Goal: Information Seeking & Learning: Learn about a topic

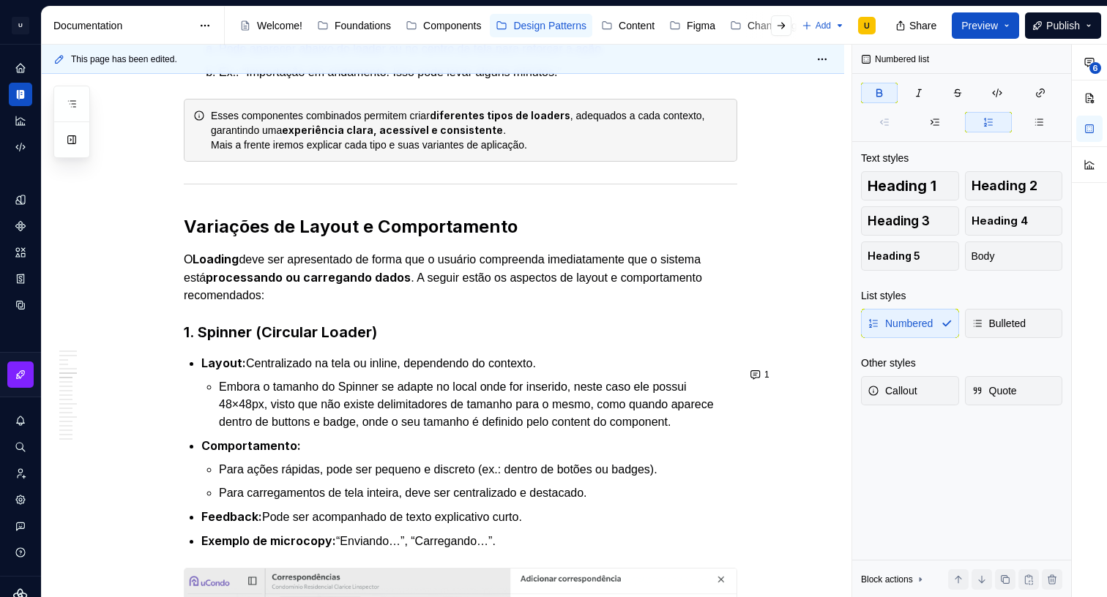
scroll to position [1632, 0]
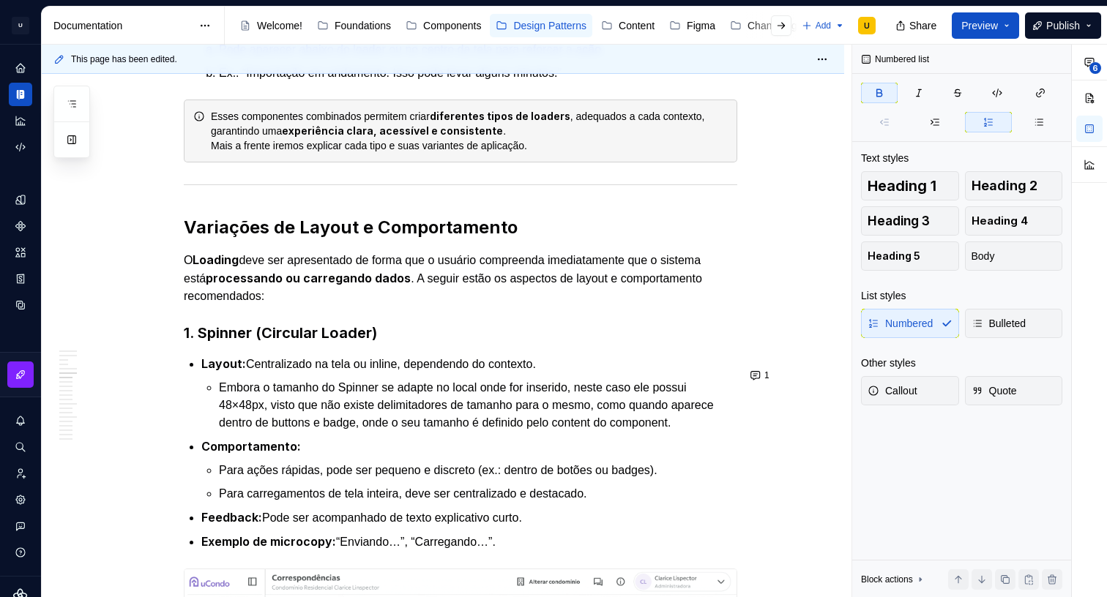
type textarea "*"
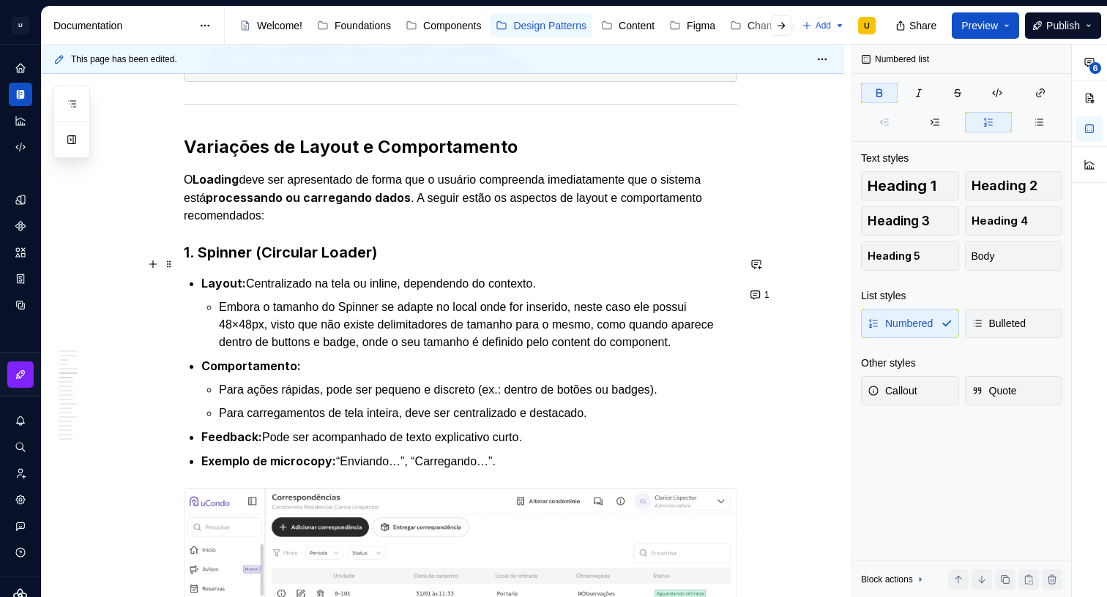
scroll to position [1689, 0]
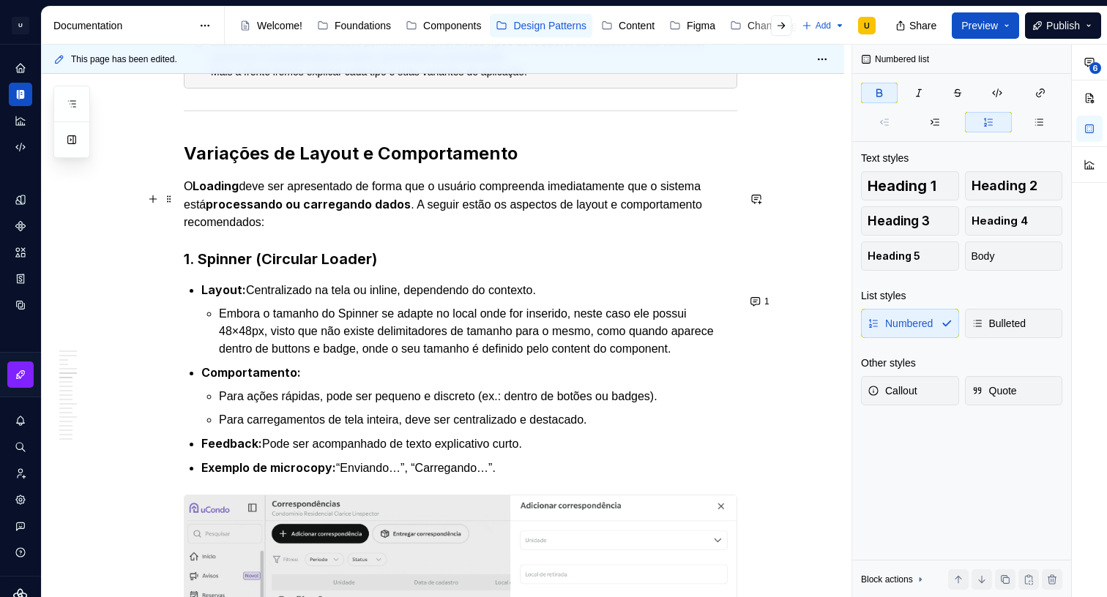
click at [356, 227] on p "O Loading deve ser apresentado de forma que o usuário compreenda imediatamente …" at bounding box center [460, 204] width 553 height 54
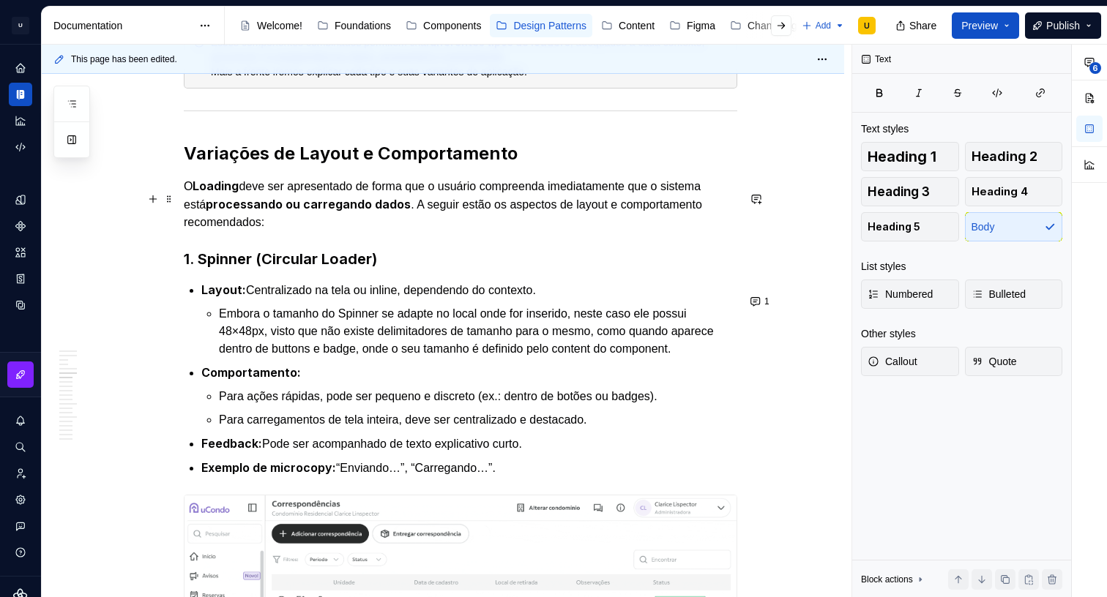
click at [359, 231] on p "O Loading deve ser apresentado de forma que o usuário compreenda imediatamente …" at bounding box center [460, 204] width 553 height 54
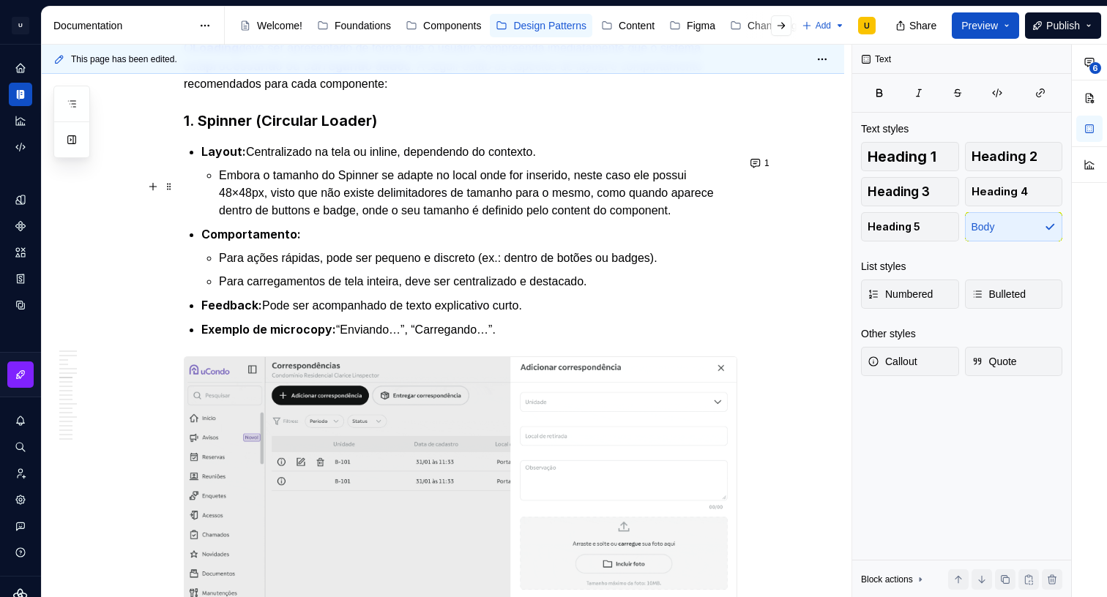
scroll to position [1804, 0]
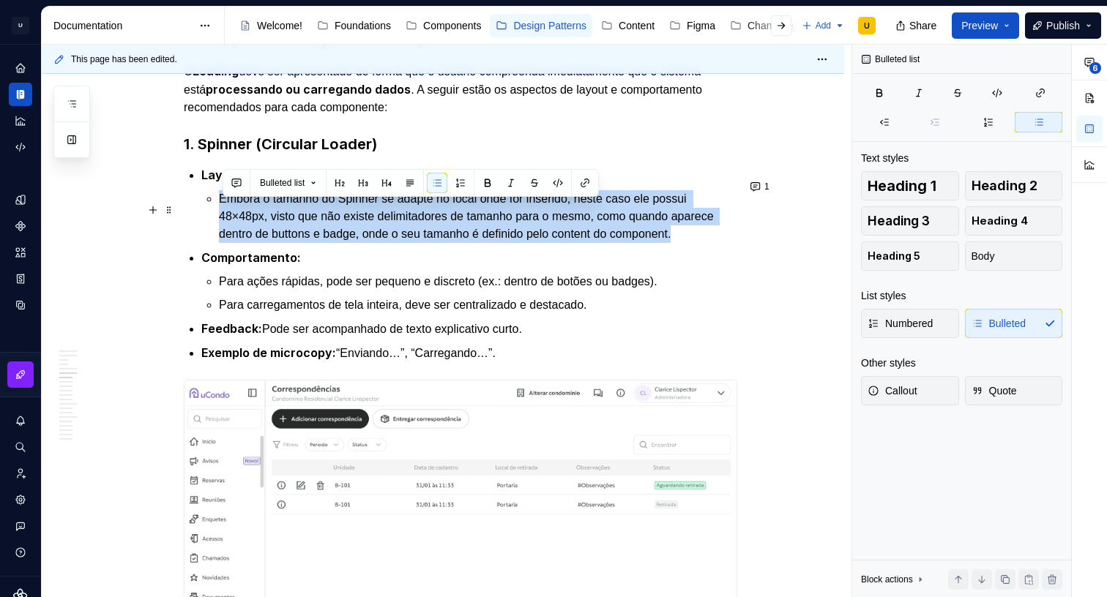
drag, startPoint x: 253, startPoint y: 243, endPoint x: 212, endPoint y: 213, distance: 50.8
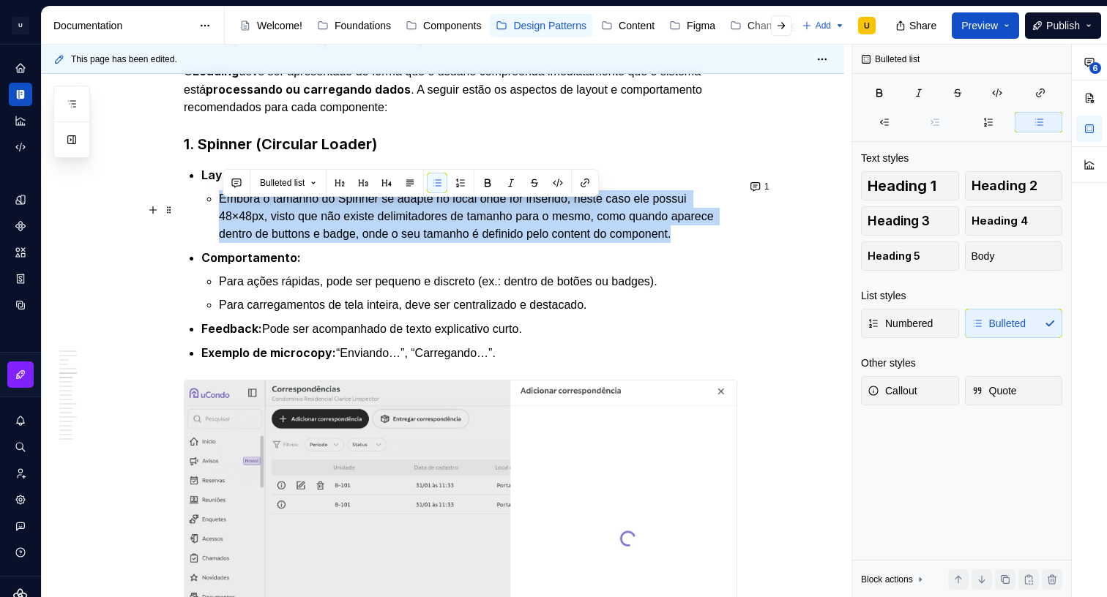
click at [212, 213] on li "Layout: Centralizado na tela ou inline, dependendo do contexto. Embora o tamanh…" at bounding box center [469, 204] width 536 height 77
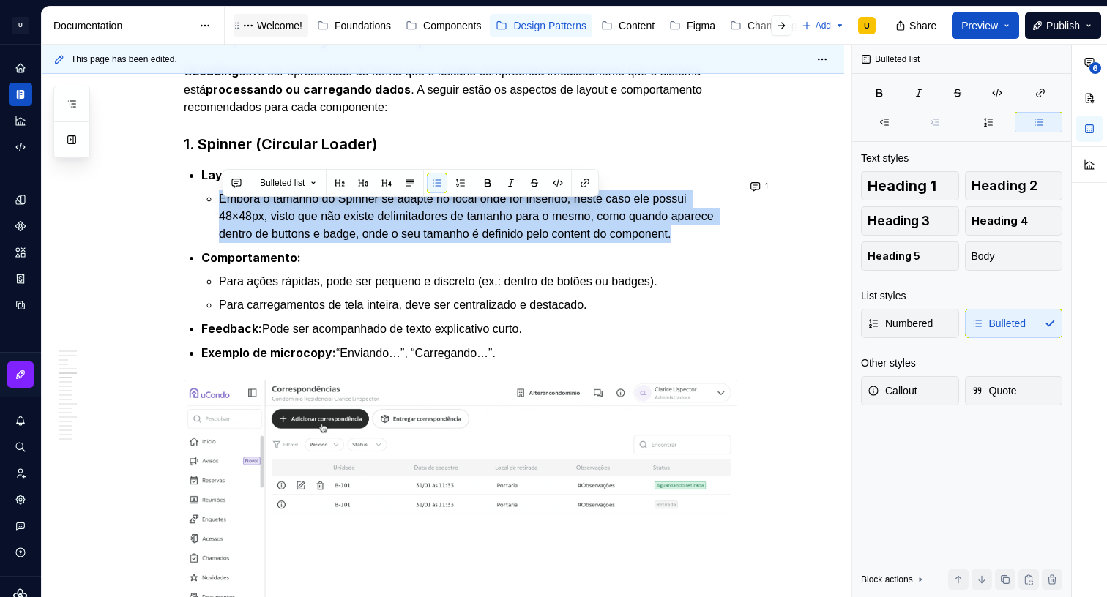
copy p "Embora o tamanho do Spinner se adapte no local onde for inserido, neste caso el…"
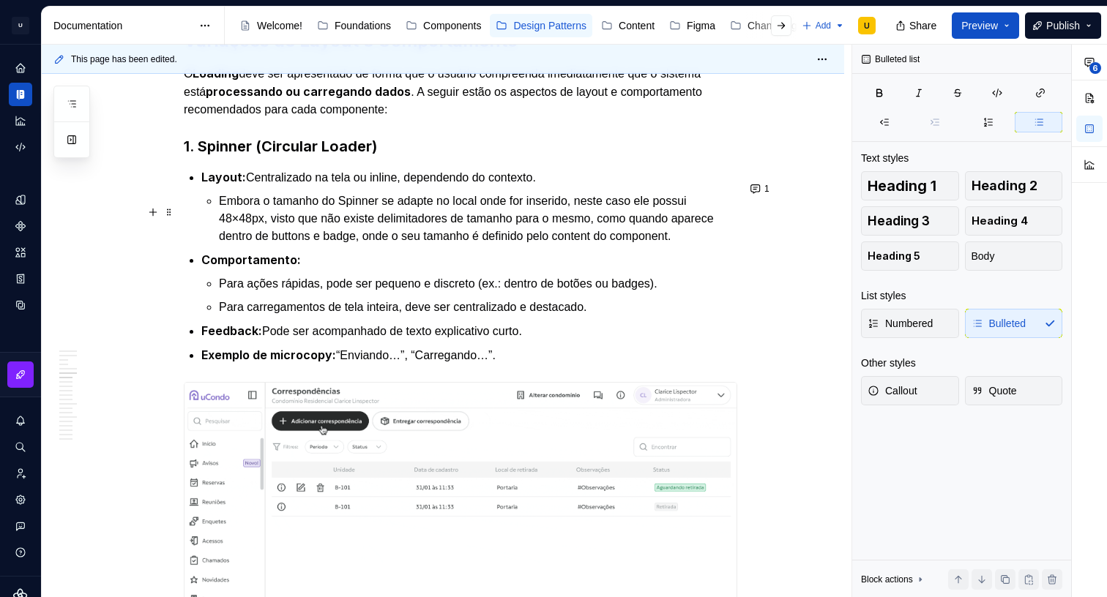
click at [344, 242] on p "Embora o tamanho do Spinner se adapte no local onde for inserido, neste caso el…" at bounding box center [478, 219] width 518 height 53
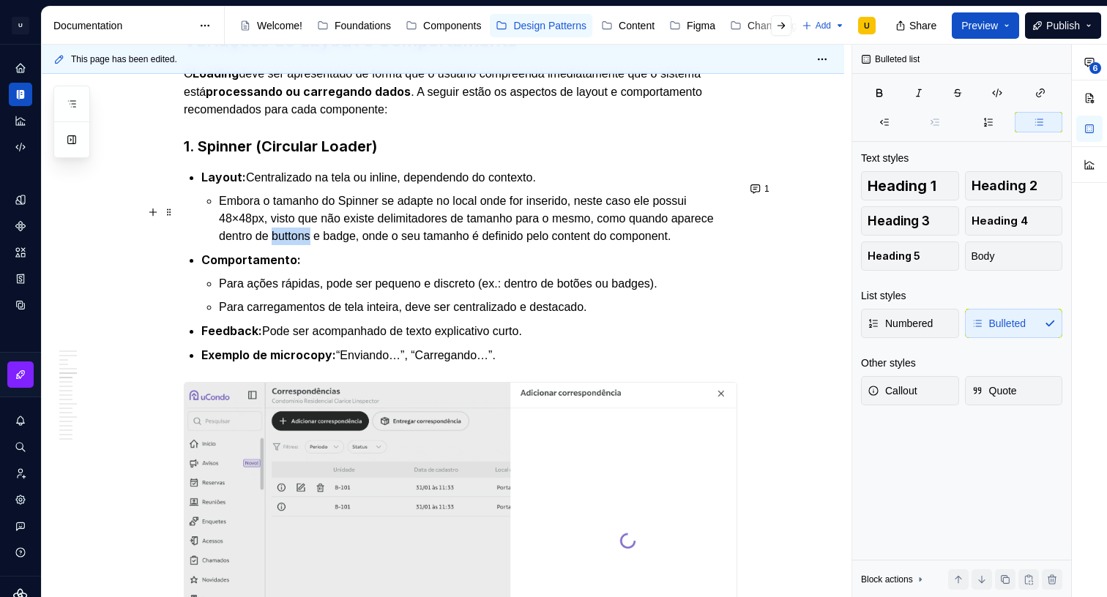
click at [345, 242] on p "Embora o tamanho do Spinner se adapte no local onde for inserido, neste caso el…" at bounding box center [478, 219] width 518 height 53
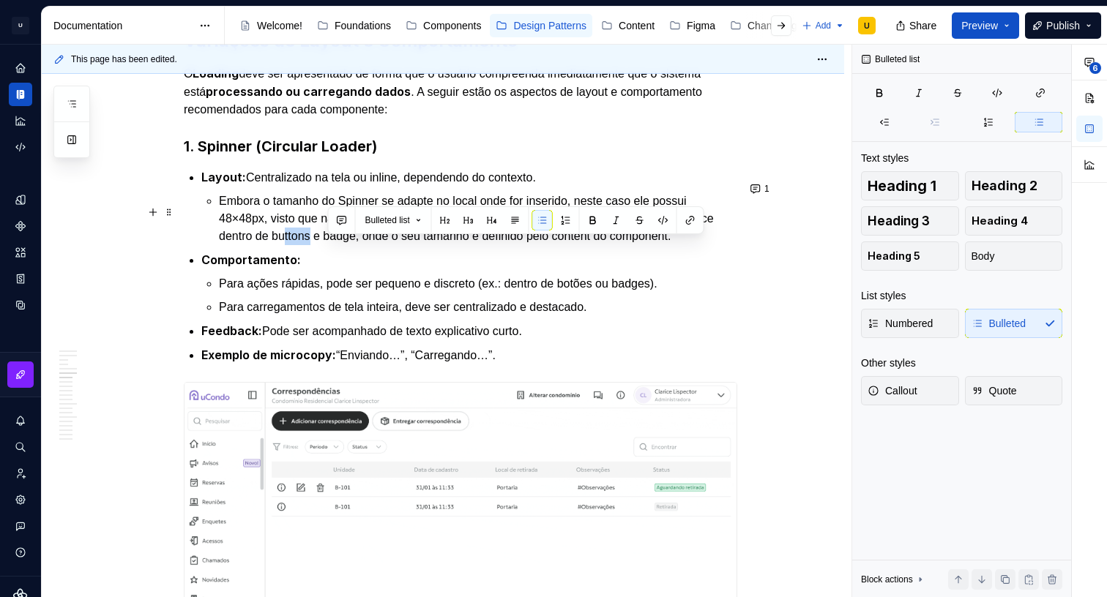
click at [339, 245] on p "Embora o tamanho do Spinner se adapte no local onde for inserido, neste caso el…" at bounding box center [478, 219] width 518 height 53
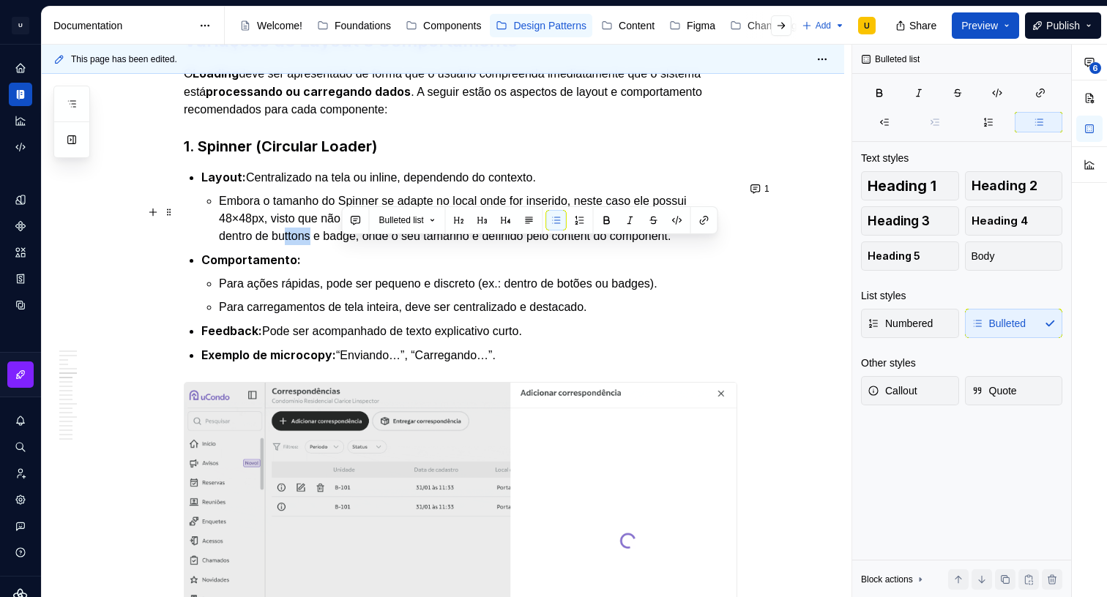
click at [339, 245] on p "Embora o tamanho do Spinner se adapte no local onde for inserido, neste caso el…" at bounding box center [478, 219] width 518 height 53
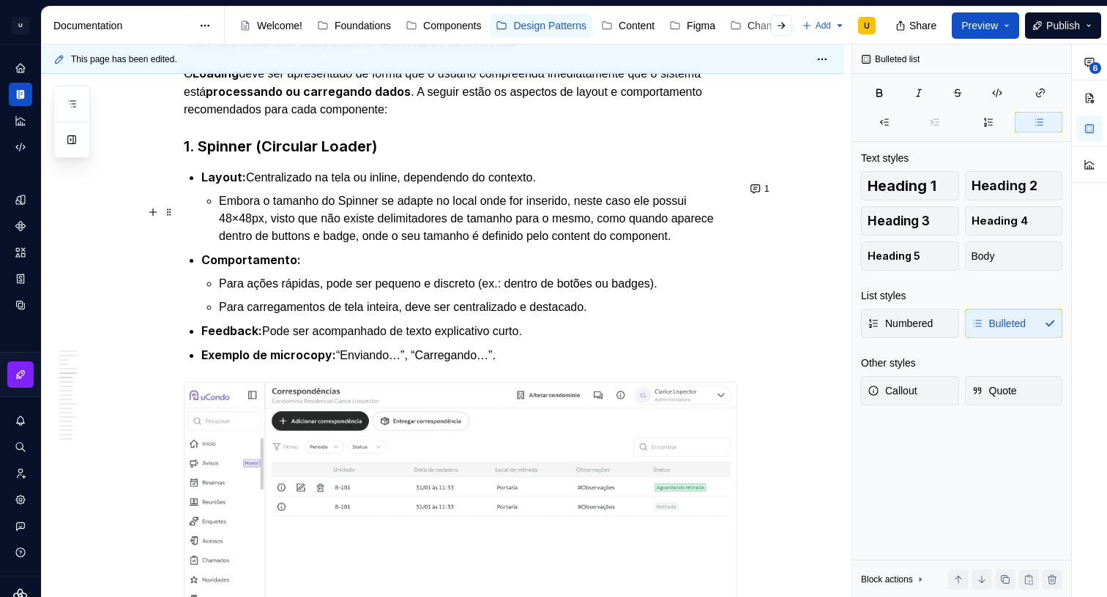
click at [354, 245] on p "Embora o tamanho do Spinner se adapte no local onde for inserido, neste caso el…" at bounding box center [478, 219] width 518 height 53
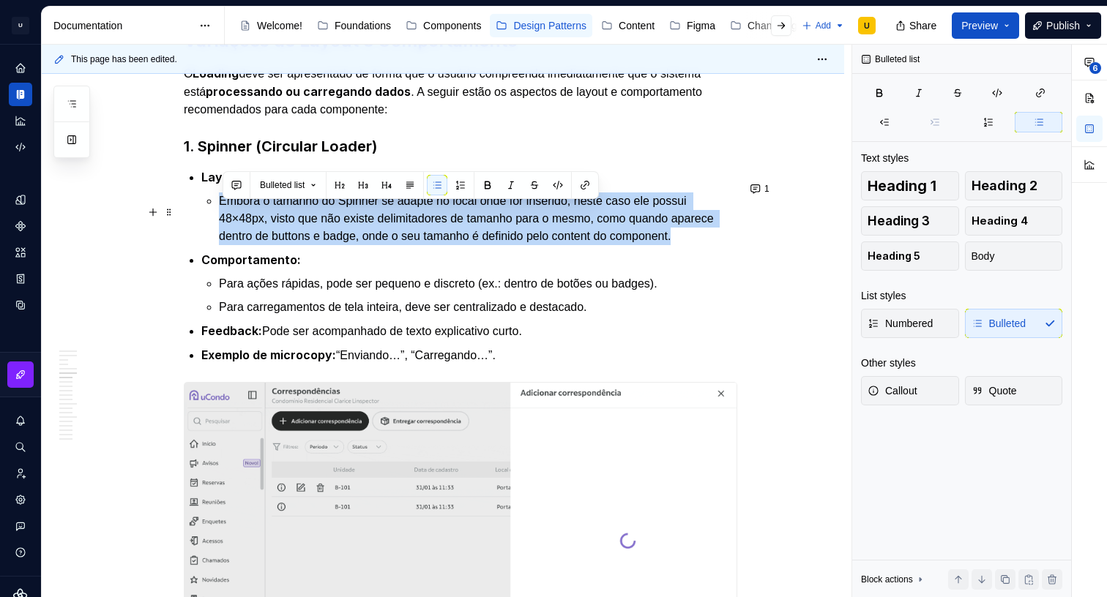
drag, startPoint x: 263, startPoint y: 245, endPoint x: 220, endPoint y: 215, distance: 52.2
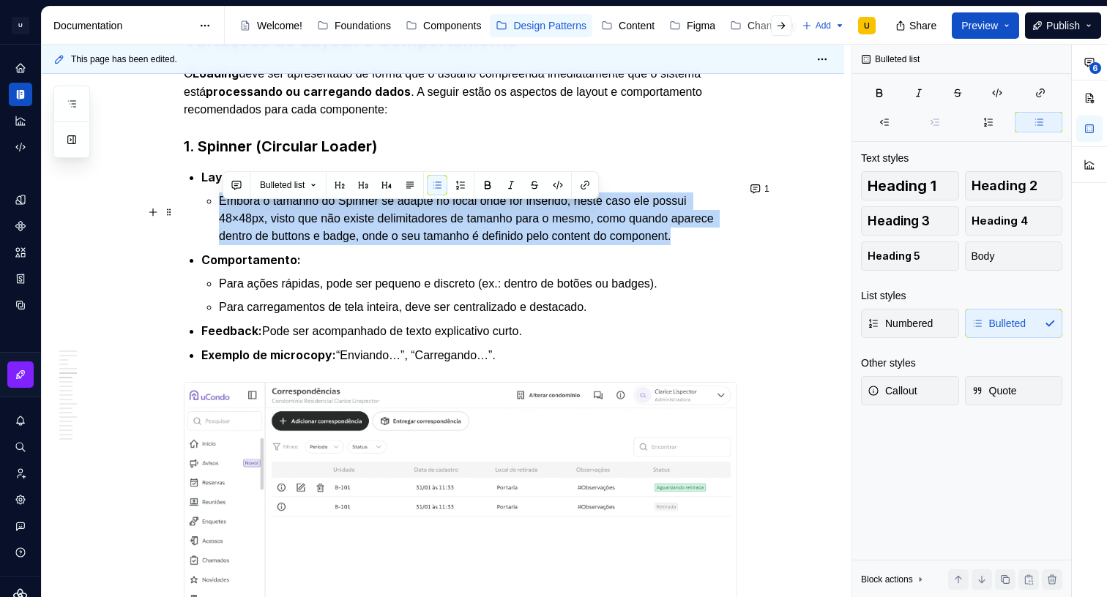
click at [220, 215] on li "Layout: Centralizado na tela ou inline, dependendo do contexto. Embora o tamanh…" at bounding box center [469, 206] width 536 height 77
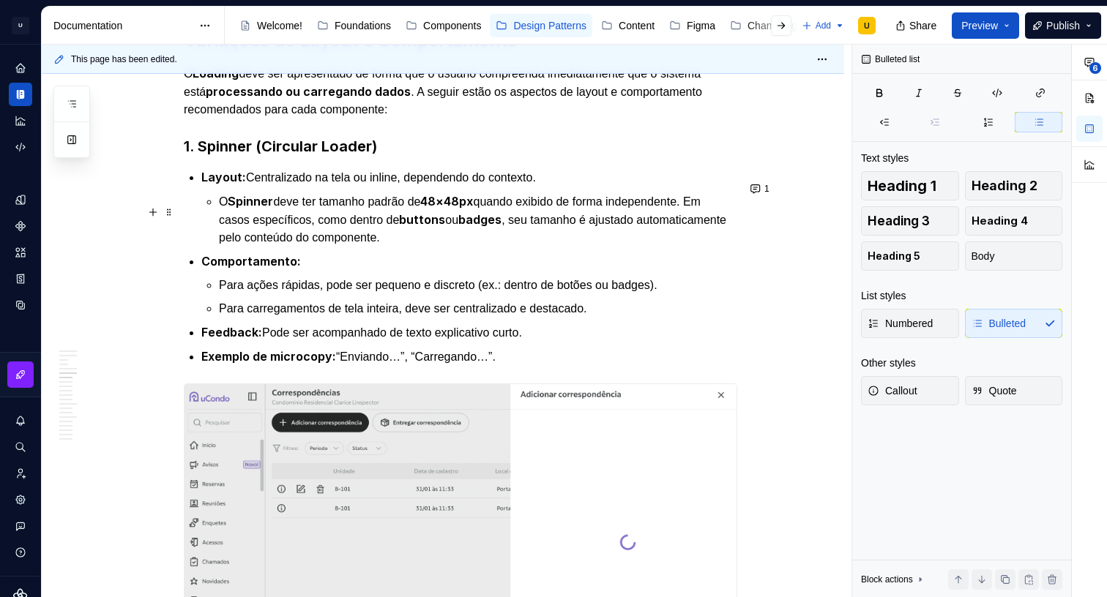
click at [339, 247] on p "O Spinner deve ter tamanho padrão de 48×48px quando exibido de forma independen…" at bounding box center [478, 220] width 518 height 54
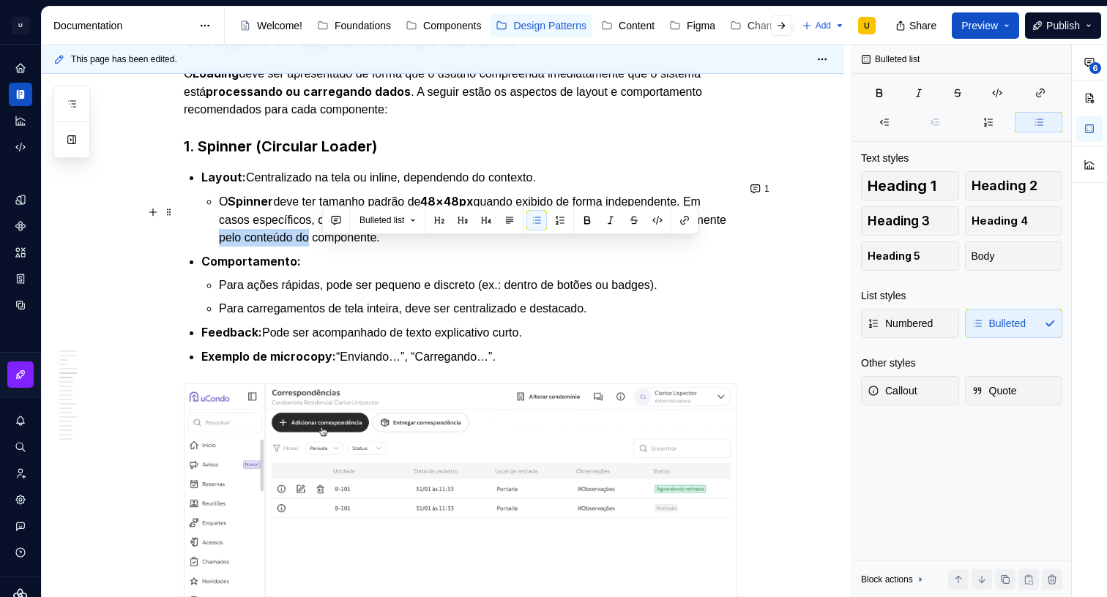
drag, startPoint x: 325, startPoint y: 249, endPoint x: 417, endPoint y: 245, distance: 92.3
click at [417, 245] on p "O Spinner deve ter tamanho padrão de 48×48px quando exibido de forma independen…" at bounding box center [478, 220] width 518 height 54
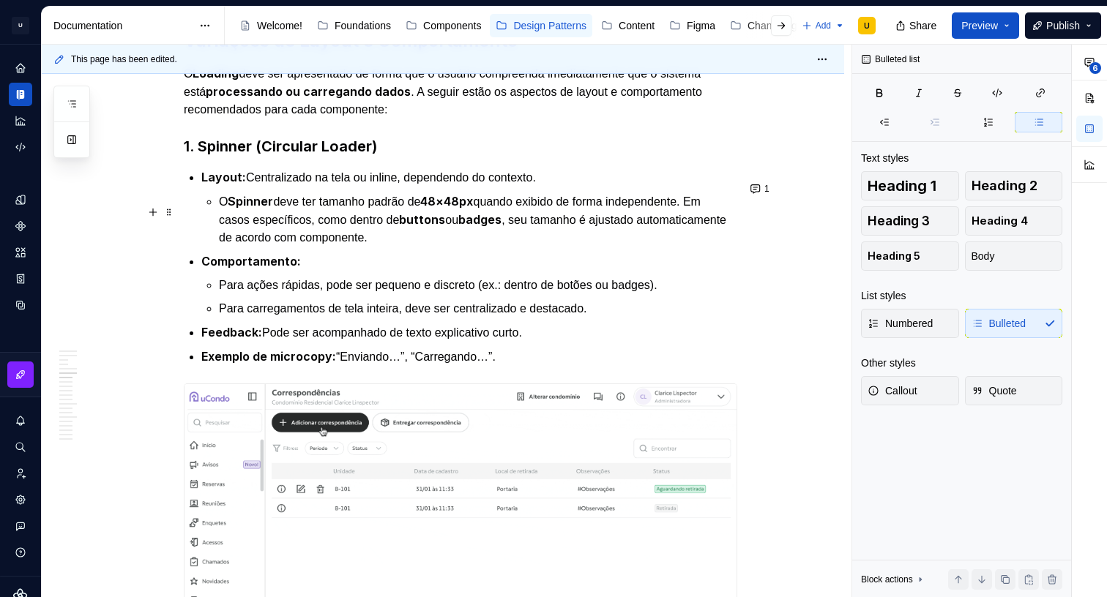
click at [472, 247] on p "O Spinner deve ter tamanho padrão de 48×48px quando exibido de forma independen…" at bounding box center [478, 220] width 518 height 54
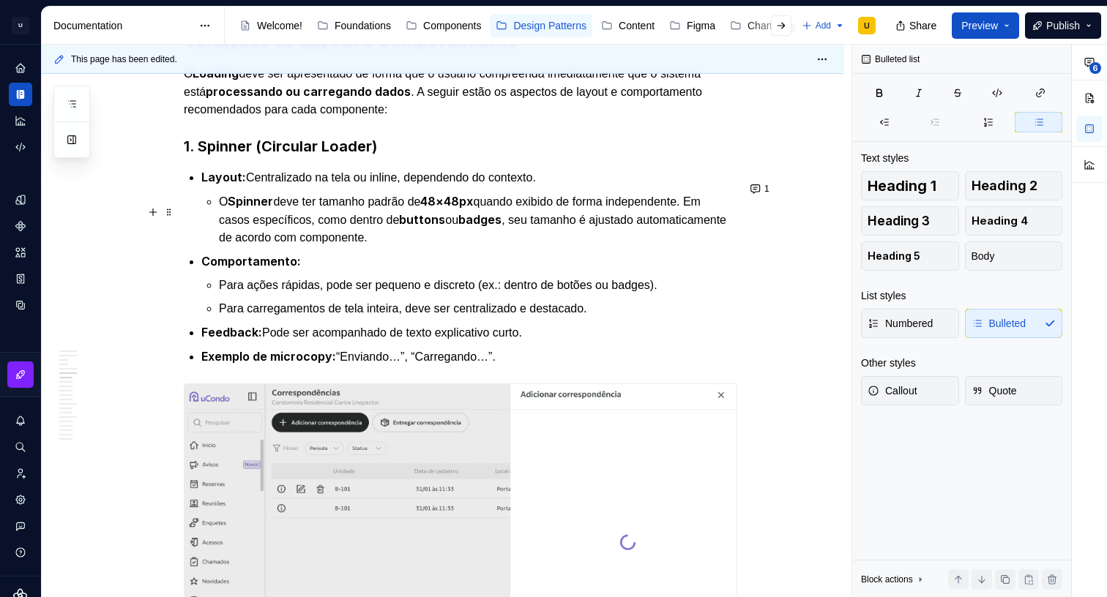
click at [479, 245] on p "O Spinner deve ter tamanho padrão de 48×48px quando exibido de forma independen…" at bounding box center [478, 220] width 518 height 54
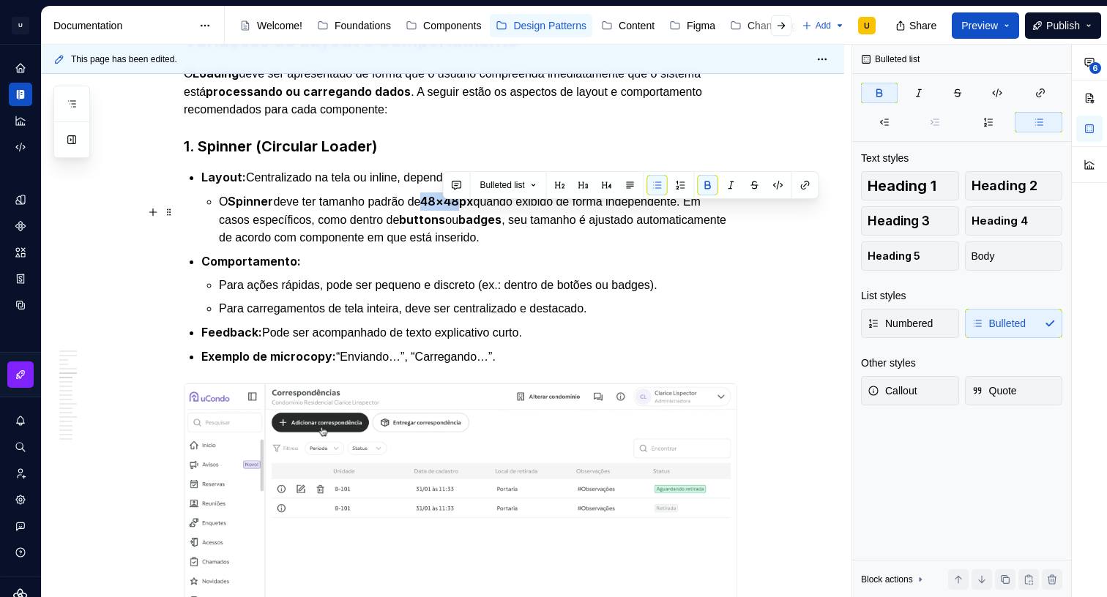
drag, startPoint x: 446, startPoint y: 212, endPoint x: 477, endPoint y: 206, distance: 32.0
click at [473, 206] on strong "48×48px" at bounding box center [446, 201] width 53 height 15
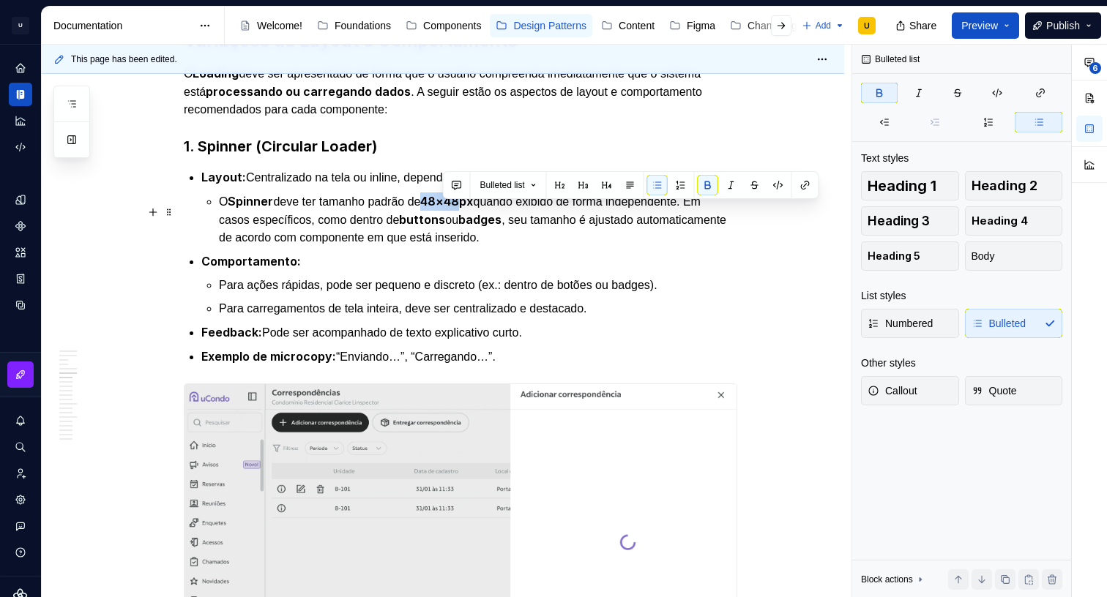
copy strong "48×48"
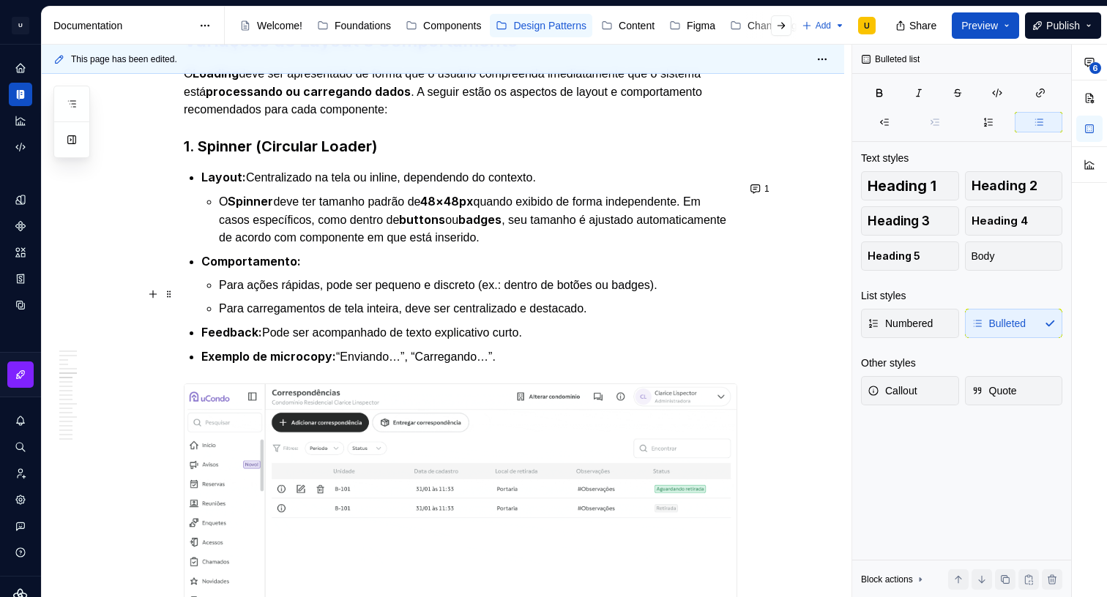
click at [496, 294] on p "Para ações rápidas, pode ser pequeno e discreto (ex.: dentro de botões ou badge…" at bounding box center [478, 286] width 518 height 18
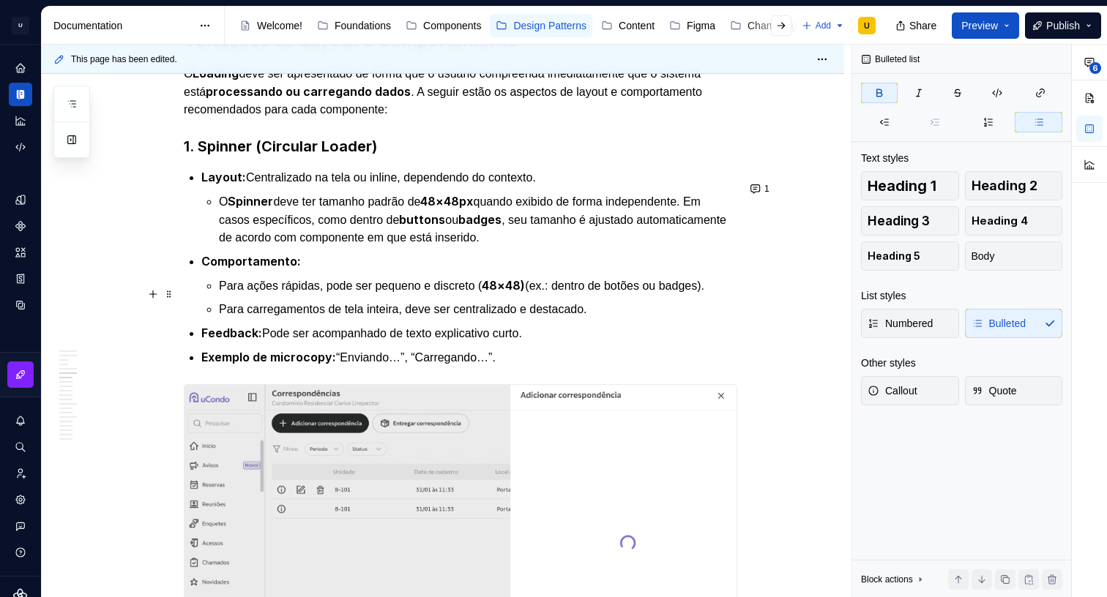
click at [525, 291] on strong "48×48)" at bounding box center [503, 285] width 43 height 15
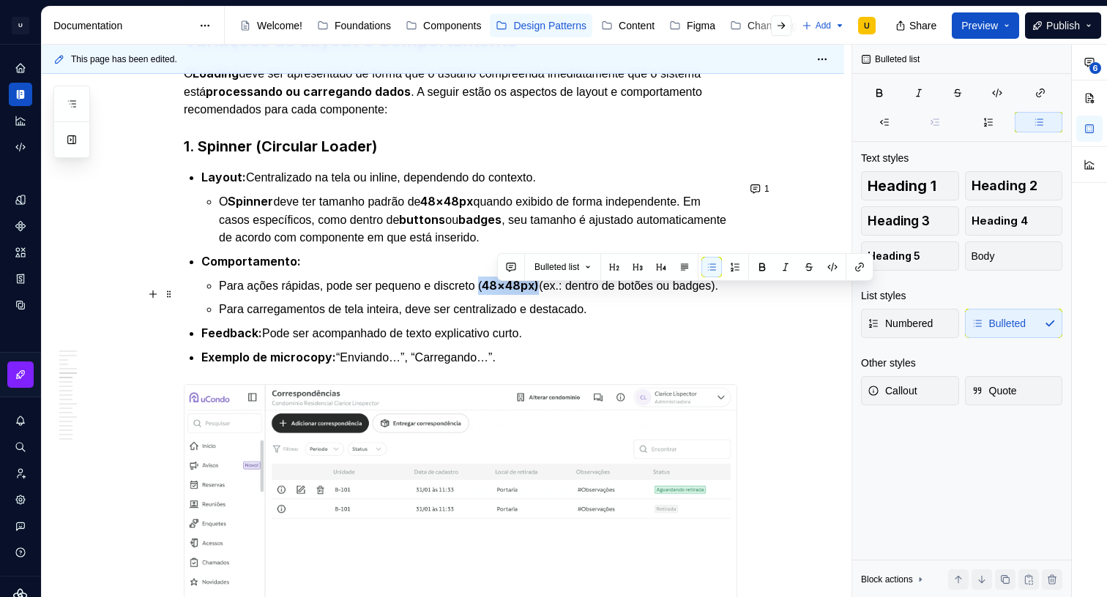
drag, startPoint x: 501, startPoint y: 292, endPoint x: 556, endPoint y: 287, distance: 55.9
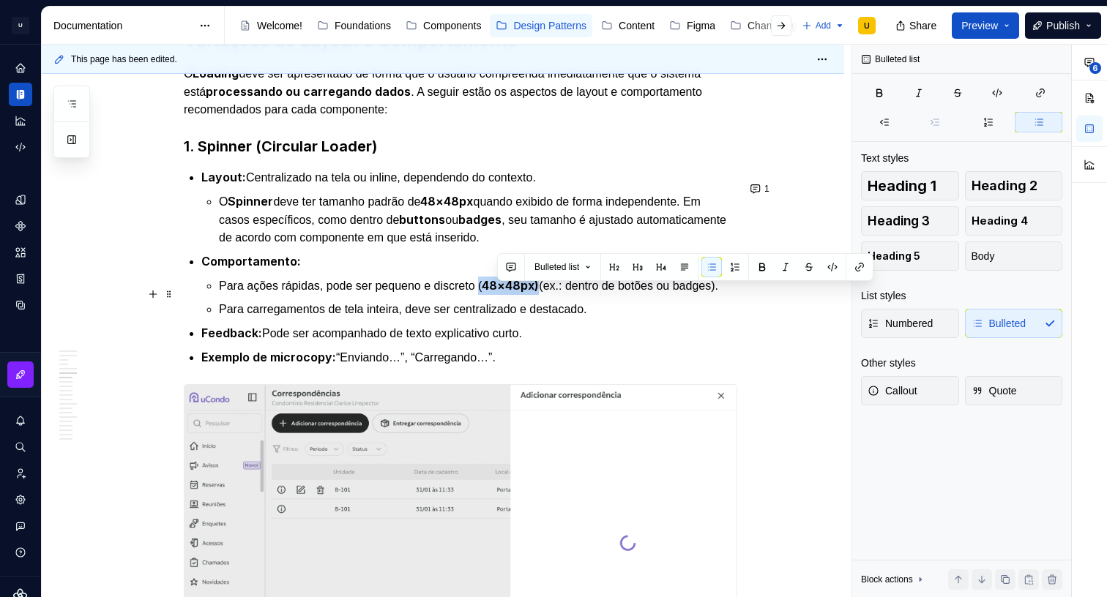
click at [556, 287] on p "Para ações rápidas, pode ser pequeno e discreto ( 48×48px) (ex.: dentro de botõ…" at bounding box center [478, 286] width 518 height 18
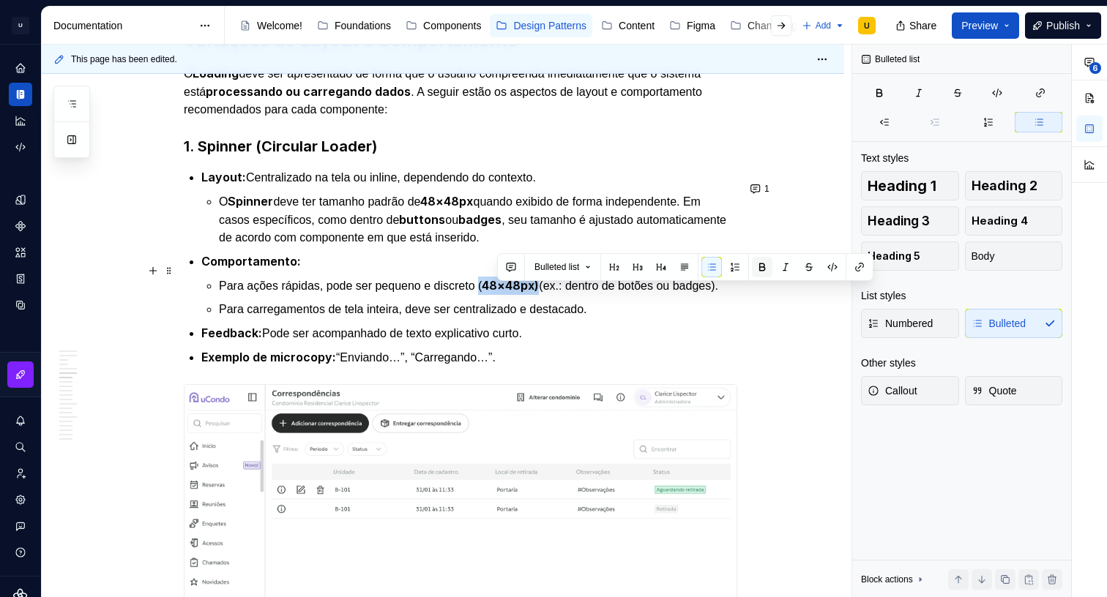
click at [768, 266] on button "button" at bounding box center [762, 267] width 20 height 20
click at [617, 293] on p "Para ações rápidas, pode ser pequeno e discreto (48×48px) (ex.: dentro de botõe…" at bounding box center [478, 286] width 518 height 18
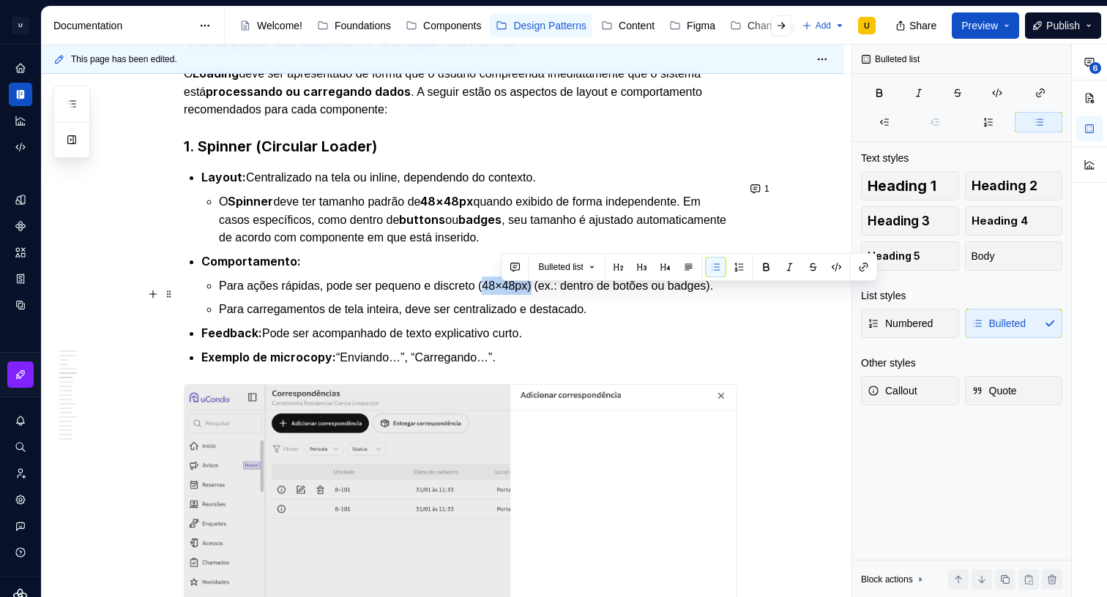
drag, startPoint x: 509, startPoint y: 293, endPoint x: 553, endPoint y: 287, distance: 45.0
click at [553, 287] on p "Para ações rápidas, pode ser pequeno e discreto (48×48px) (ex.: dentro de botõe…" at bounding box center [478, 286] width 518 height 18
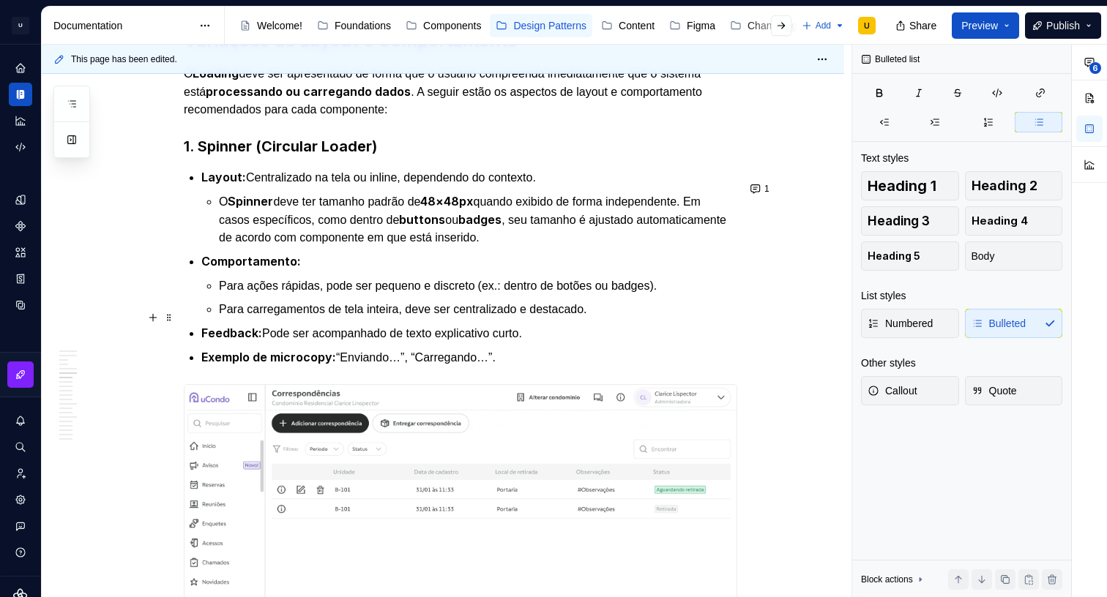
drag, startPoint x: 615, startPoint y: 316, endPoint x: 635, endPoint y: 314, distance: 19.9
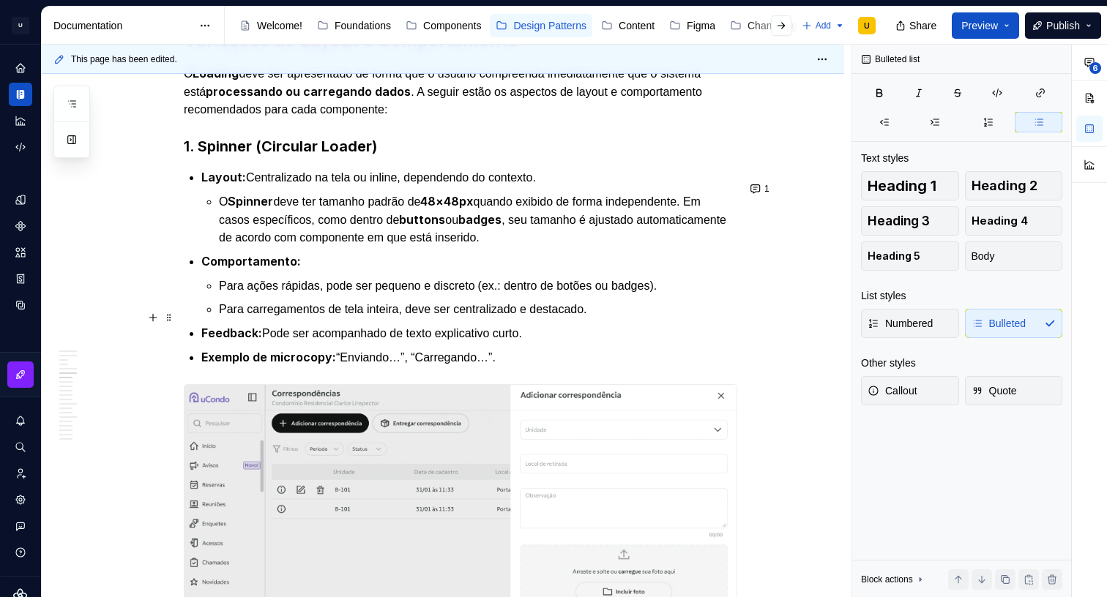
click at [615, 316] on p "Para carregamentos de tela inteira, deve ser centralizado e destacado." at bounding box center [478, 310] width 518 height 18
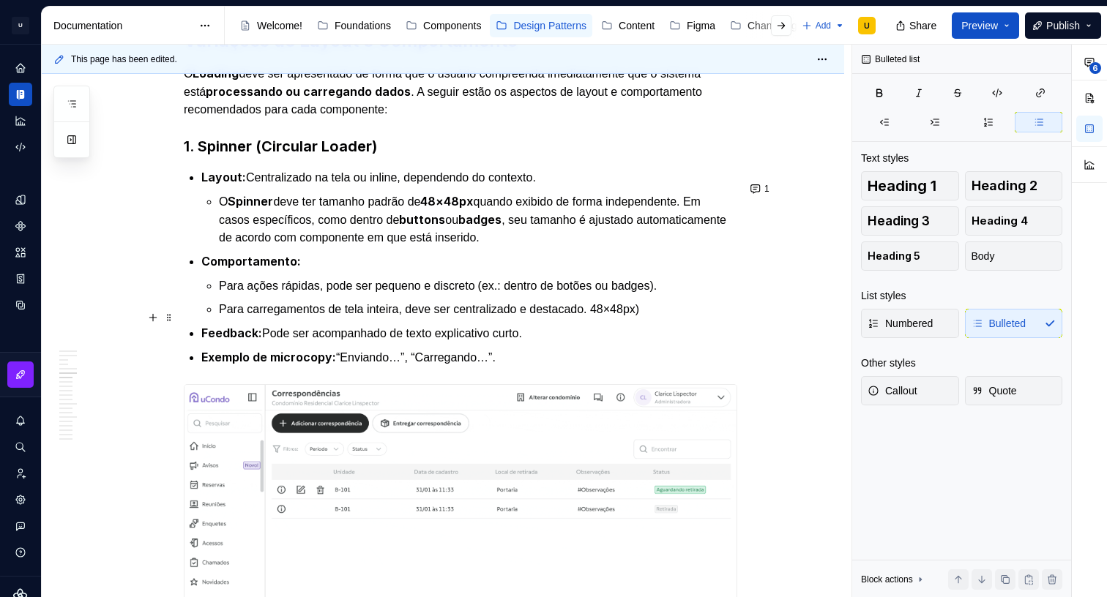
click at [621, 318] on p "Para carregamentos de tela inteira, deve ser centralizado e destacado. 48×48px)" at bounding box center [478, 310] width 518 height 18
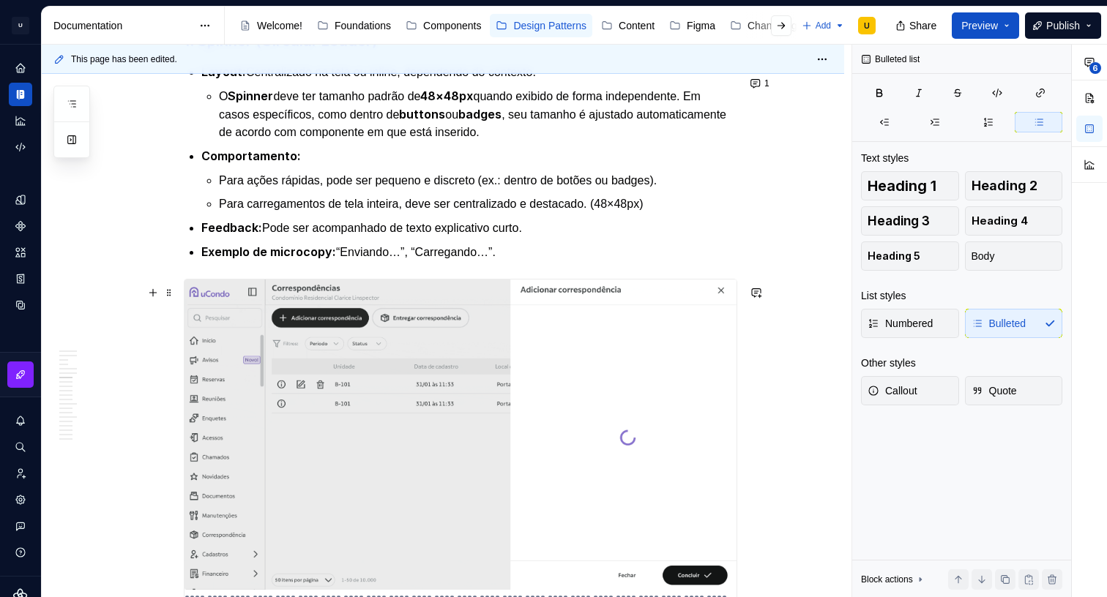
scroll to position [1906, 0]
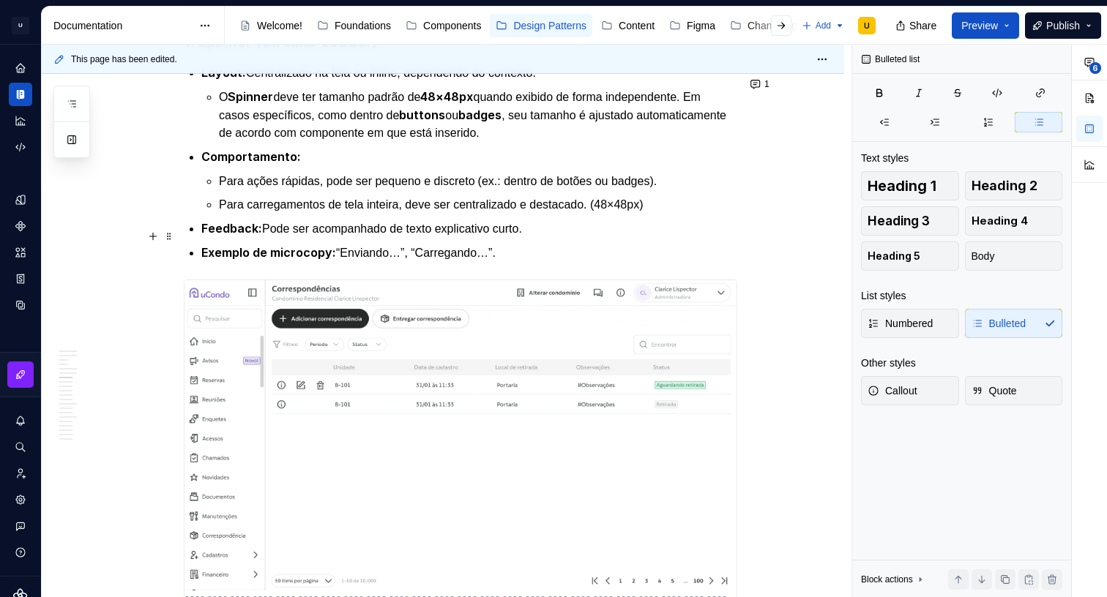
click at [541, 229] on p "Feedback: Pode ser acompanhado de texto explicativo curto." at bounding box center [469, 229] width 536 height 18
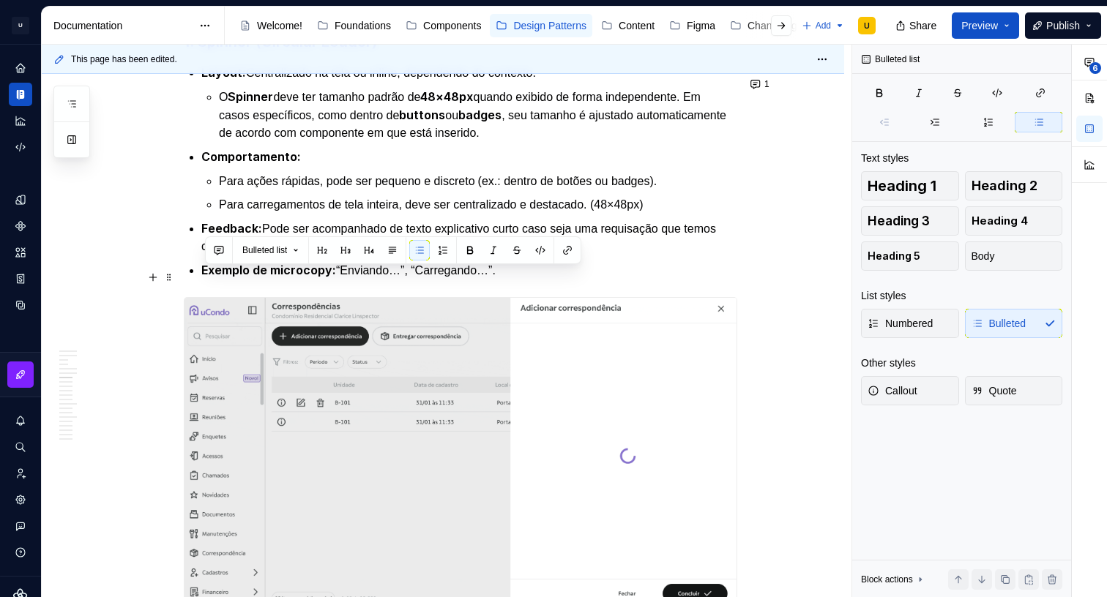
drag, startPoint x: 488, startPoint y: 276, endPoint x: 189, endPoint y: 280, distance: 299.5
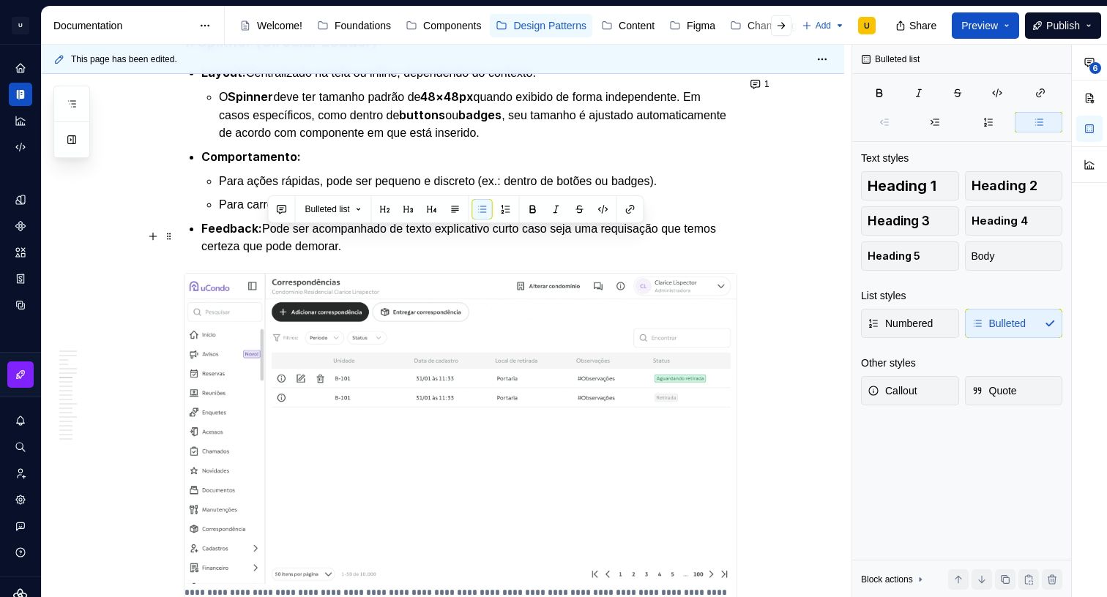
drag, startPoint x: 442, startPoint y: 251, endPoint x: 266, endPoint y: 236, distance: 177.0
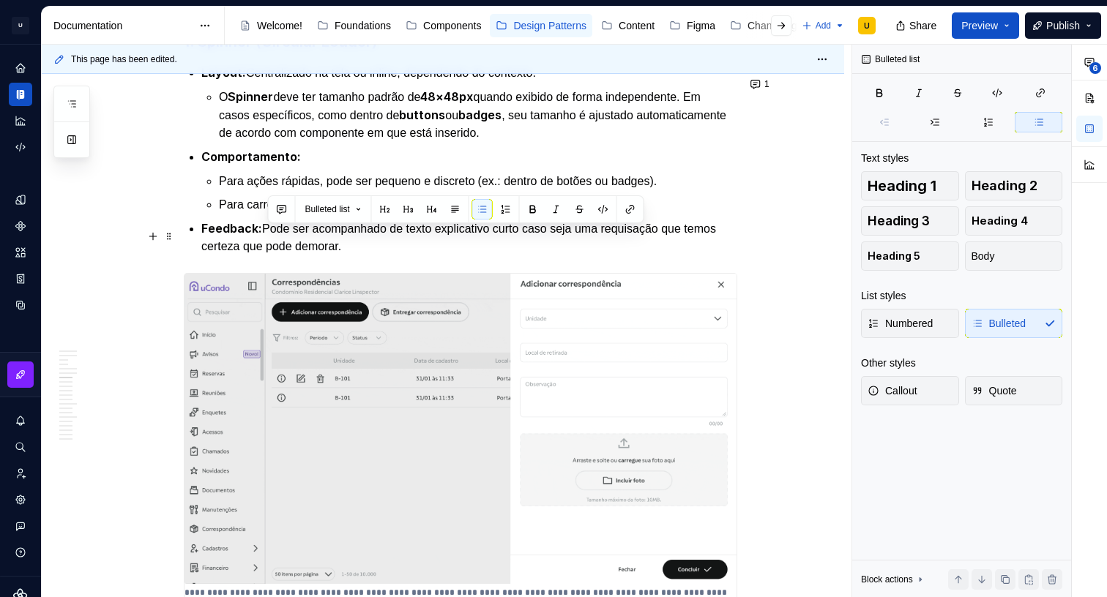
click at [266, 236] on p "Feedback: Pode ser acompanhado de texto explicativo curto caso seja uma requisa…" at bounding box center [469, 238] width 536 height 36
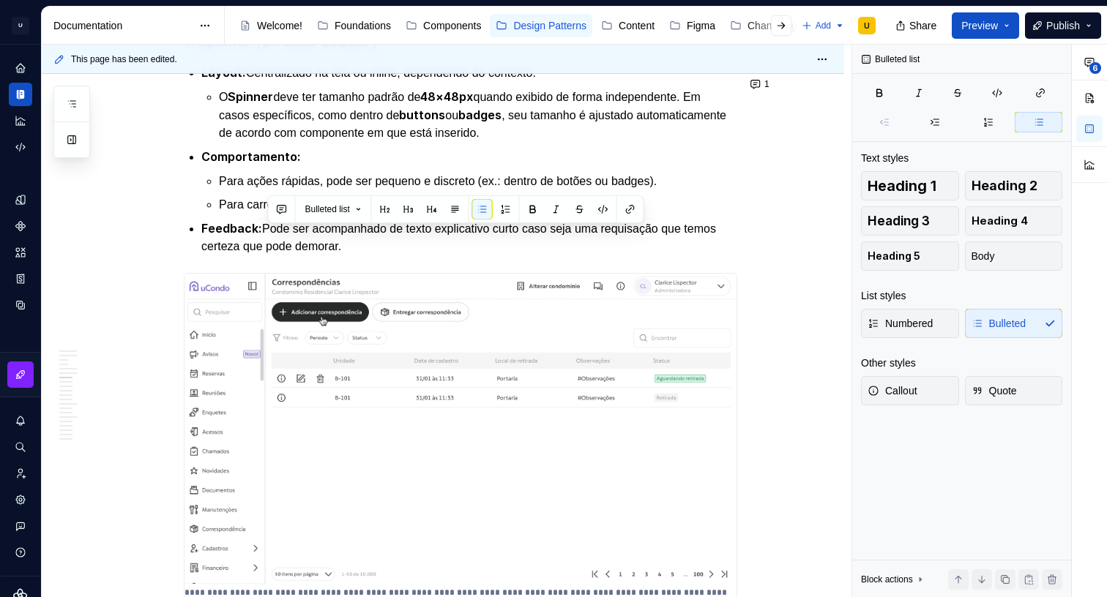
copy p "Pode ser acompanhado de texto explicativo curto caso seja uma requisação que te…"
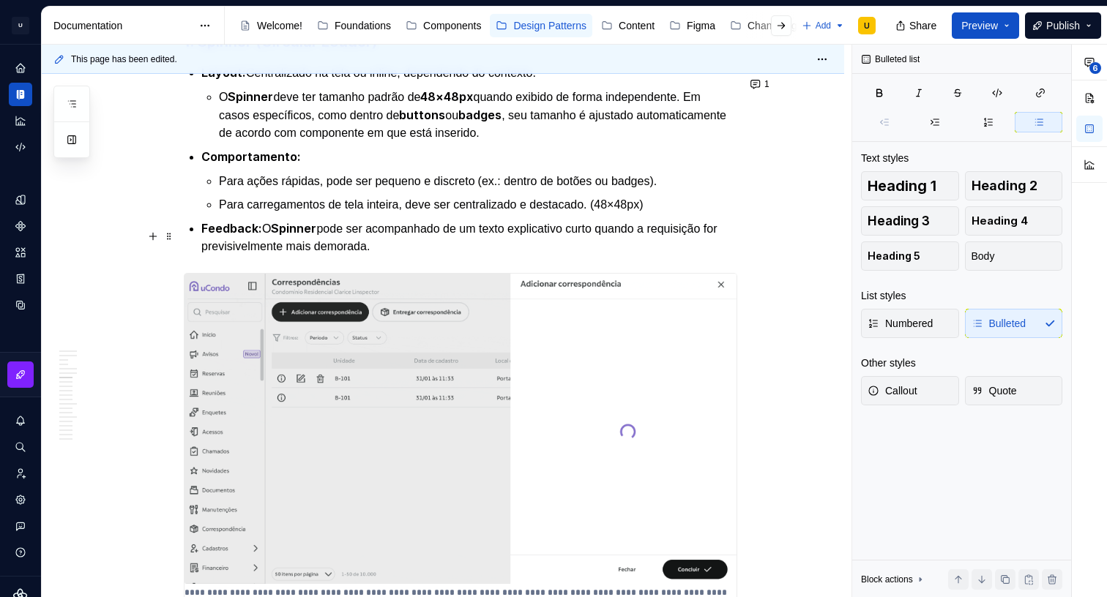
click at [352, 234] on p "Feedback: O Spinner pode ser acompanhado de um texto explicativo curto quando a…" at bounding box center [469, 238] width 536 height 36
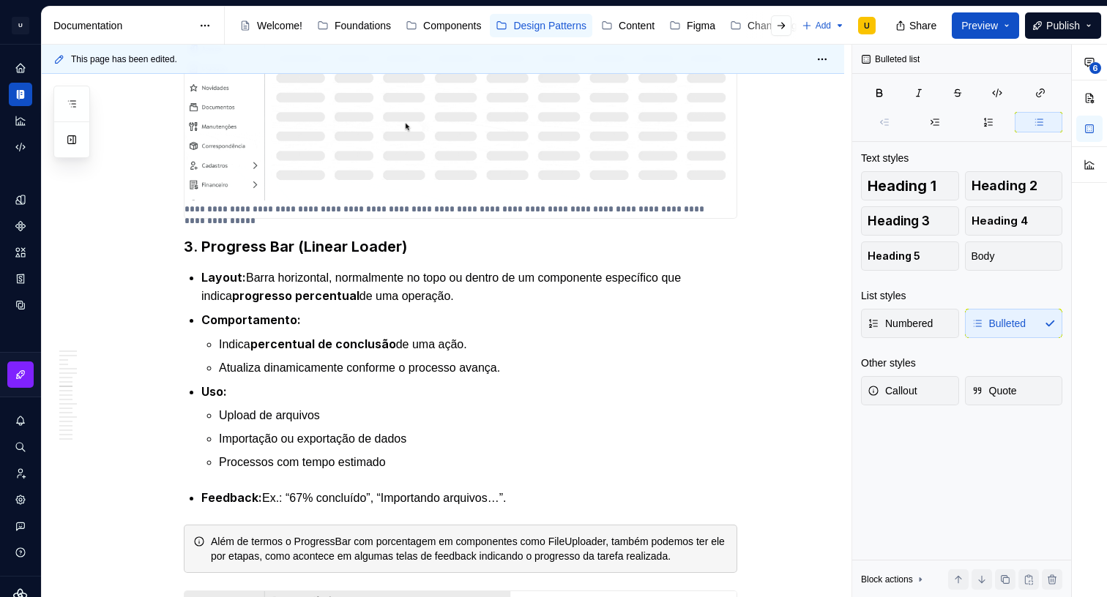
scroll to position [2855, 0]
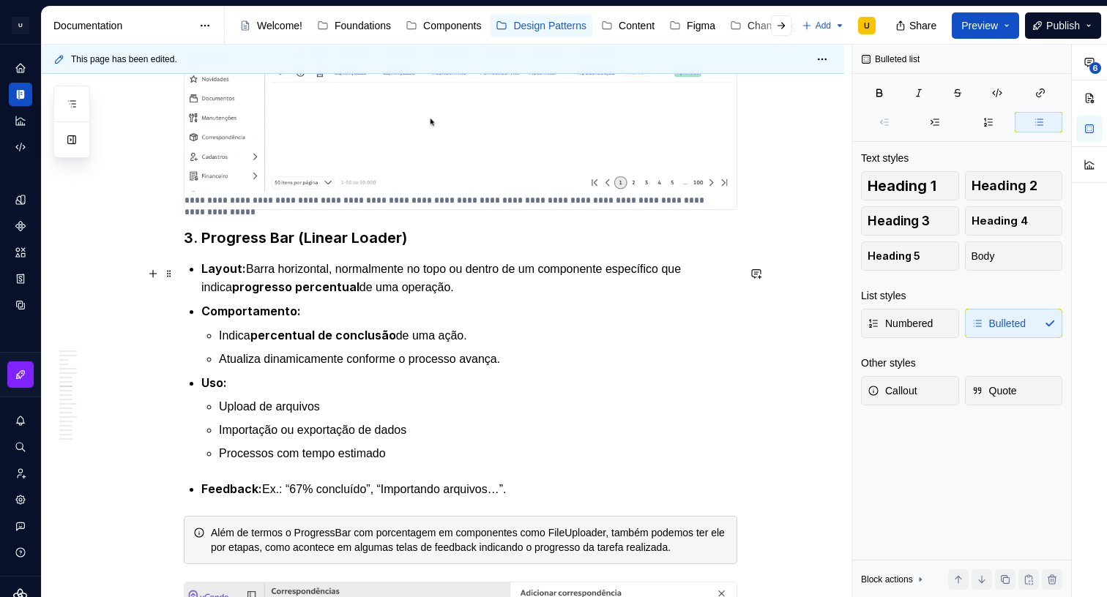
click at [337, 294] on strong "progresso percentual" at bounding box center [295, 287] width 127 height 15
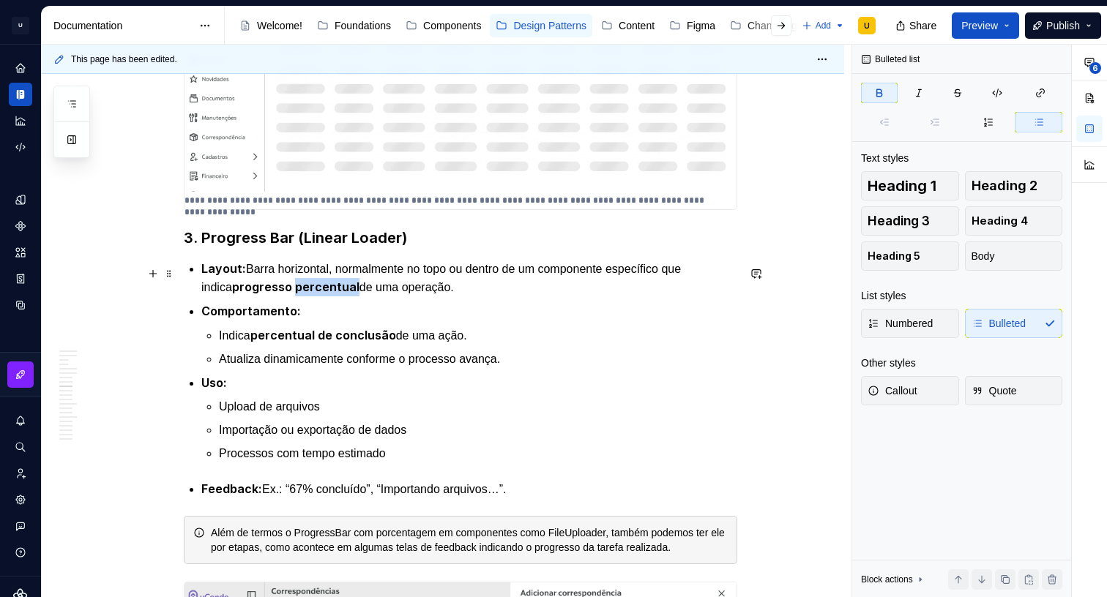
click at [337, 294] on strong "progresso percentual" at bounding box center [295, 287] width 127 height 15
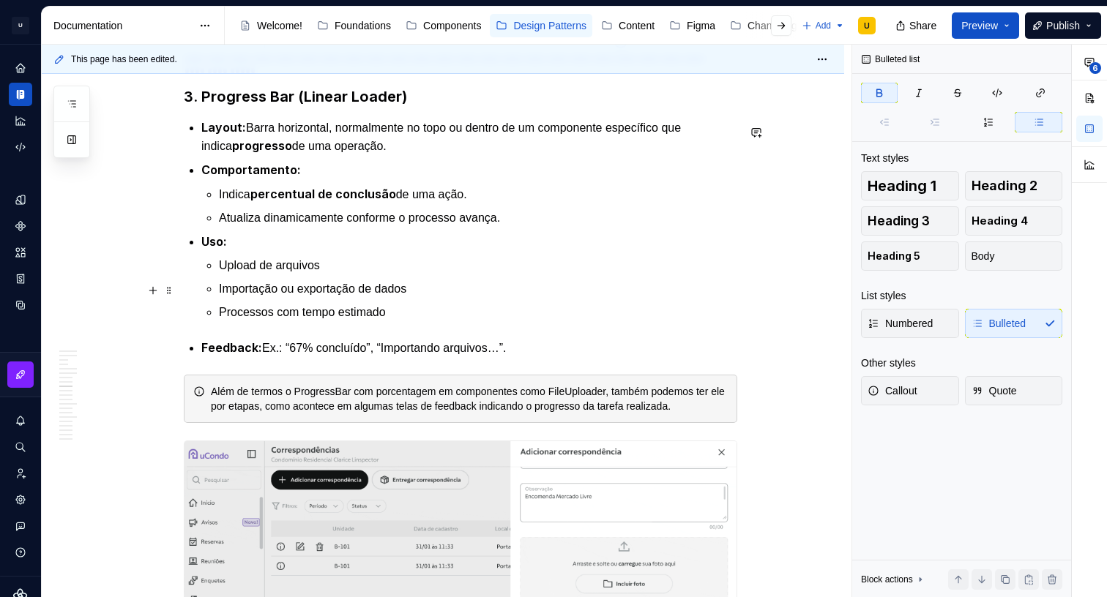
scroll to position [3018, 0]
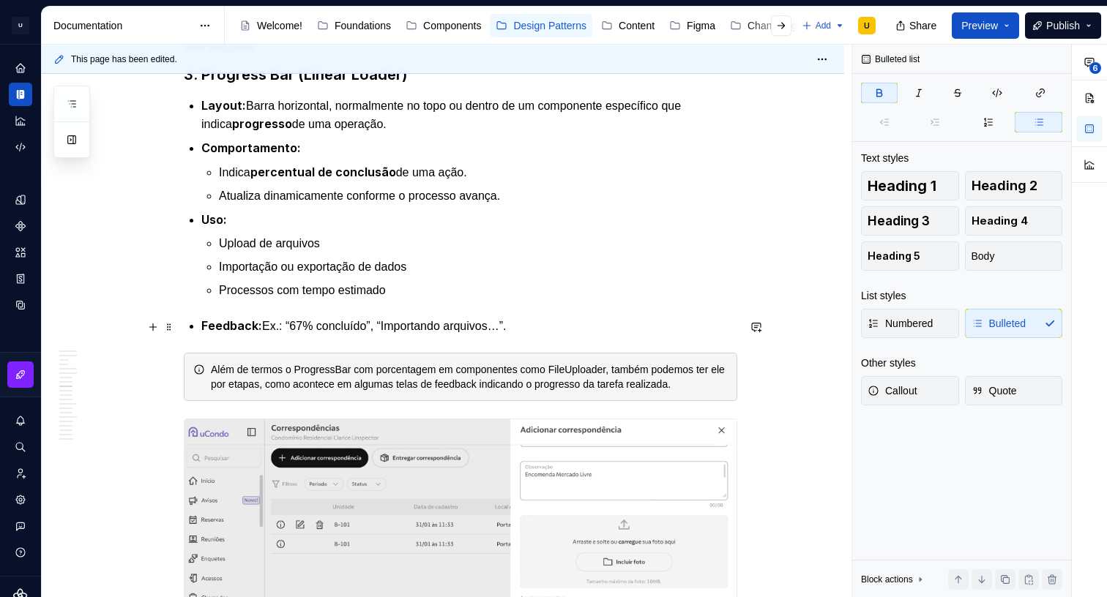
click at [343, 327] on p "Feedback: Ex.: “67% concluído”, “Importando arquivos…”." at bounding box center [469, 326] width 536 height 18
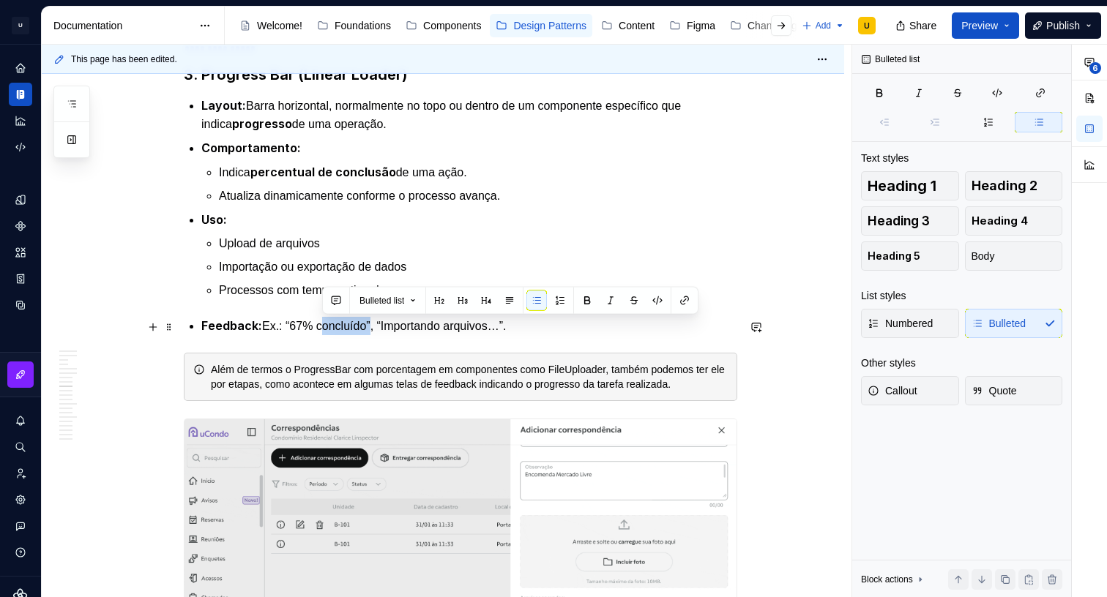
click at [343, 327] on p "Feedback: Ex.: “67% concluído”, “Importando arquivos…”." at bounding box center [469, 326] width 536 height 18
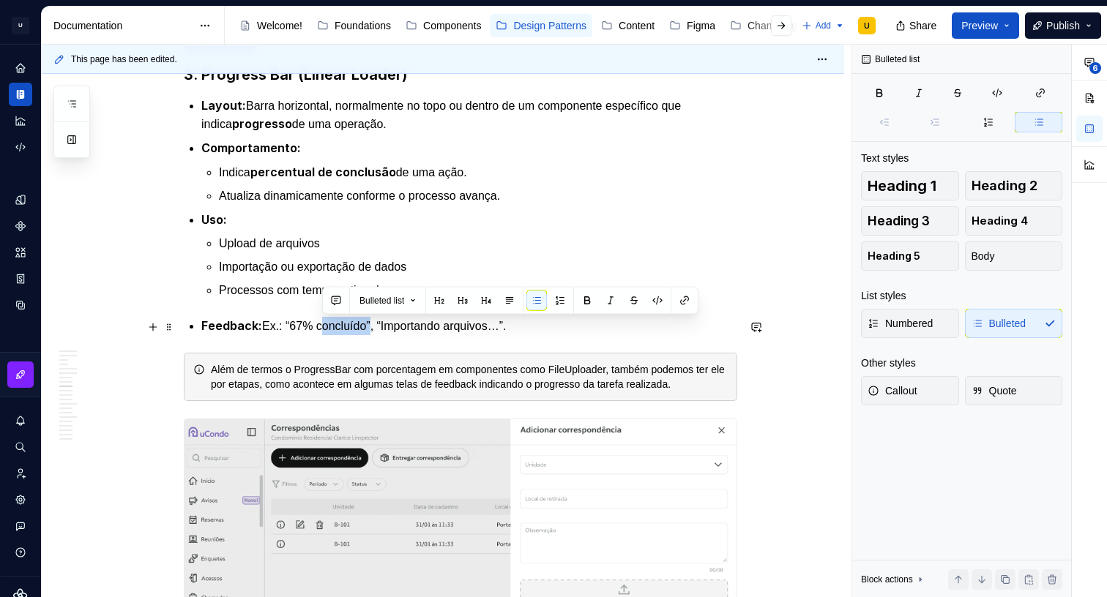
click at [343, 327] on p "Feedback: Ex.: “67% concluído”, “Importando arquivos…”." at bounding box center [469, 326] width 536 height 18
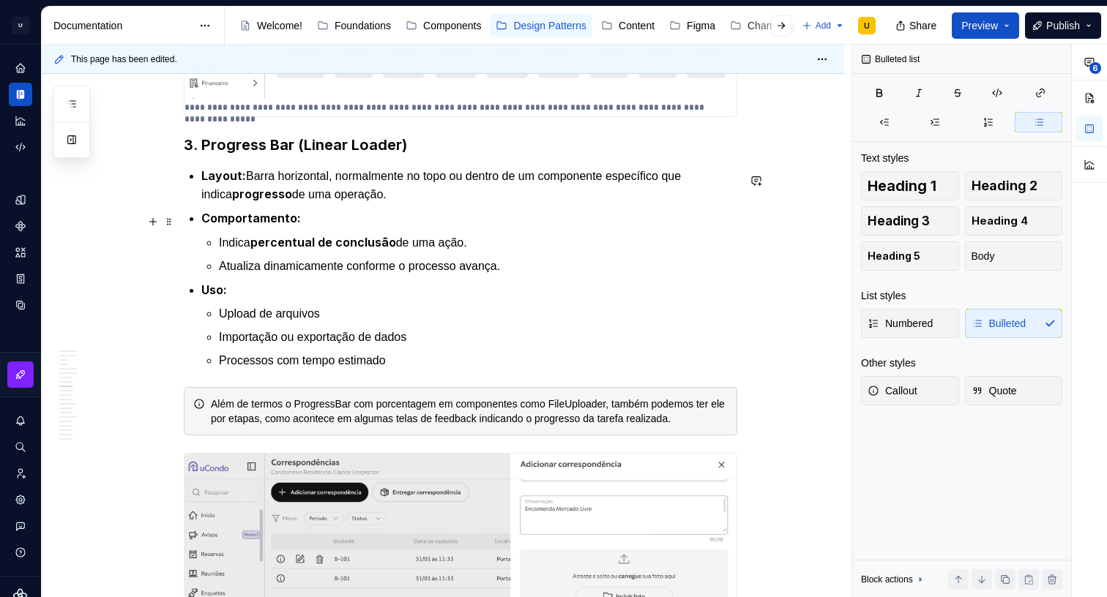
scroll to position [2969, 0]
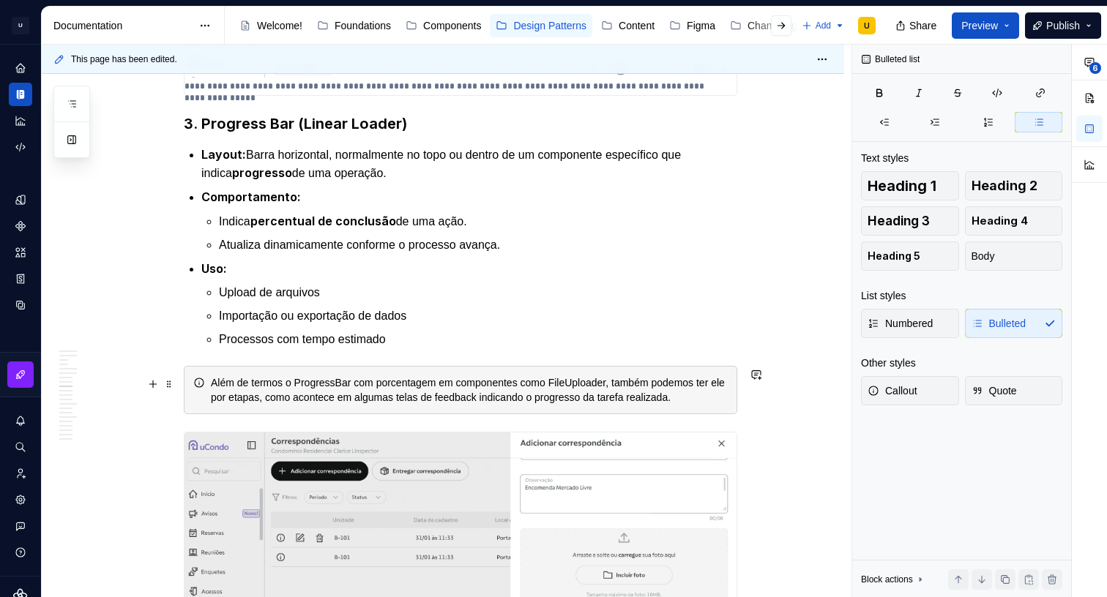
click at [343, 380] on div "Além de termos o ProgressBar com porcentagem em componentes como FileUploader, …" at bounding box center [469, 390] width 517 height 29
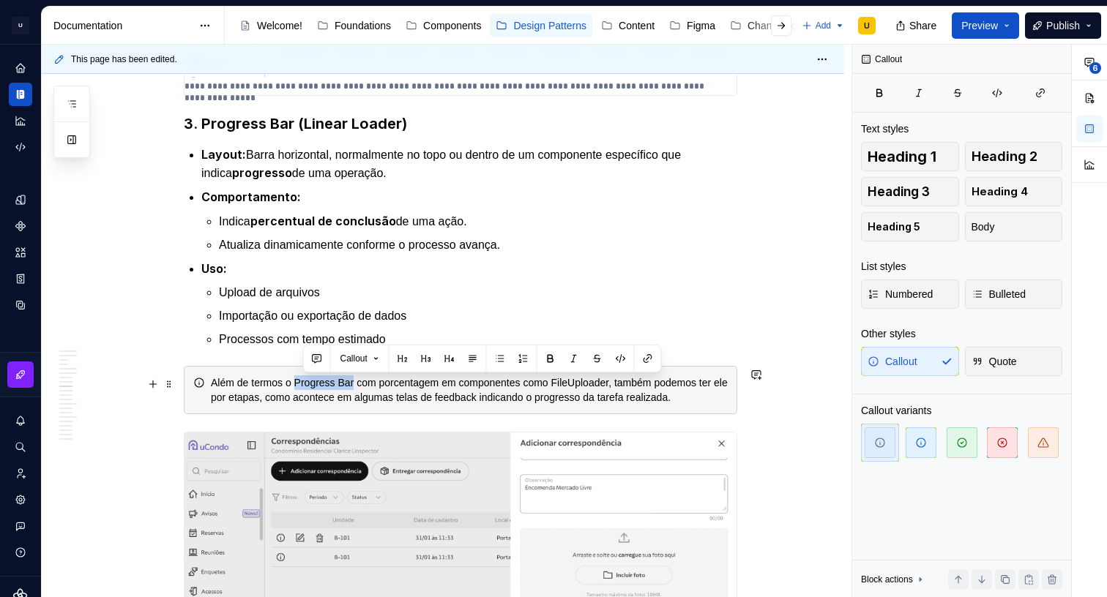
drag, startPoint x: 305, startPoint y: 384, endPoint x: 365, endPoint y: 380, distance: 60.9
click at [365, 380] on div "Além de termos o Progress Bar com porcentagem em componentes como FileUploader,…" at bounding box center [469, 390] width 517 height 29
click at [555, 357] on button "button" at bounding box center [550, 358] width 20 height 20
click at [600, 387] on div "Além de termos o Progress Bar com porcentagem em componentes como FileUploader,…" at bounding box center [469, 390] width 517 height 29
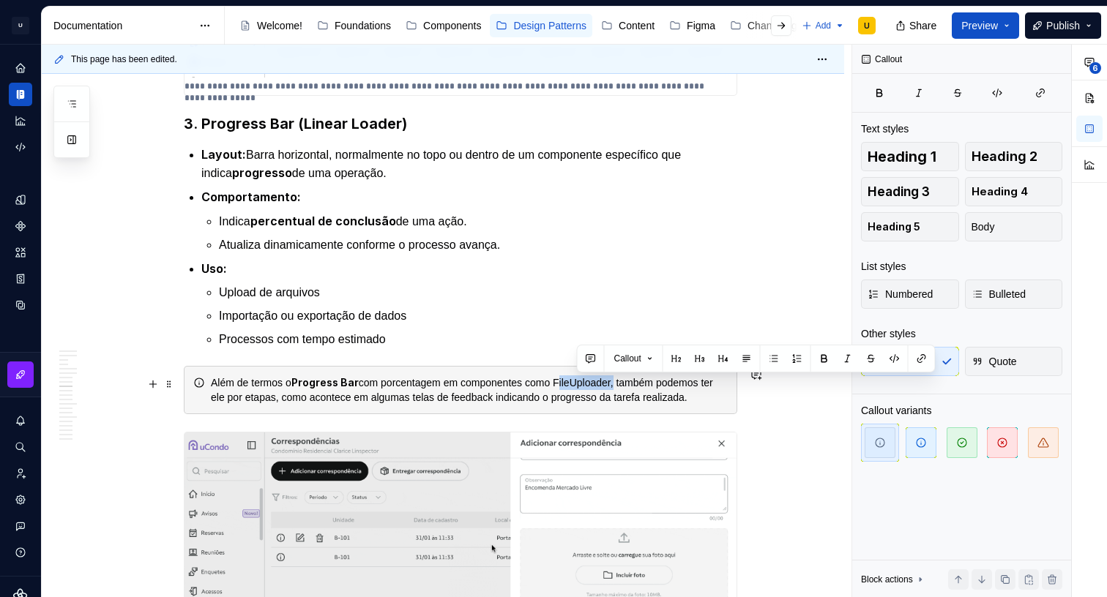
click at [600, 387] on div "Além de termos o Progress Bar com porcentagem em componentes como FileUploader,…" at bounding box center [469, 390] width 517 height 29
click at [829, 357] on button "button" at bounding box center [824, 358] width 20 height 20
click at [272, 405] on div "Além de termos o Progress Bar com porcentagem em componentes como FileUploader …" at bounding box center [469, 390] width 517 height 29
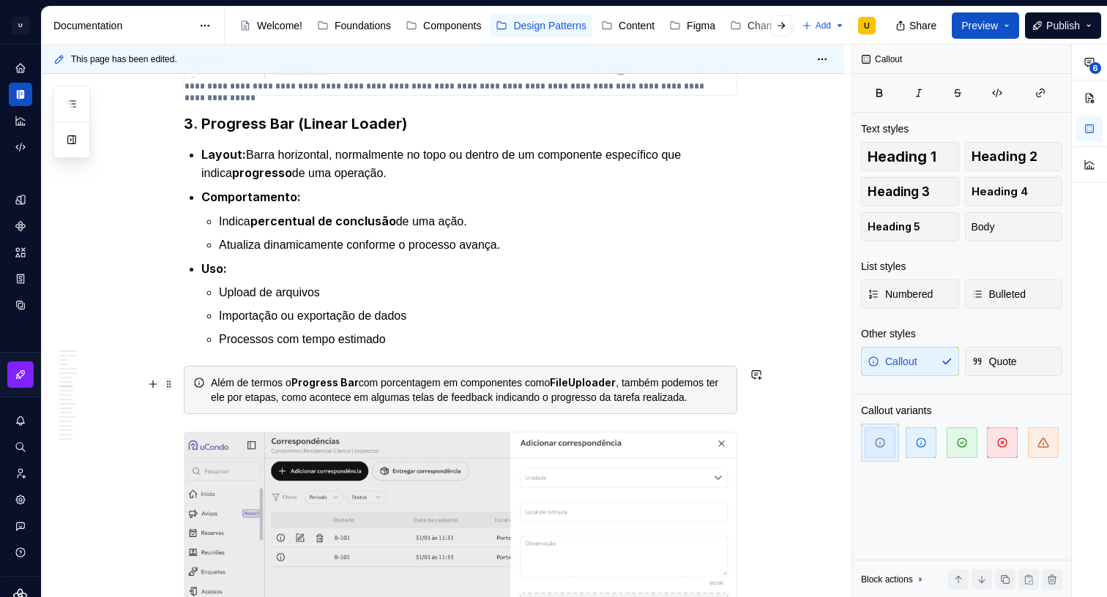
click at [223, 405] on div "Além de termos o Progress Bar com porcentagem em componentes como FileUploader …" at bounding box center [469, 390] width 517 height 29
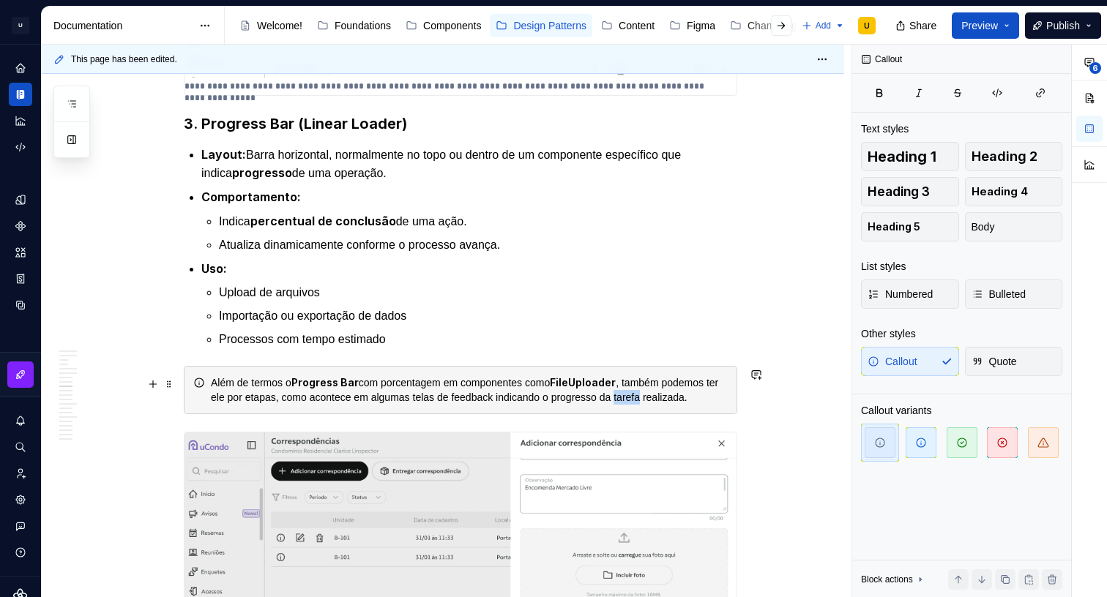
click at [223, 405] on div "Além de termos o Progress Bar com porcentagem em componentes como FileUploader …" at bounding box center [469, 390] width 517 height 29
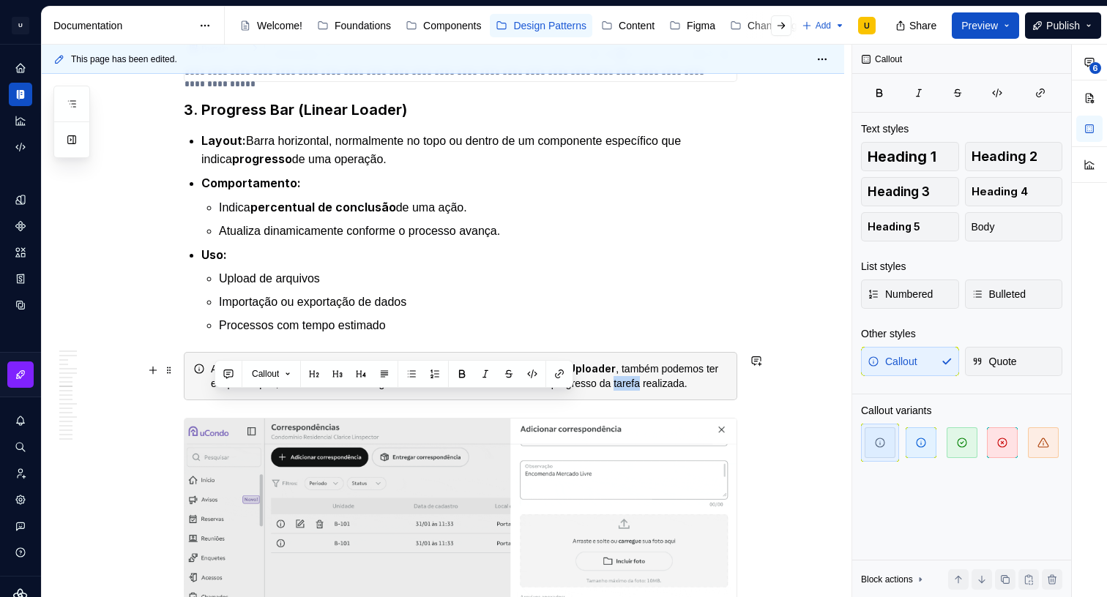
scroll to position [2986, 0]
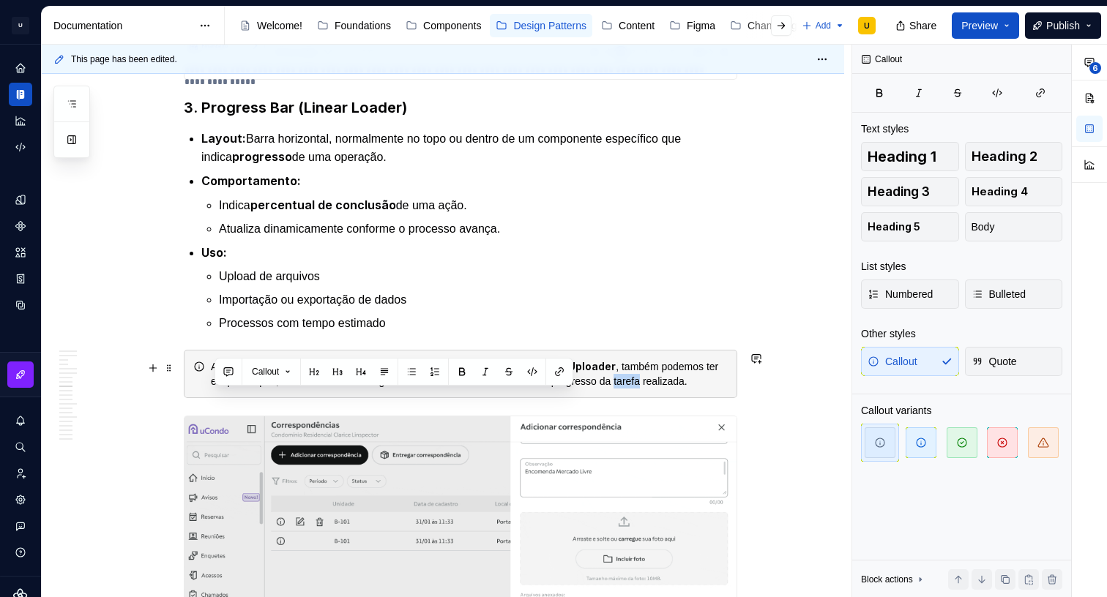
click at [228, 389] on div "Além de termos o Progress Bar com porcentagem em componentes como FileUploader …" at bounding box center [469, 373] width 517 height 29
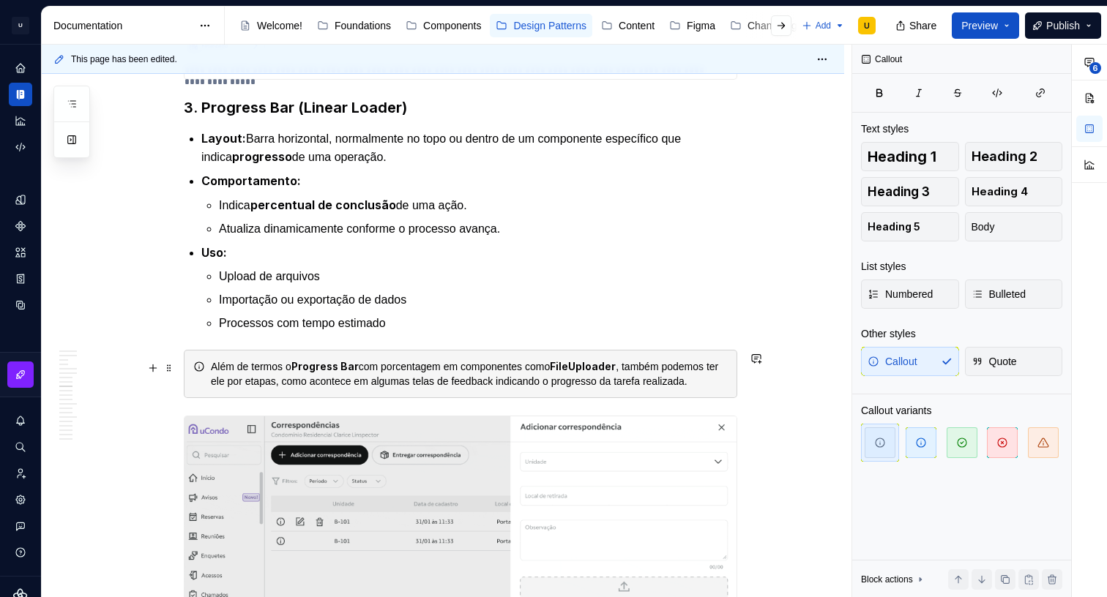
click at [217, 389] on div "Além de termos o Progress Bar com porcentagem em componentes como FileUploader …" at bounding box center [469, 373] width 517 height 29
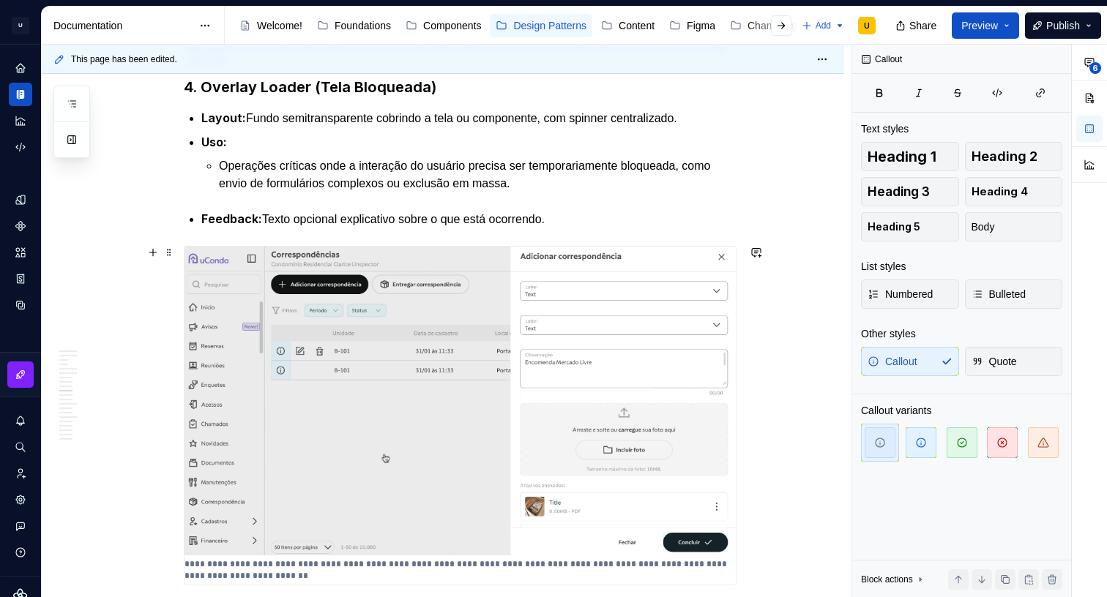
scroll to position [4397, 0]
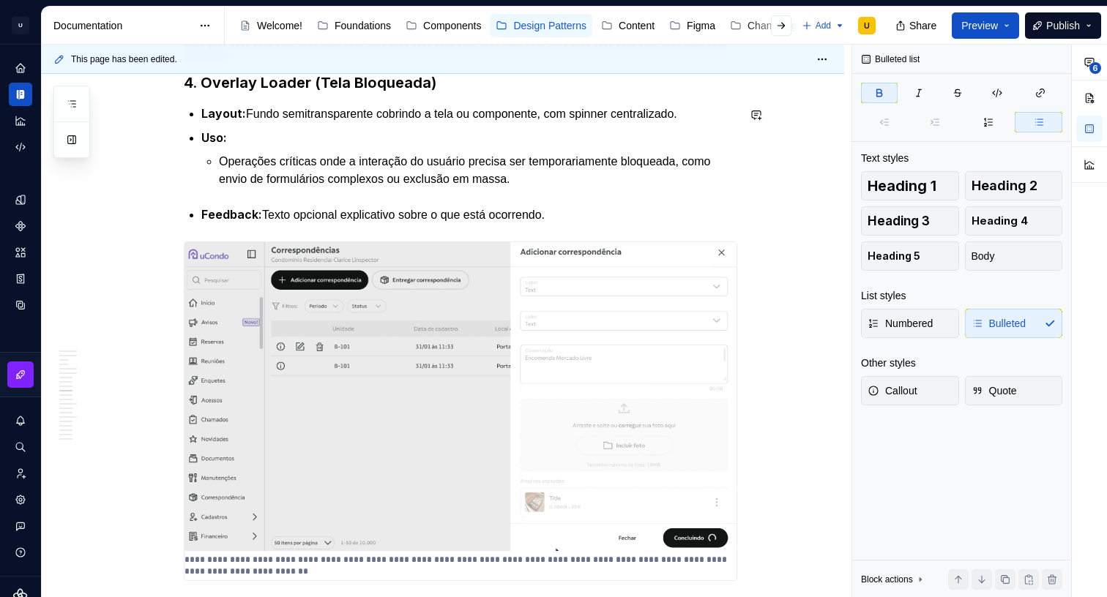
click at [291, 206] on p "Feedback: Texto opcional explicativo sobre o que está ocorrendo." at bounding box center [469, 215] width 536 height 18
click at [318, 209] on p "Feedback: Texto opcional explicativo sobre o que está ocorrendo." at bounding box center [469, 215] width 536 height 18
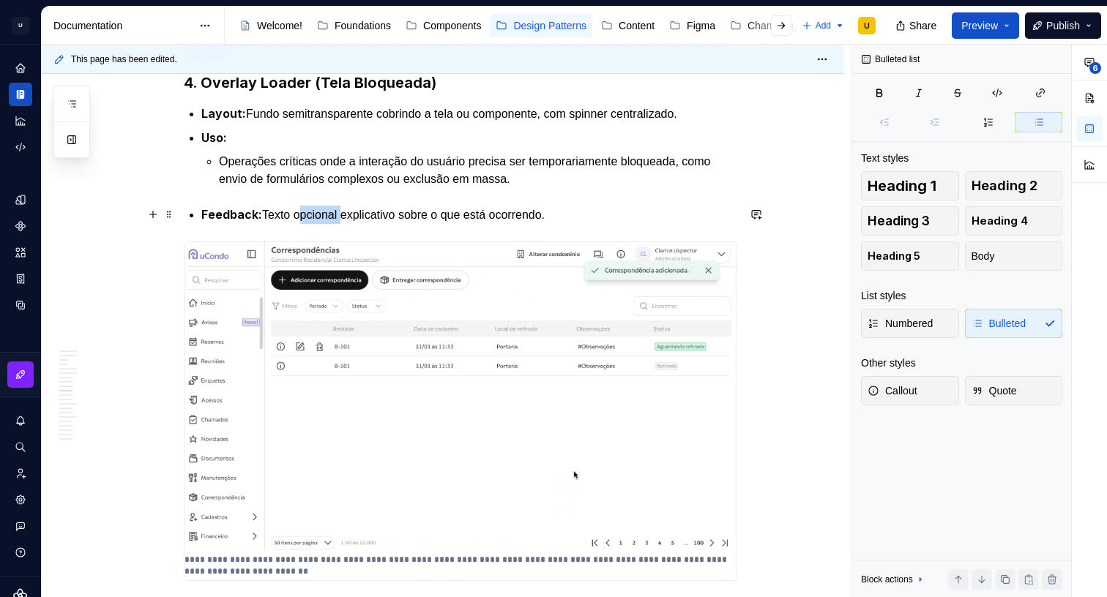
click at [318, 209] on p "Feedback: Texto opcional explicativo sobre o que está ocorrendo." at bounding box center [469, 215] width 536 height 18
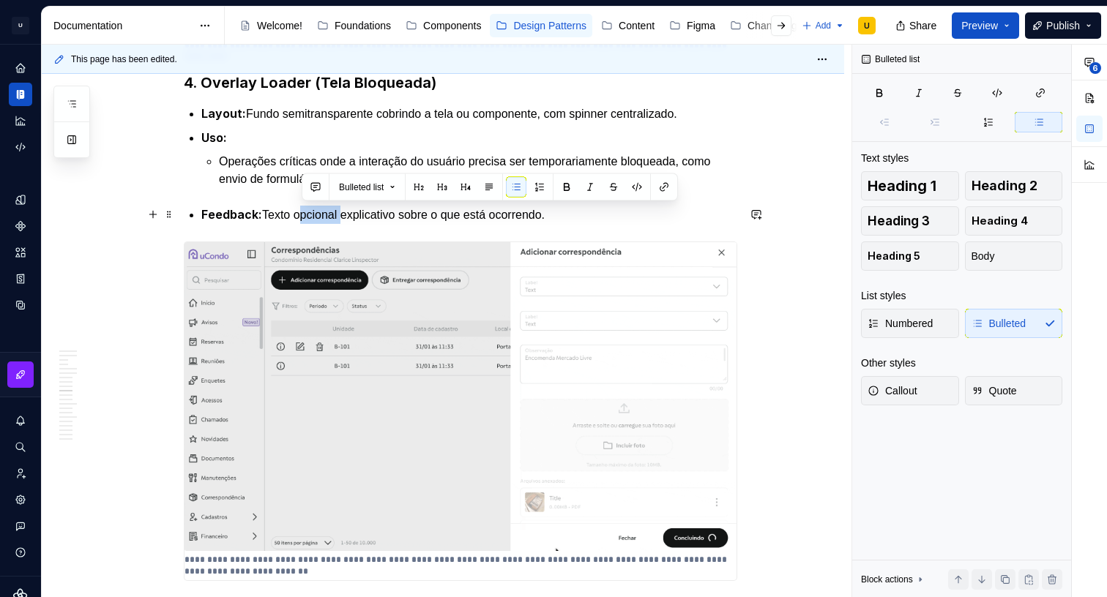
click at [318, 209] on p "Feedback: Texto opcional explicativo sobre o que está ocorrendo." at bounding box center [469, 215] width 536 height 18
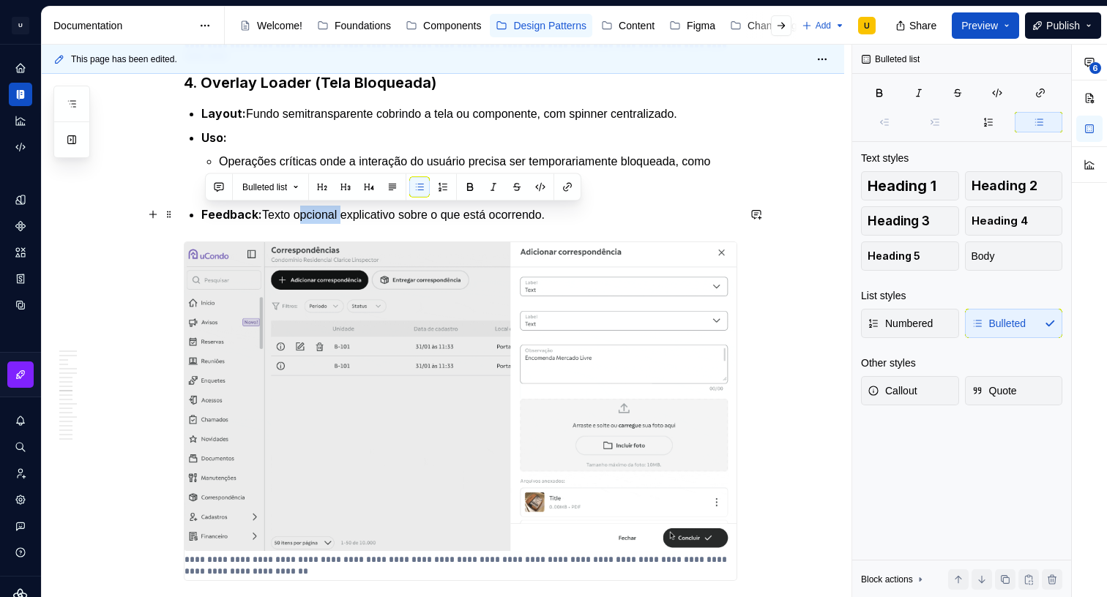
click at [349, 215] on p "Feedback: Texto opcional explicativo sobre o que está ocorrendo." at bounding box center [469, 215] width 536 height 18
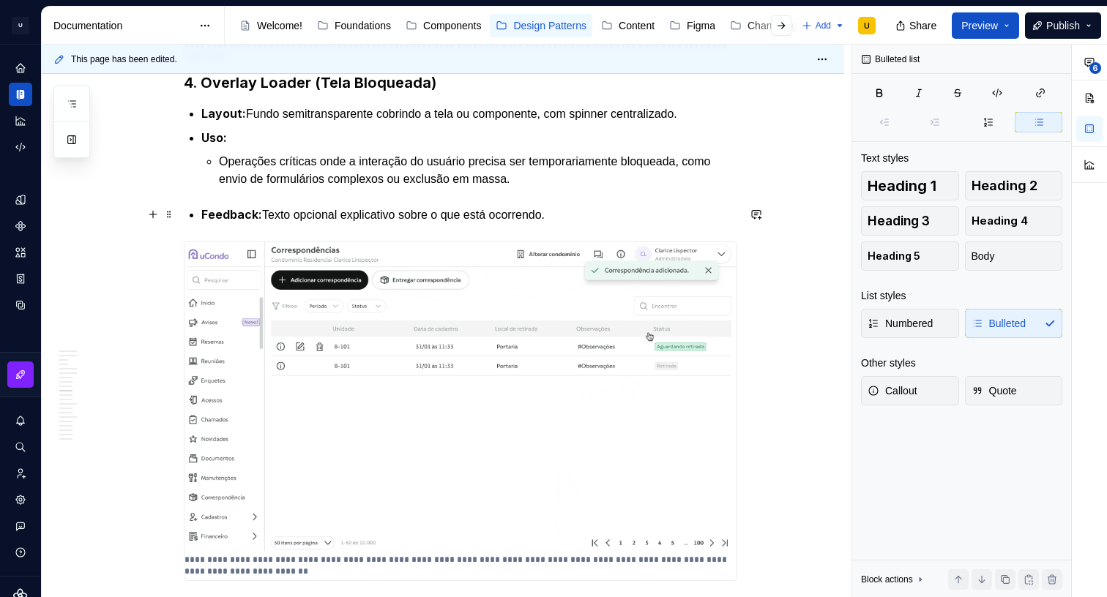
click at [357, 215] on p "Feedback: Texto opcional explicativo sobre o que está ocorrendo." at bounding box center [469, 215] width 536 height 18
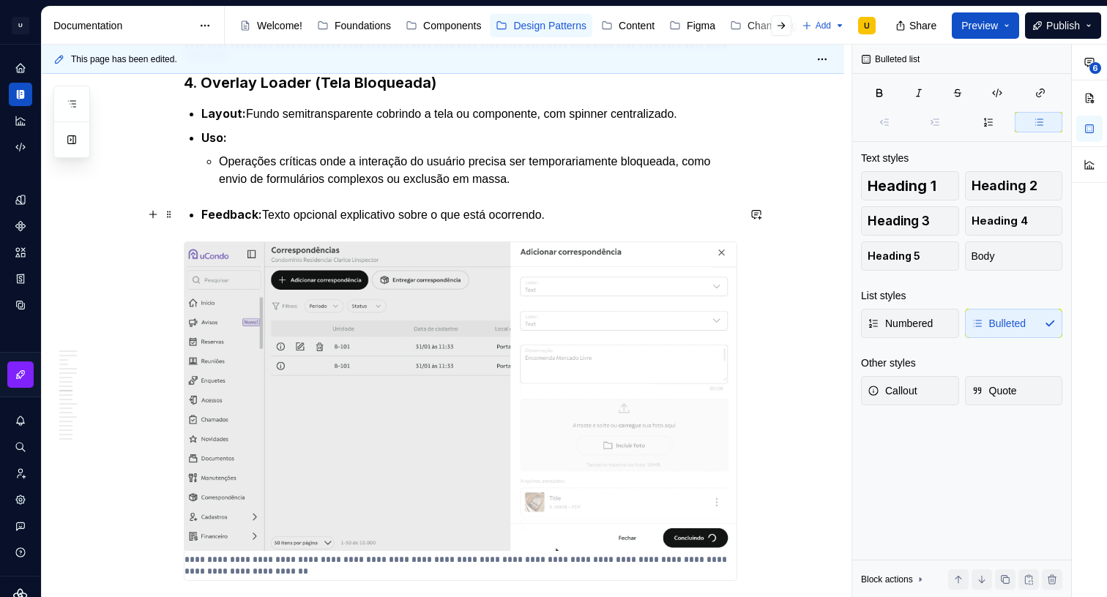
click at [348, 212] on p "Feedback: Texto opcional explicativo sobre o que está ocorrendo." at bounding box center [469, 215] width 536 height 18
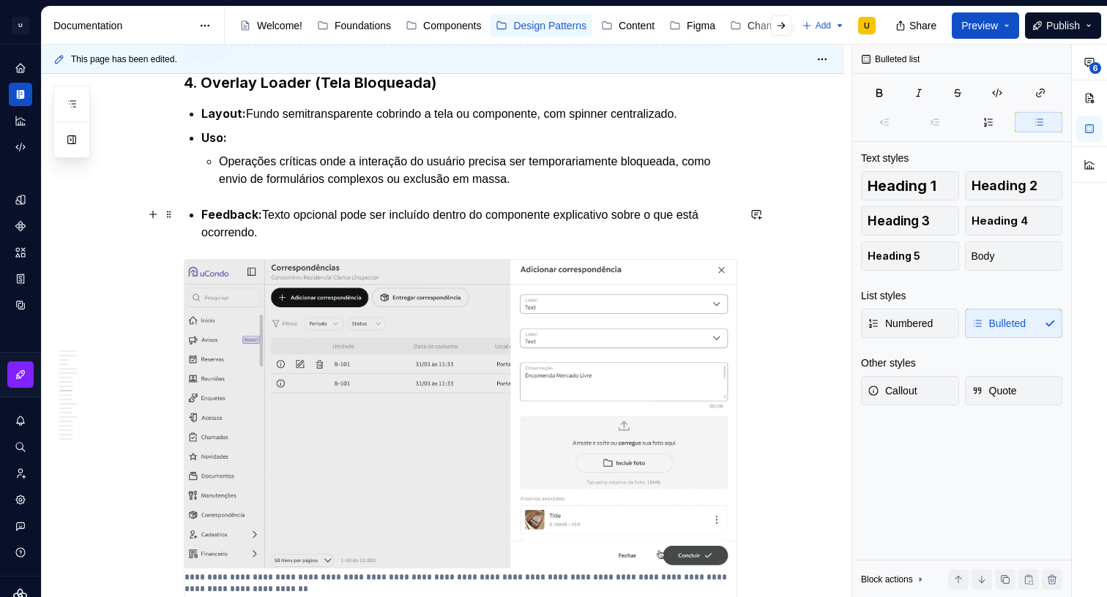
click at [611, 208] on p "Feedback: Texto opcional pode ser incluído dentro do componente explicativo sob…" at bounding box center [469, 224] width 536 height 36
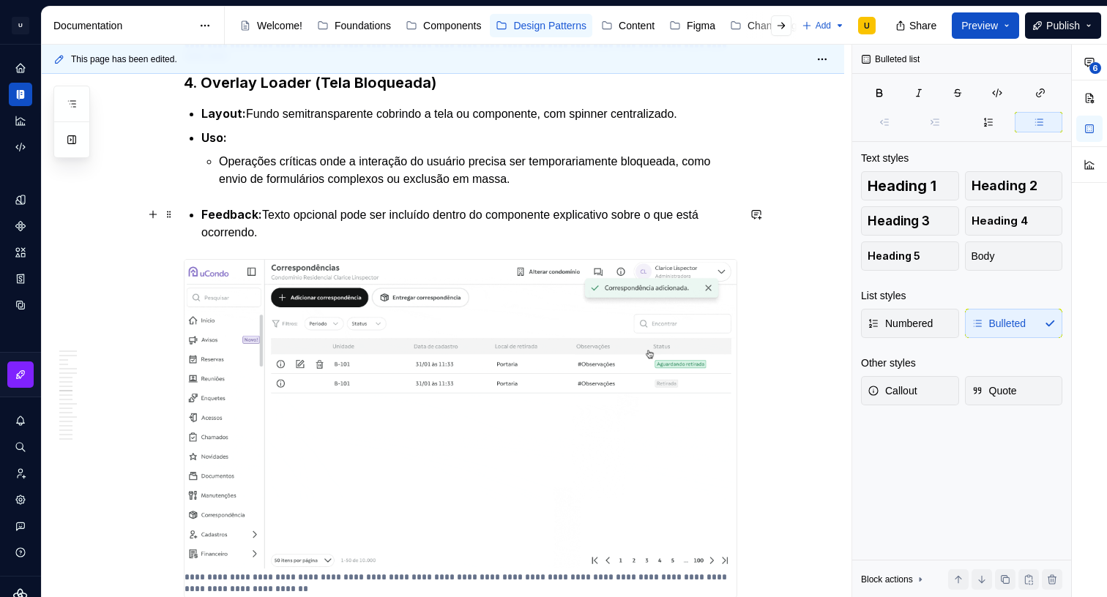
click at [596, 210] on p "Feedback: Texto opcional pode ser incluído dentro do componente explicativo sob…" at bounding box center [469, 224] width 536 height 36
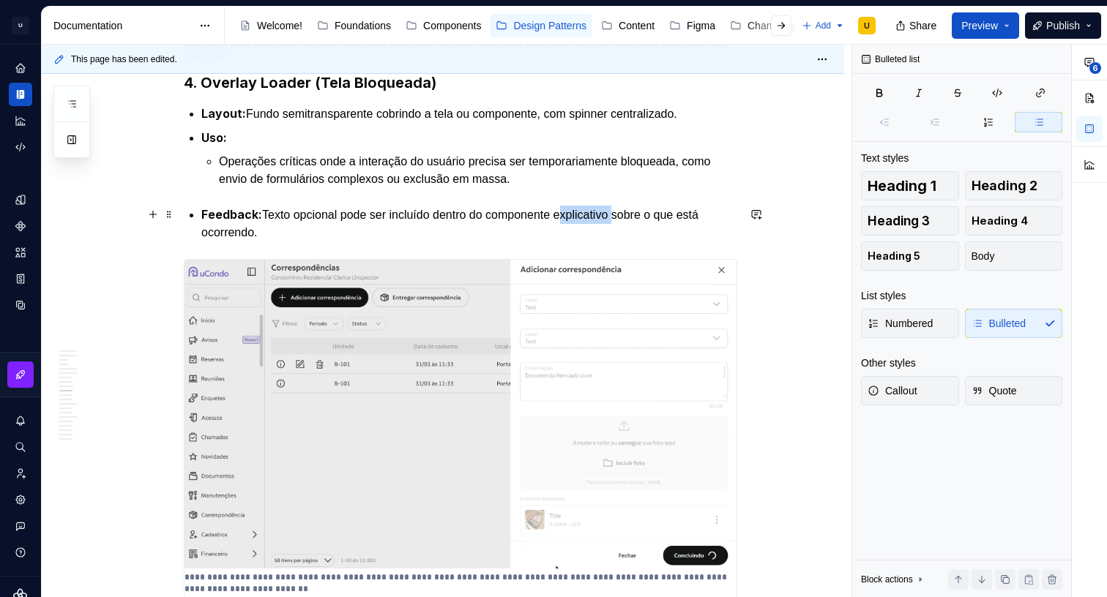
click at [596, 210] on p "Feedback: Texto opcional pode ser incluído dentro do componente explicativo sob…" at bounding box center [469, 224] width 536 height 36
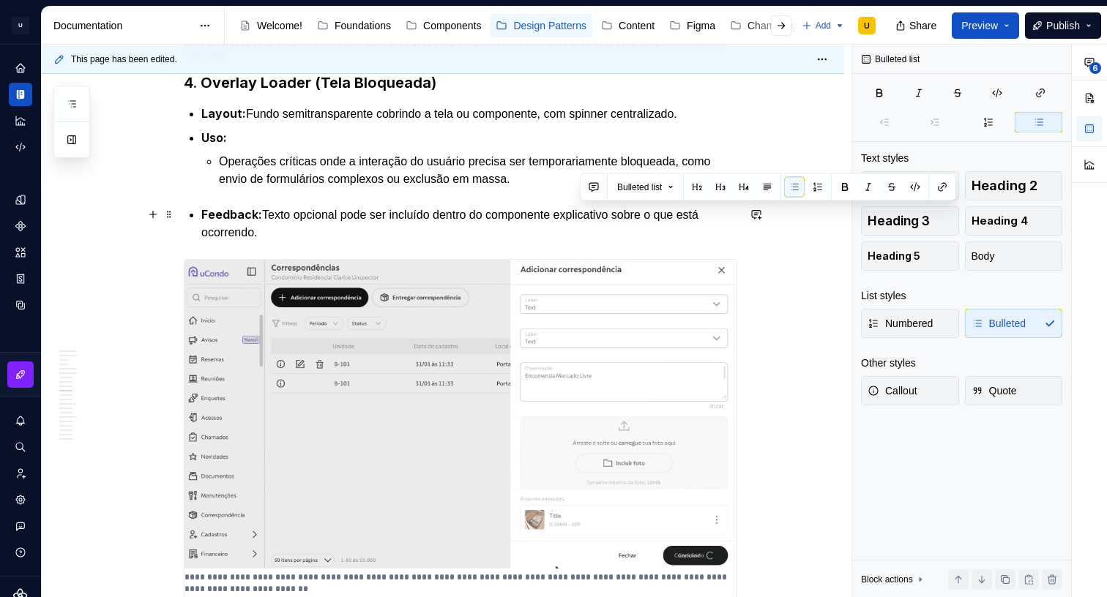
click at [646, 212] on p "Feedback: Texto opcional pode ser incluído dentro do componente explicativo sob…" at bounding box center [469, 224] width 536 height 36
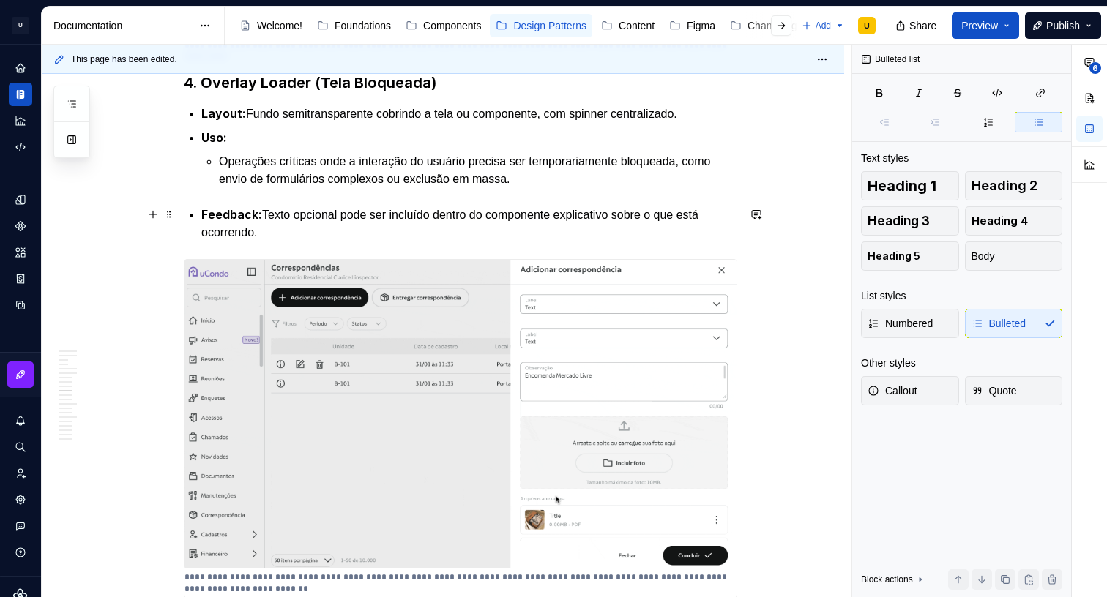
click at [635, 212] on p "Feedback: Texto opcional pode ser incluído dentro do componente explicativo sob…" at bounding box center [469, 224] width 536 height 36
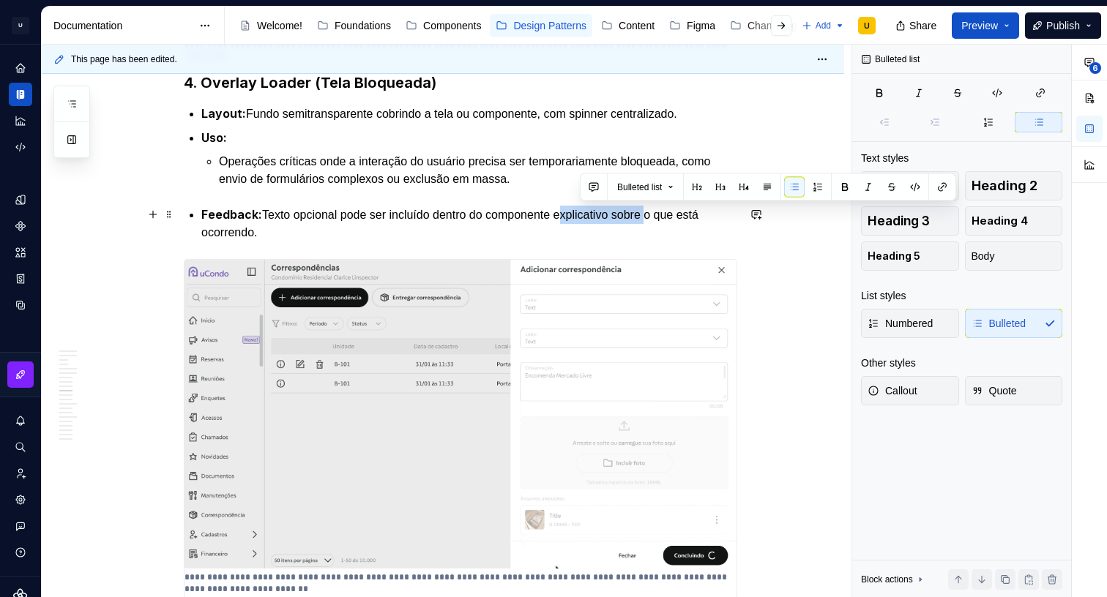
drag, startPoint x: 675, startPoint y: 212, endPoint x: 580, endPoint y: 215, distance: 95.2
click at [580, 215] on p "Feedback: Texto opcional pode ser incluído dentro do componente explicativo sob…" at bounding box center [469, 224] width 536 height 36
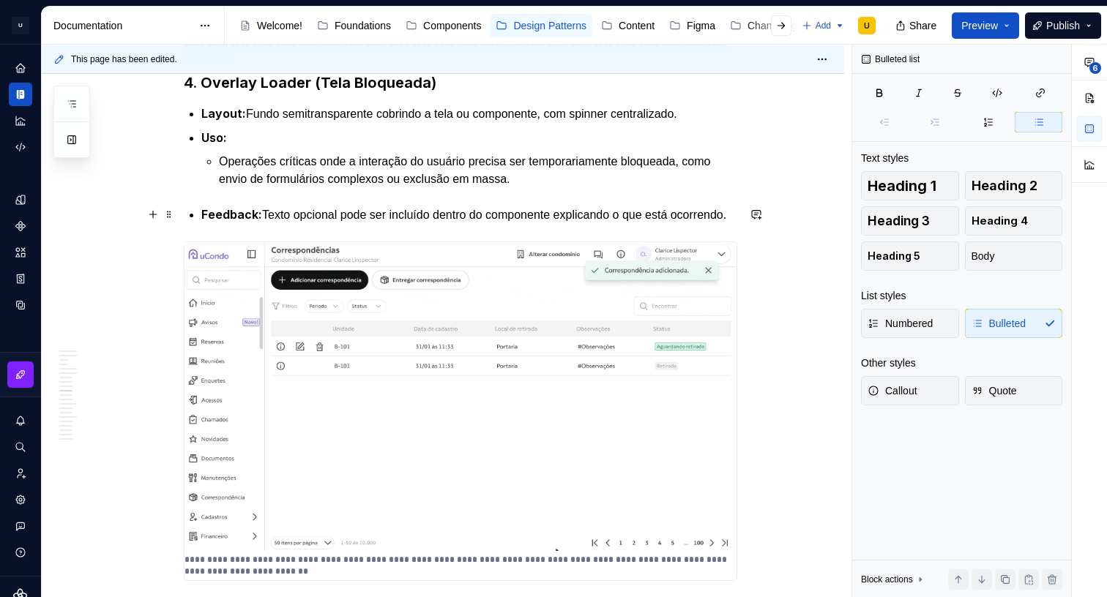
click at [647, 214] on p "Feedback: Texto opcional pode ser incluído dentro do componente explicando o qu…" at bounding box center [469, 215] width 536 height 18
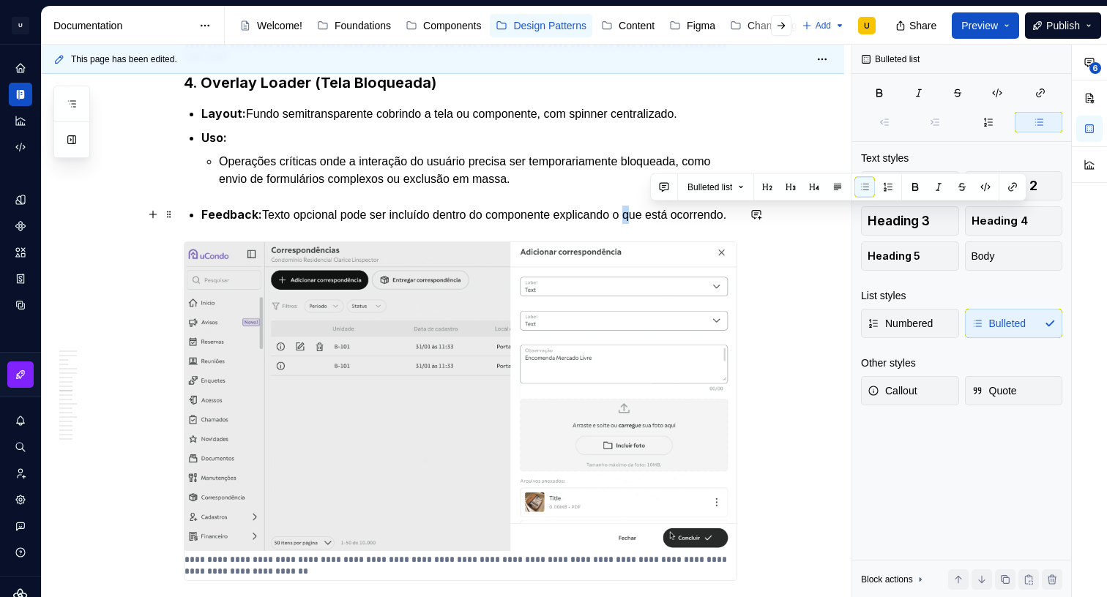
click at [647, 214] on p "Feedback: Texto opcional pode ser incluído dentro do componente explicando o qu…" at bounding box center [469, 215] width 536 height 18
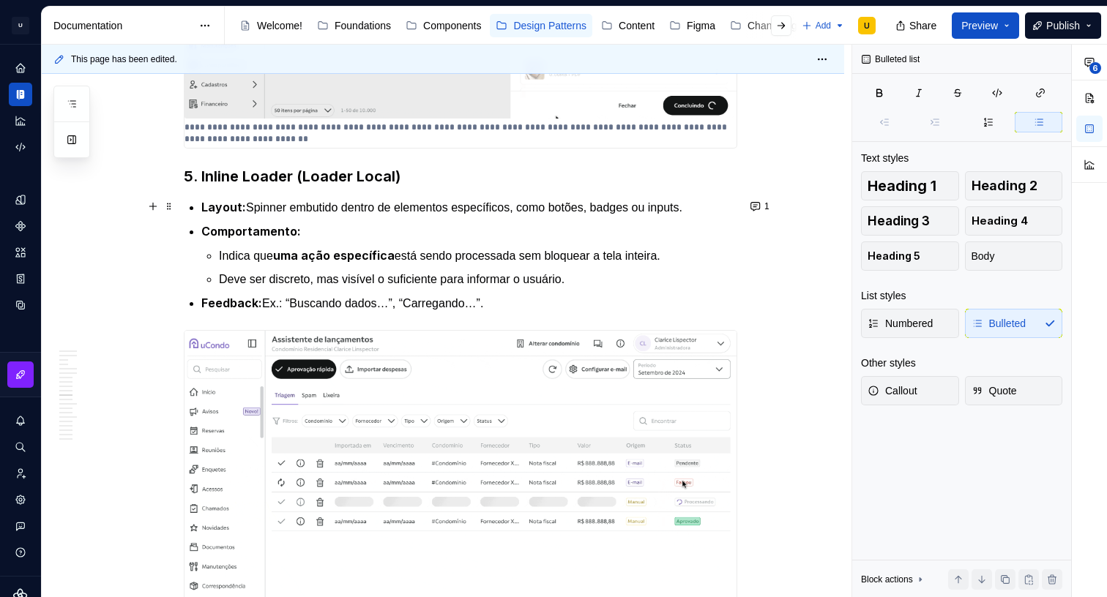
scroll to position [4857, 0]
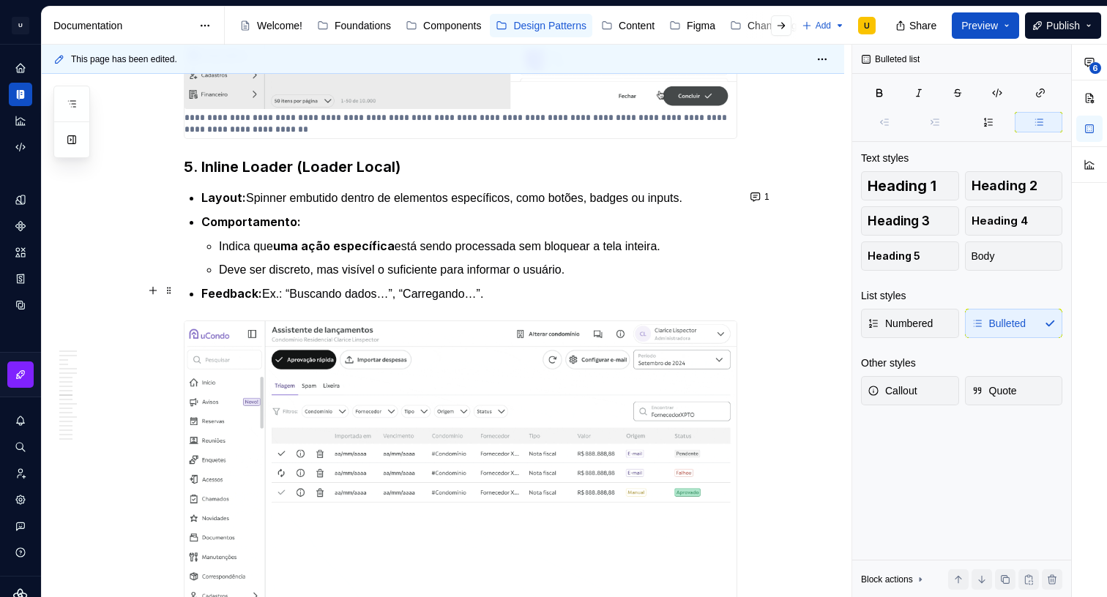
click at [344, 295] on p "Feedback: Ex.: “Buscando dados…”, “Carregando…”." at bounding box center [469, 294] width 536 height 18
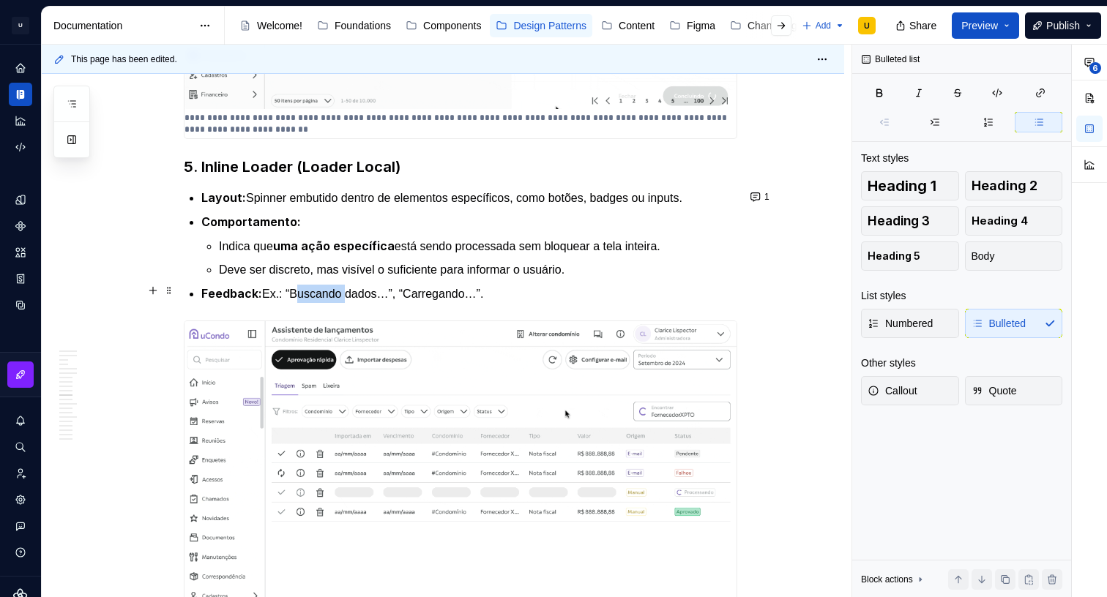
click at [344, 295] on p "Feedback: Ex.: “Buscando dados…”, “Carregando…”." at bounding box center [469, 294] width 536 height 18
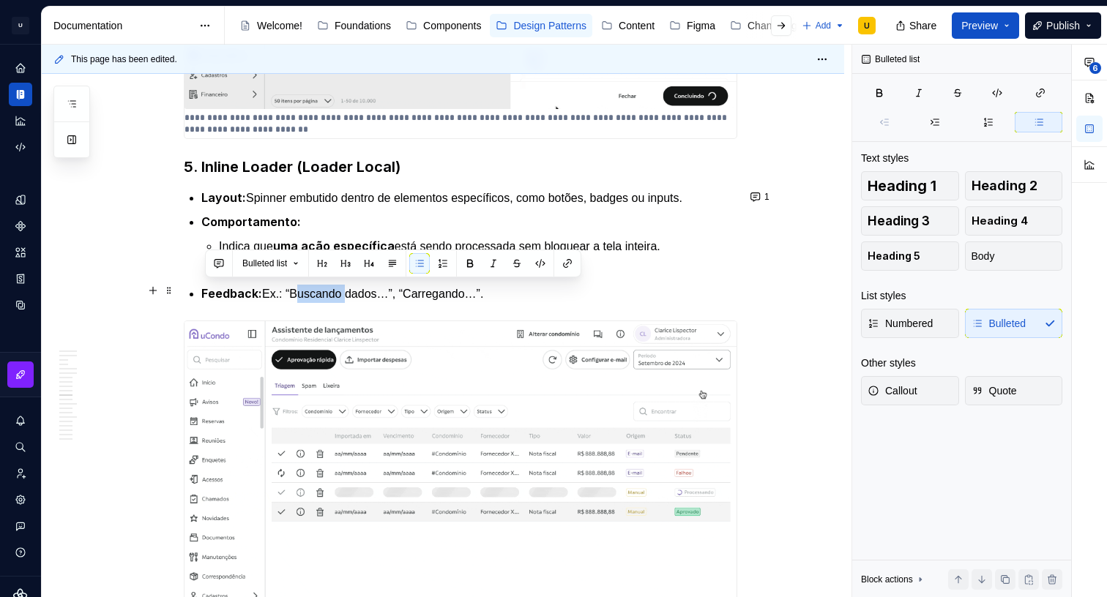
click at [317, 295] on p "Feedback: Ex.: “Buscando dados…”, “Carregando…”." at bounding box center [469, 294] width 536 height 18
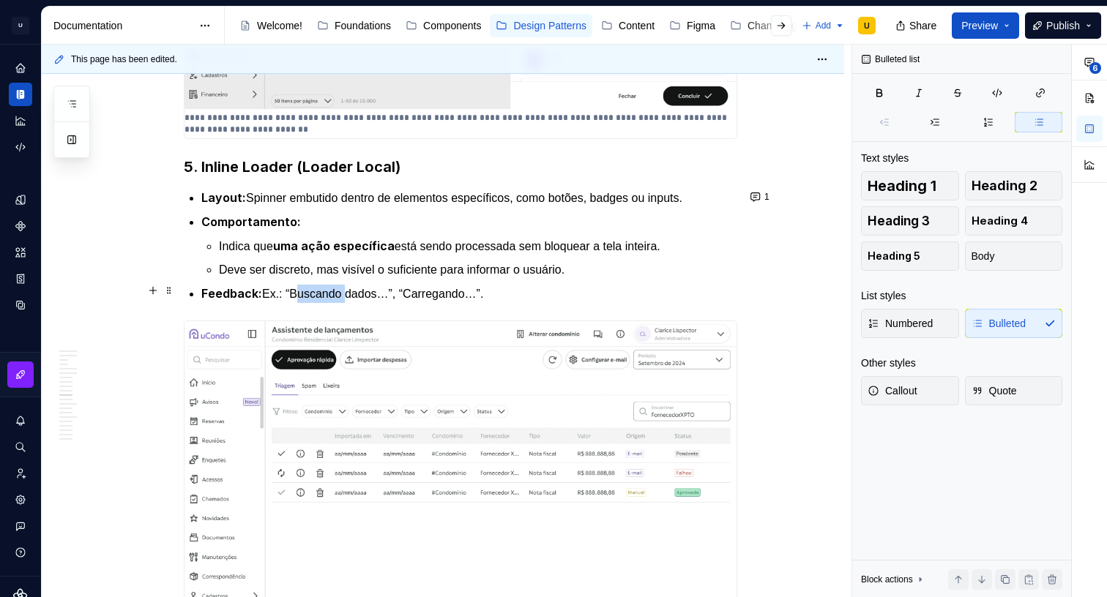
click at [317, 295] on p "Feedback: Ex.: “Buscando dados…”, “Carregando…”." at bounding box center [469, 294] width 536 height 18
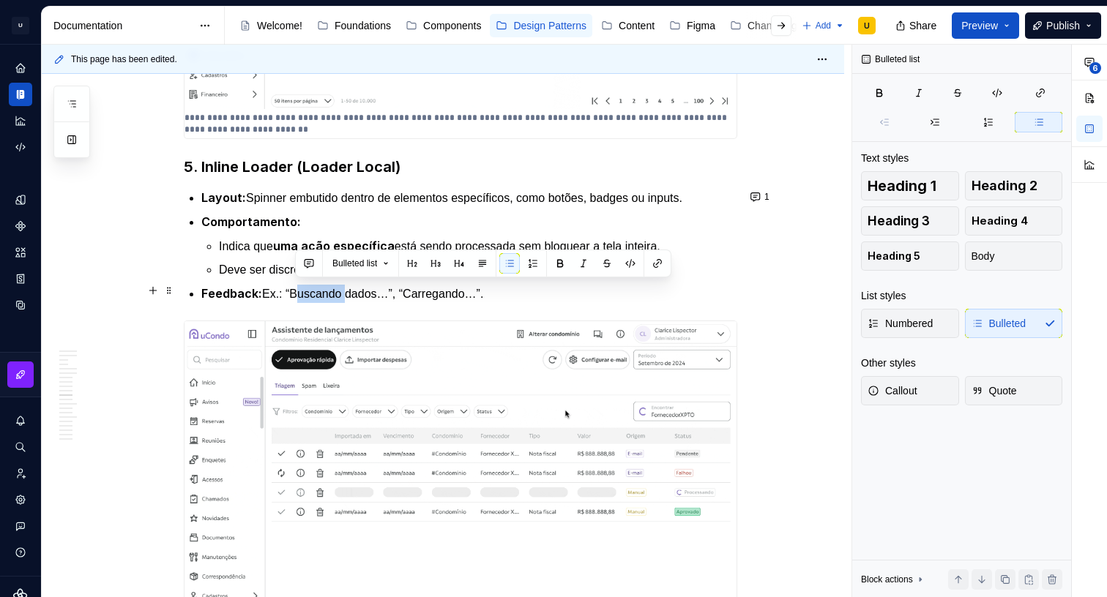
click at [317, 295] on p "Feedback: Ex.: “Buscando dados…”, “Carregando…”." at bounding box center [469, 294] width 536 height 18
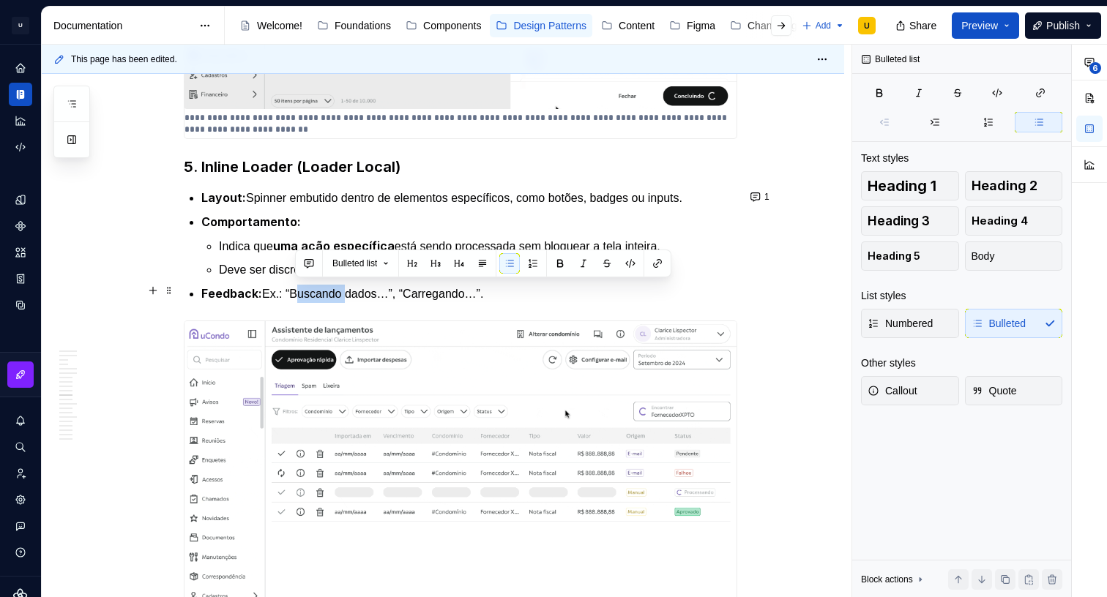
click at [317, 295] on p "Feedback: Ex.: “Buscando dados…”, “Carregando…”." at bounding box center [469, 294] width 536 height 18
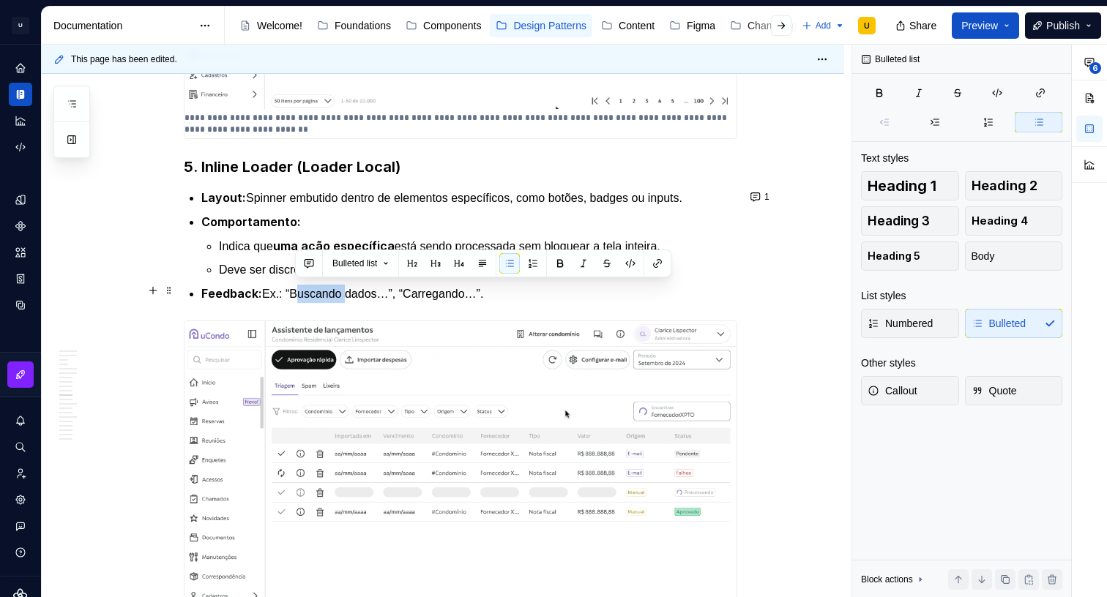
click at [317, 295] on p "Feedback: Ex.: “Buscando dados…”, “Carregando…”." at bounding box center [469, 294] width 536 height 18
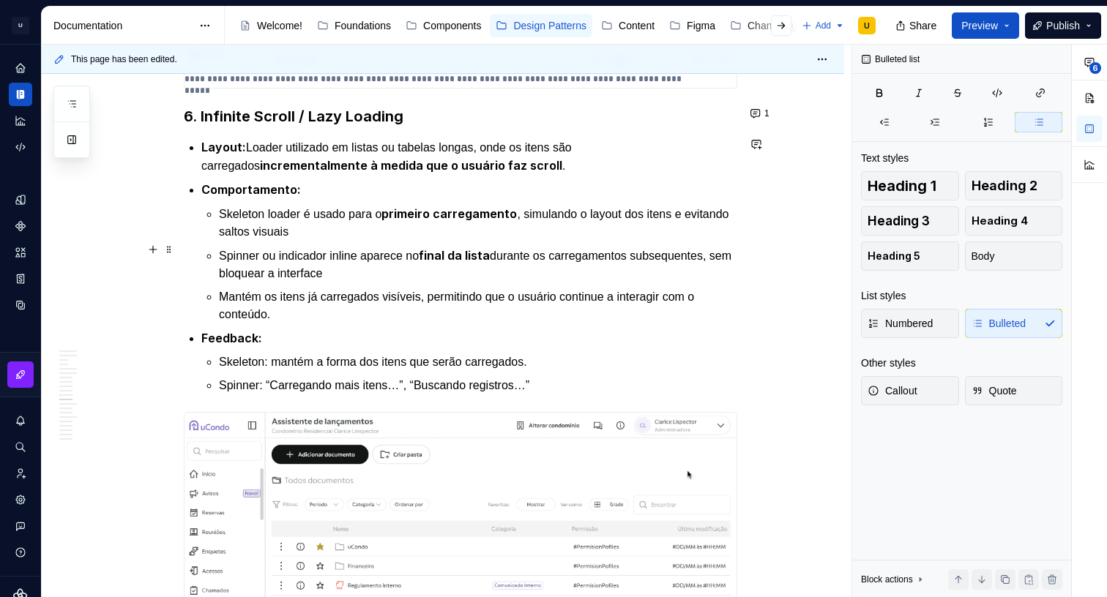
scroll to position [5356, 0]
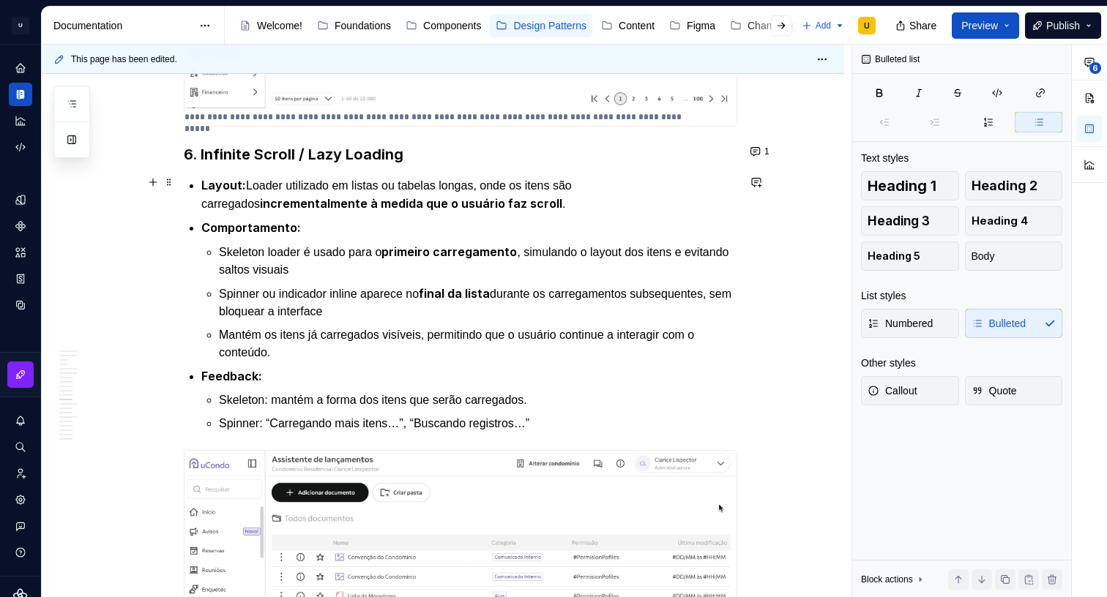
click at [340, 179] on p "Layout: Loader utilizado em listas ou tabelas longas, onde os itens são carrega…" at bounding box center [469, 194] width 536 height 37
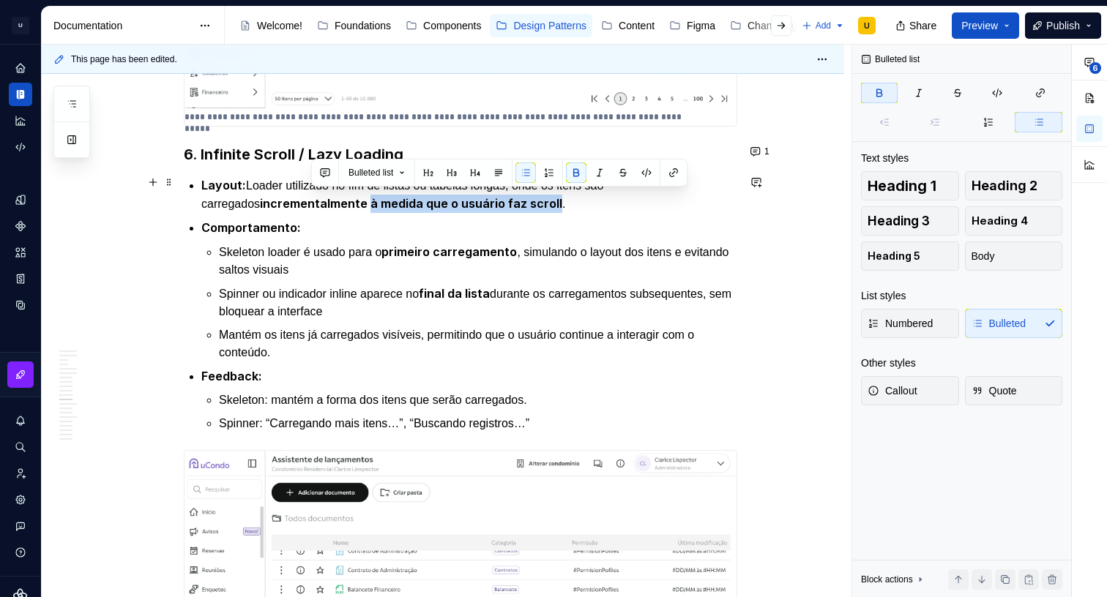
drag, startPoint x: 313, startPoint y: 200, endPoint x: 496, endPoint y: 198, distance: 183.8
click at [496, 198] on strong "incrementalmente à medida que o usuário faz scroll" at bounding box center [411, 203] width 302 height 15
click at [578, 174] on button "button" at bounding box center [576, 173] width 20 height 20
click at [285, 196] on strong "incrementalmente" at bounding box center [314, 203] width 108 height 15
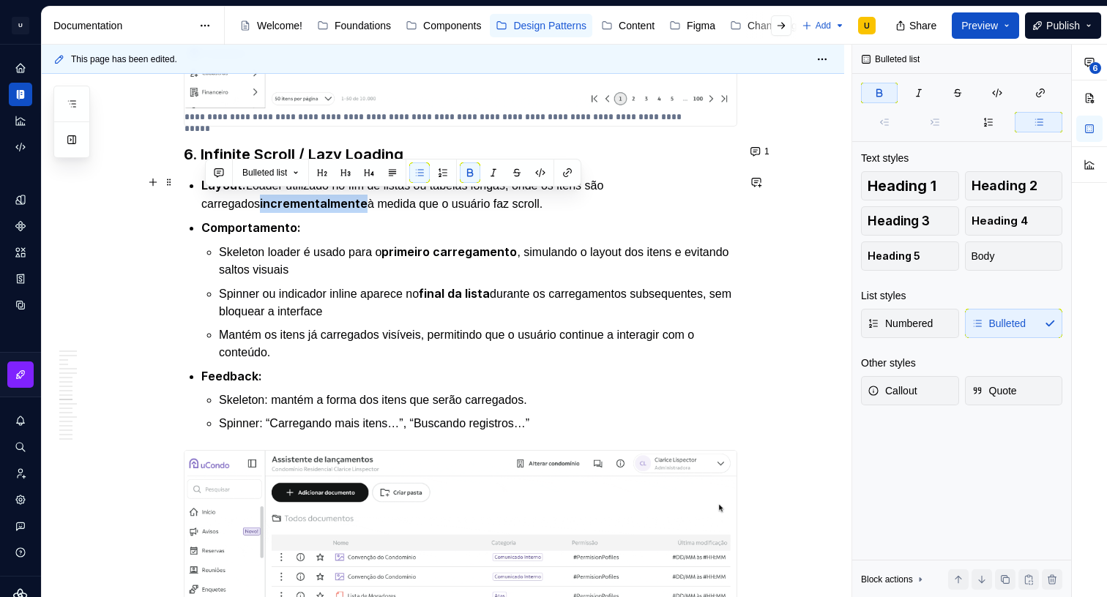
click at [285, 196] on strong "incrementalmente" at bounding box center [314, 203] width 108 height 15
click at [471, 169] on button "button" at bounding box center [470, 173] width 20 height 20
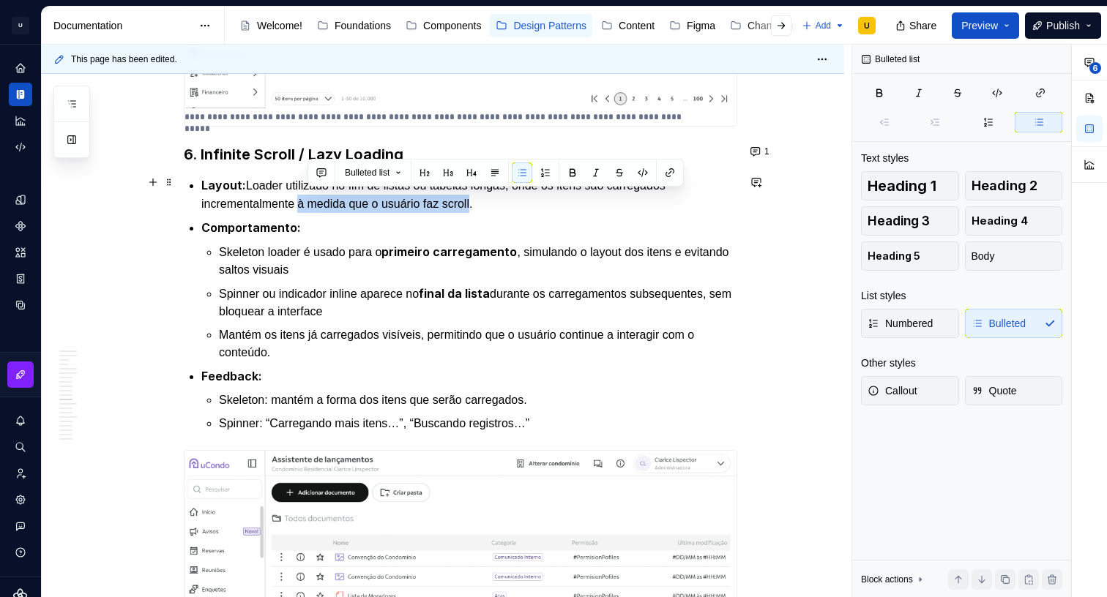
drag, startPoint x: 307, startPoint y: 195, endPoint x: 489, endPoint y: 195, distance: 181.6
click at [489, 195] on p "Layout: Loader utilizado no fim de listas ou tabelas longas, onde os itens são …" at bounding box center [469, 194] width 536 height 37
click at [332, 198] on p "Layout: Loader utilizado no fim de listas ou tabelas longas, onde os itens são …" at bounding box center [469, 194] width 536 height 37
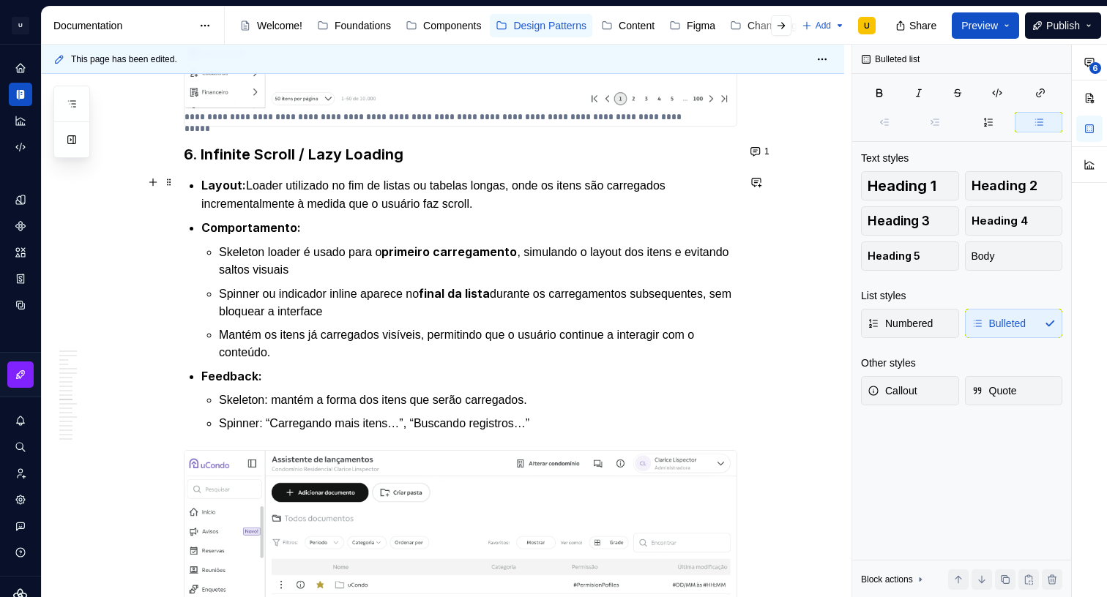
click at [271, 204] on p "Layout: Loader utilizado no fim de listas ou tabelas longas, onde os itens são …" at bounding box center [469, 194] width 536 height 37
click at [319, 219] on p "Comportamento:" at bounding box center [469, 228] width 536 height 18
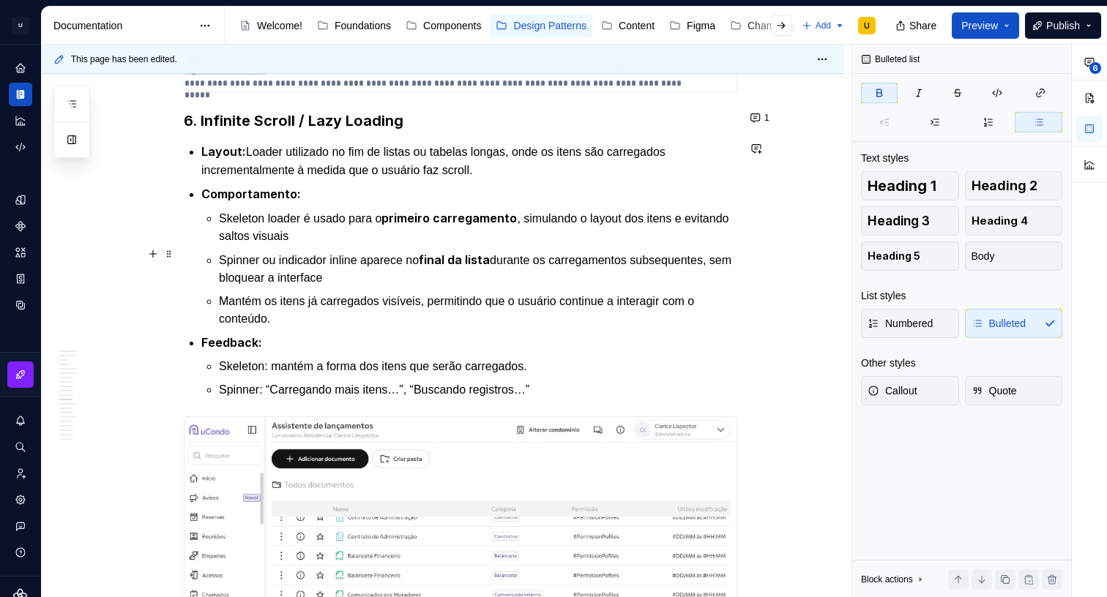
scroll to position [5384, 0]
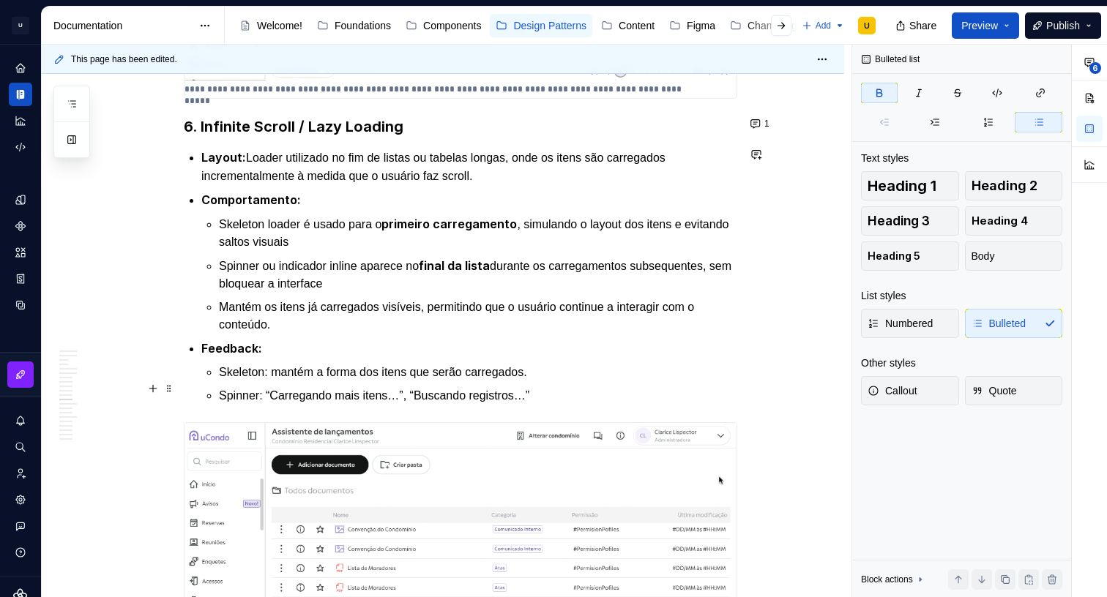
click at [294, 390] on p "Spinner: “Carregando mais itens…”, “Buscando registros…”" at bounding box center [478, 396] width 518 height 18
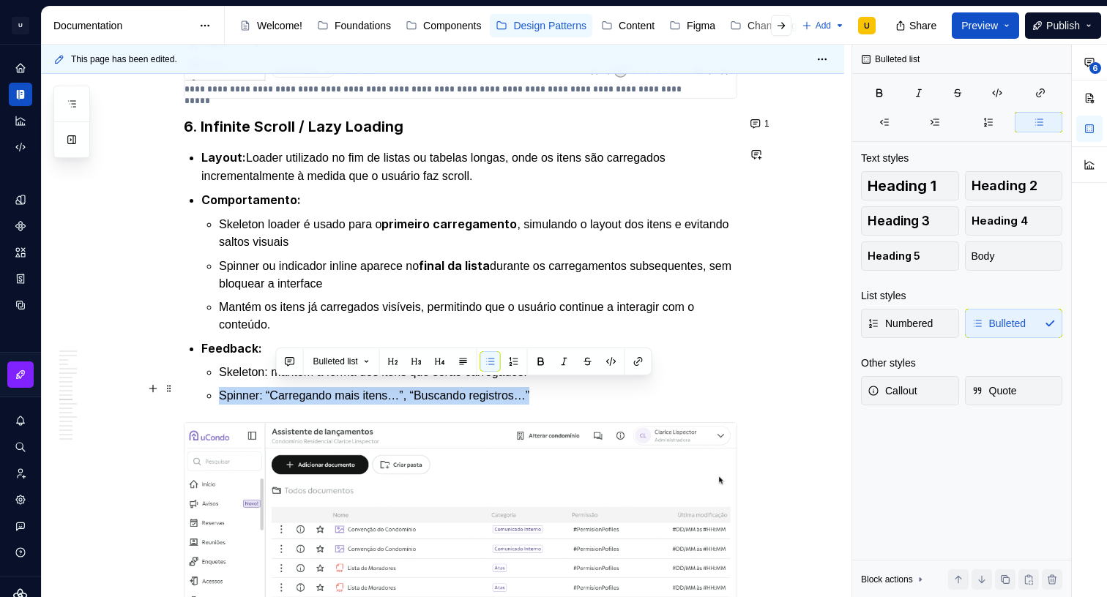
click at [294, 390] on p "Spinner: “Carregando mais itens…”, “Buscando registros…”" at bounding box center [478, 396] width 518 height 18
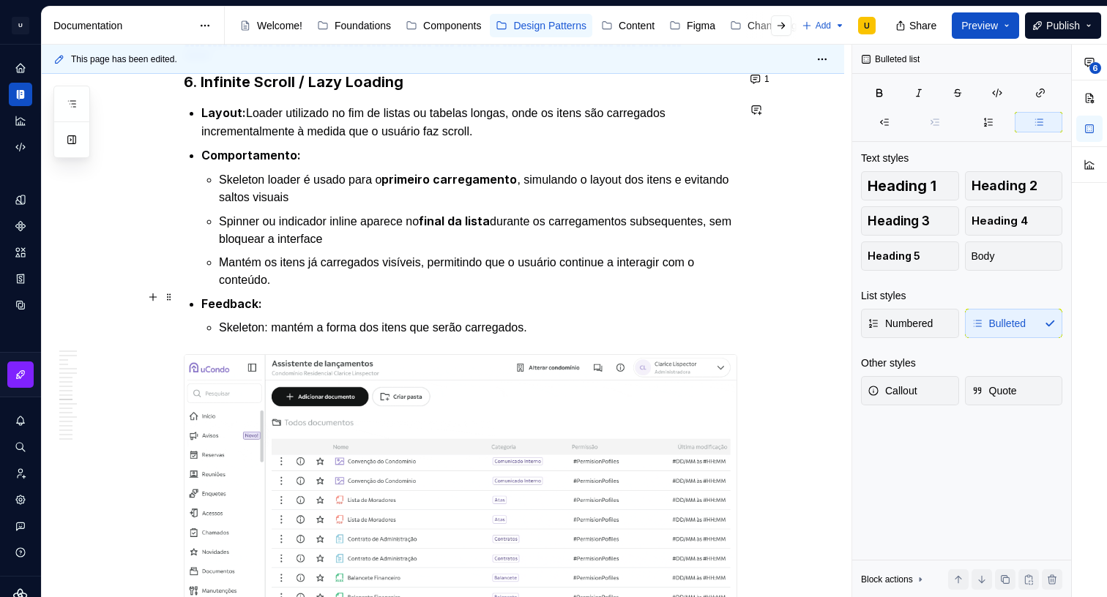
scroll to position [5433, 0]
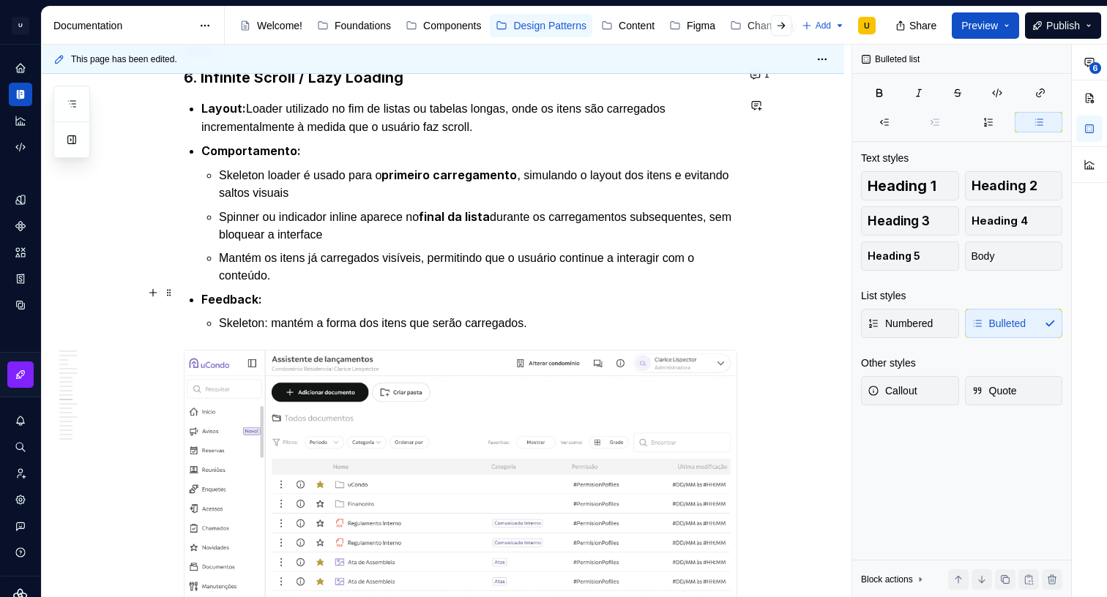
click at [258, 292] on strong "Feedback:" at bounding box center [231, 299] width 61 height 15
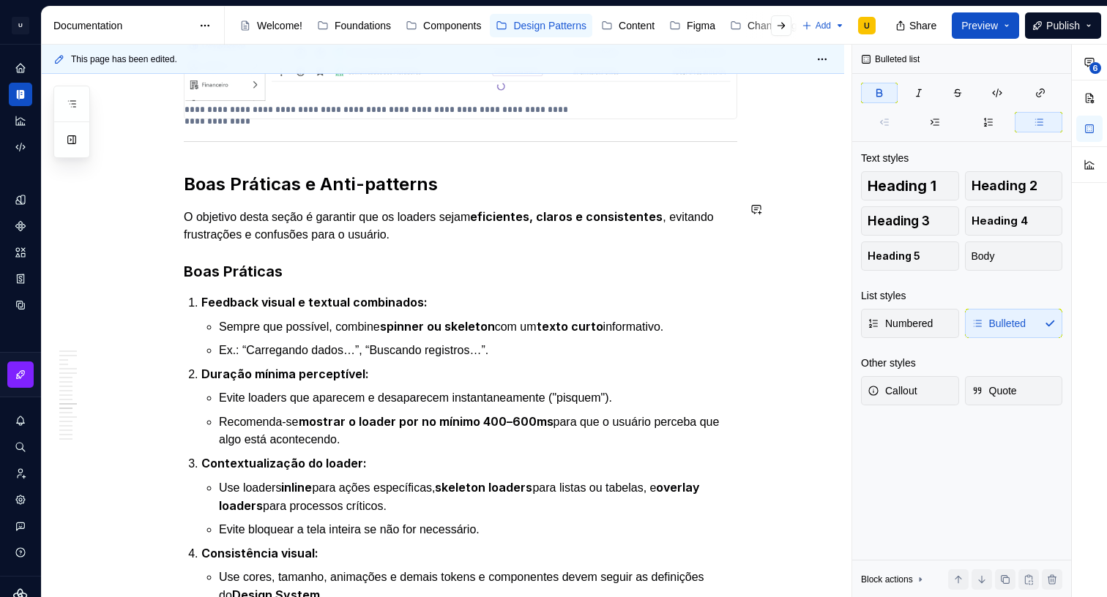
scroll to position [5995, 0]
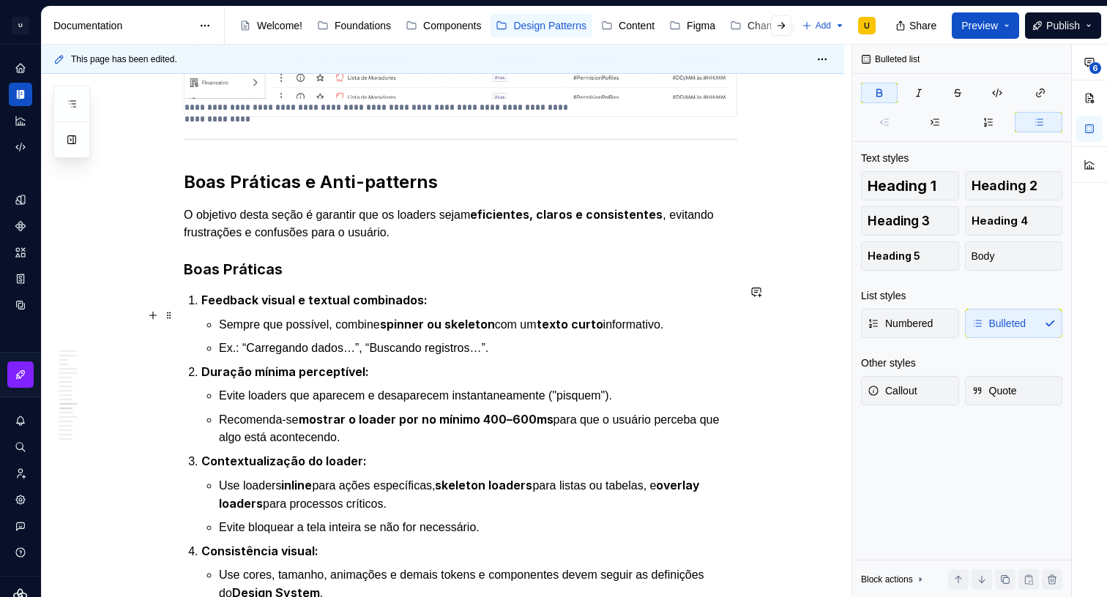
click at [343, 323] on p "Sempre que possível, combine spinner ou skeleton com um texto curto informativo." at bounding box center [478, 325] width 518 height 18
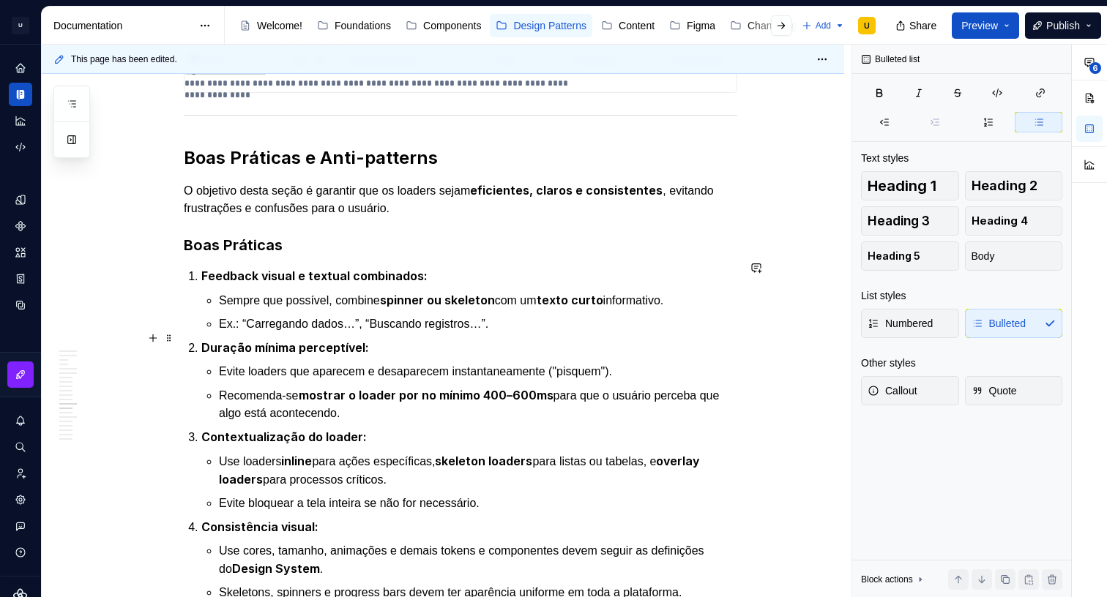
scroll to position [6023, 0]
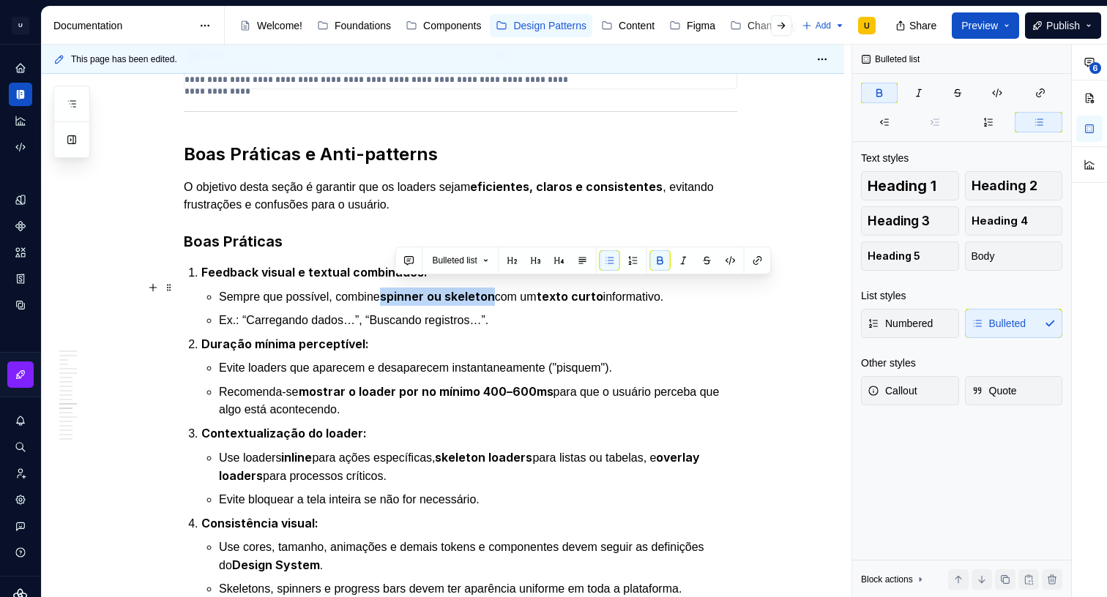
drag, startPoint x: 396, startPoint y: 290, endPoint x: 507, endPoint y: 287, distance: 110.6
click at [507, 288] on p "Sempre que possível, combine spinner ou skeleton com um texto curto informativo." at bounding box center [478, 297] width 518 height 18
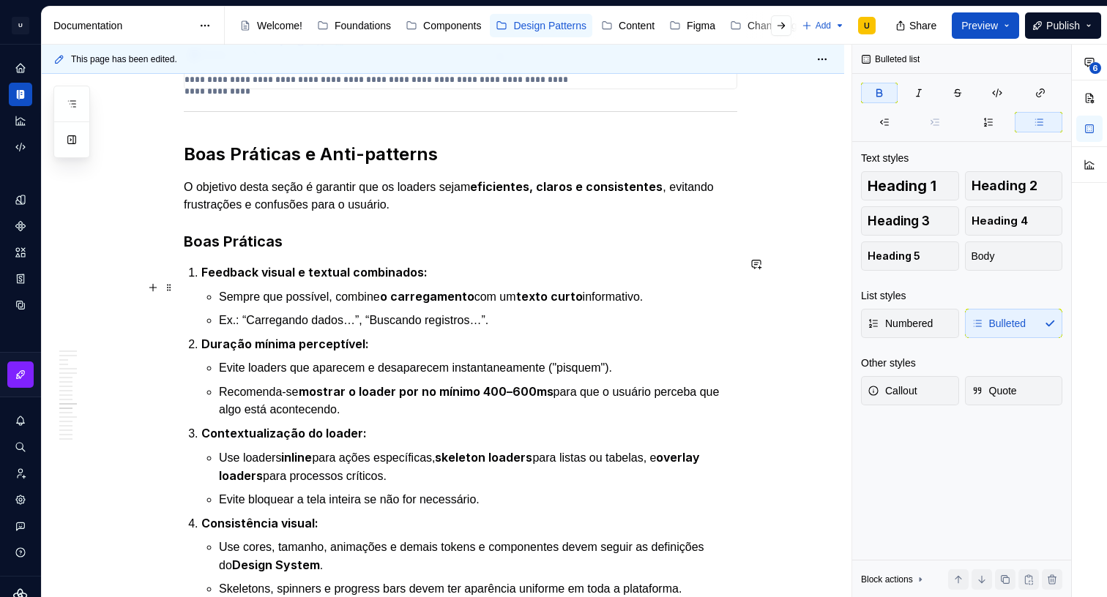
click at [404, 291] on strong "o carregamento" at bounding box center [427, 296] width 94 height 15
click at [400, 289] on strong "o carregamento" at bounding box center [427, 296] width 94 height 15
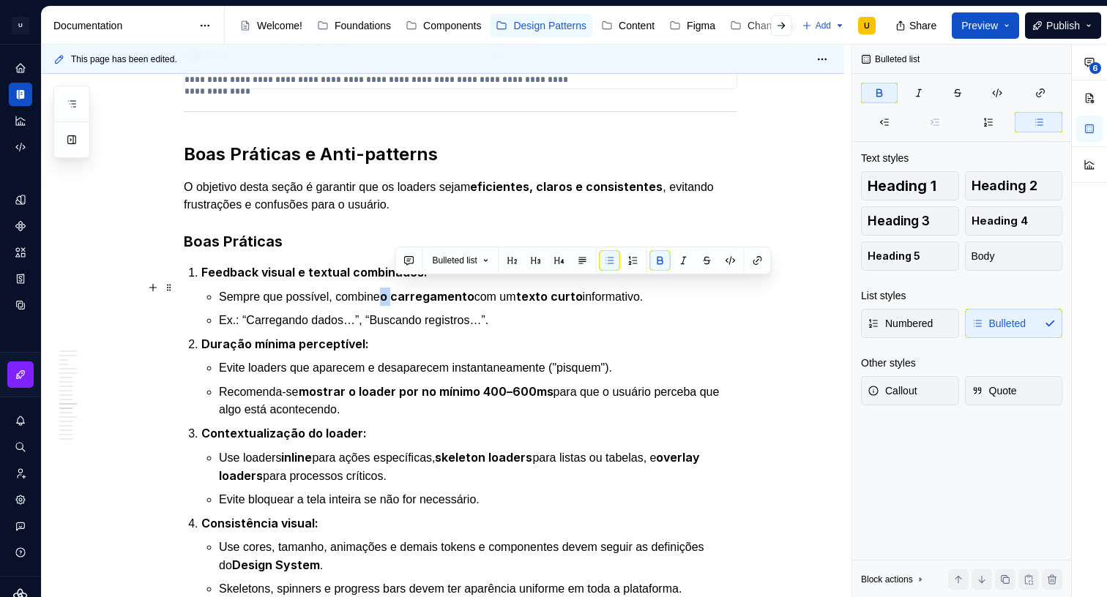
drag, startPoint x: 400, startPoint y: 288, endPoint x: 438, endPoint y: 275, distance: 40.5
click at [398, 290] on strong "o carregamento" at bounding box center [427, 296] width 94 height 15
click at [663, 260] on button "button" at bounding box center [660, 260] width 20 height 20
click at [469, 289] on strong "carregamento" at bounding box center [431, 296] width 84 height 15
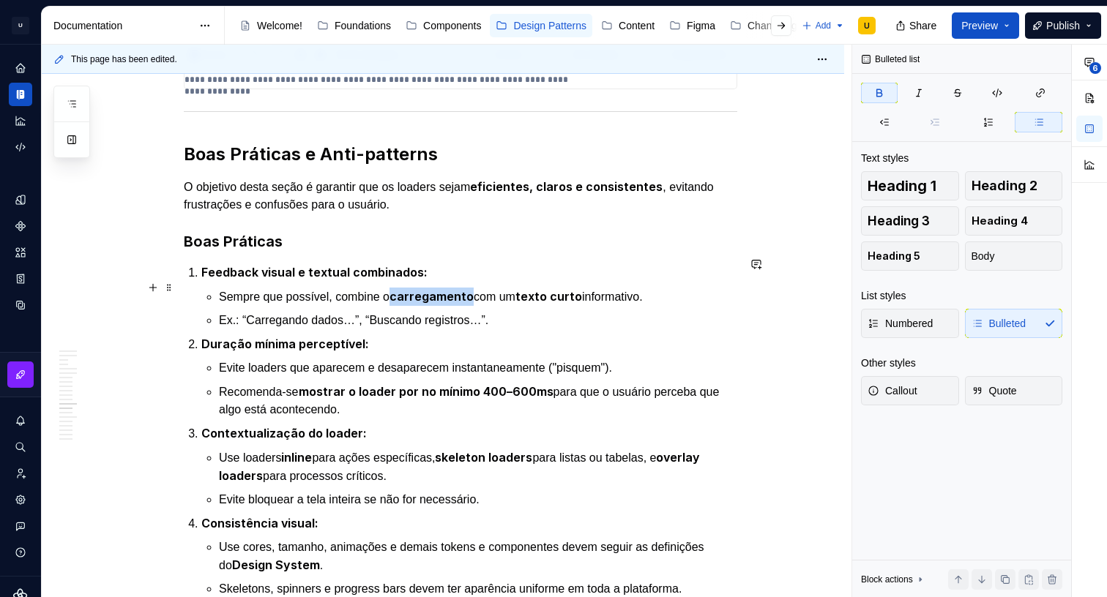
click at [469, 289] on strong "carregamento" at bounding box center [431, 296] width 84 height 15
click at [442, 335] on p "Duração mínima perceptível:" at bounding box center [469, 344] width 536 height 18
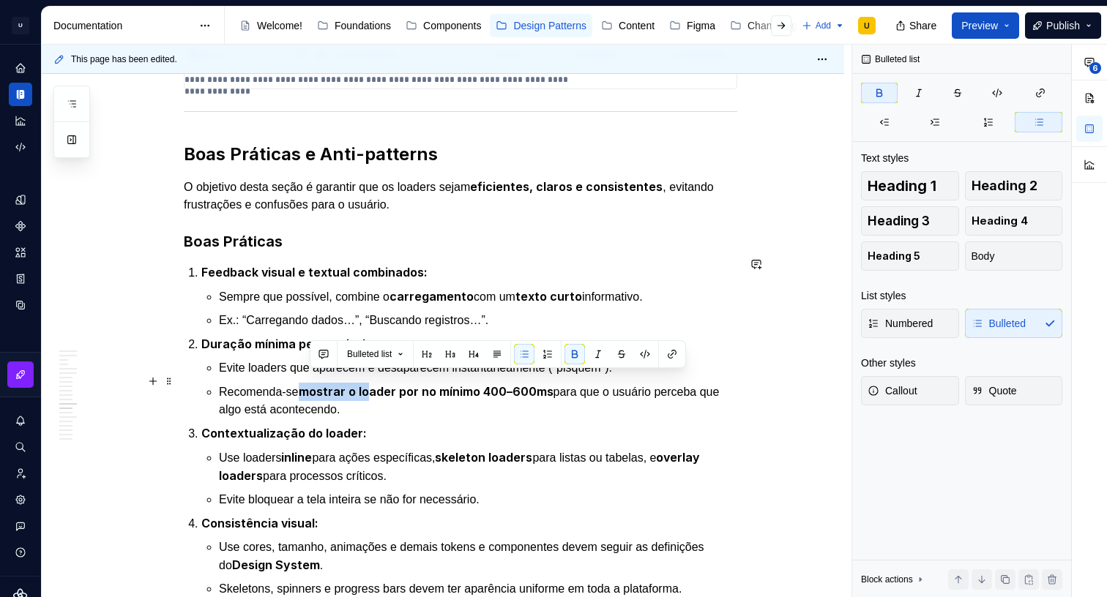
drag, startPoint x: 323, startPoint y: 383, endPoint x: 378, endPoint y: 381, distance: 55.7
click at [378, 384] on strong "mostrar o loader por no mínimo 400–600ms" at bounding box center [426, 391] width 255 height 15
click at [470, 384] on strong "mostrar o loader por no mínimo 400–600ms" at bounding box center [426, 391] width 255 height 15
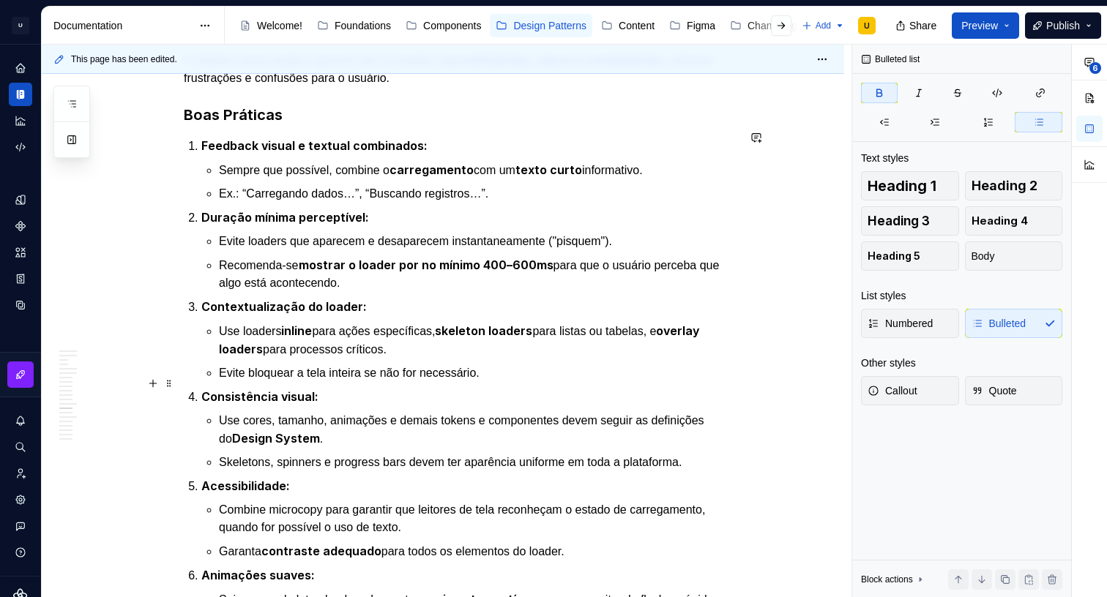
scroll to position [6150, 0]
click at [247, 364] on p "Evite bloquear a tela inteira se não for necessário." at bounding box center [478, 373] width 518 height 18
click at [243, 389] on strong "Consistência visual:" at bounding box center [259, 396] width 117 height 15
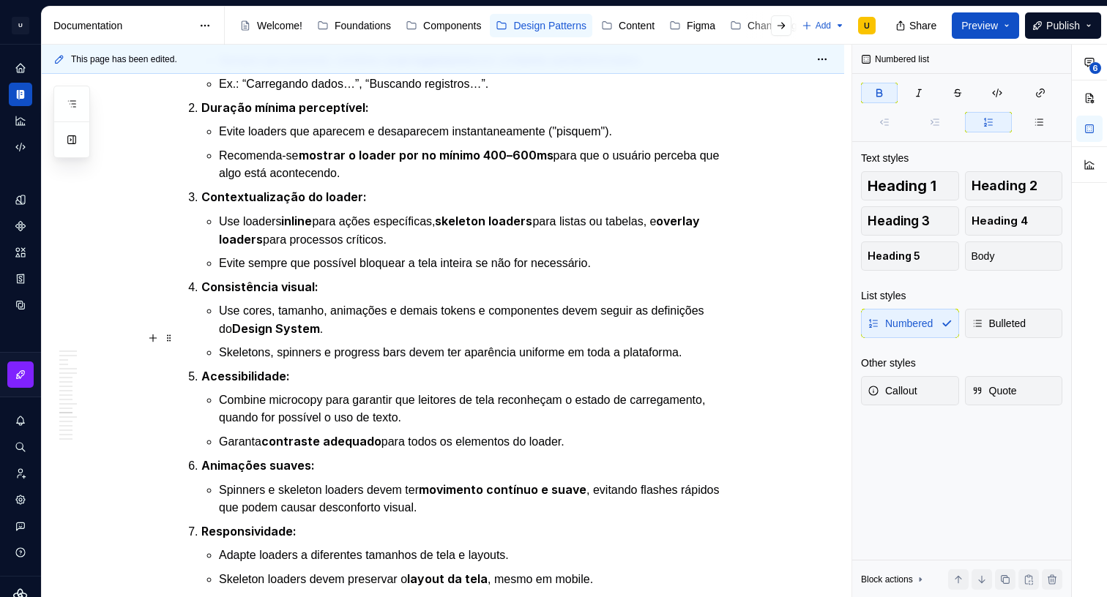
scroll to position [6260, 0]
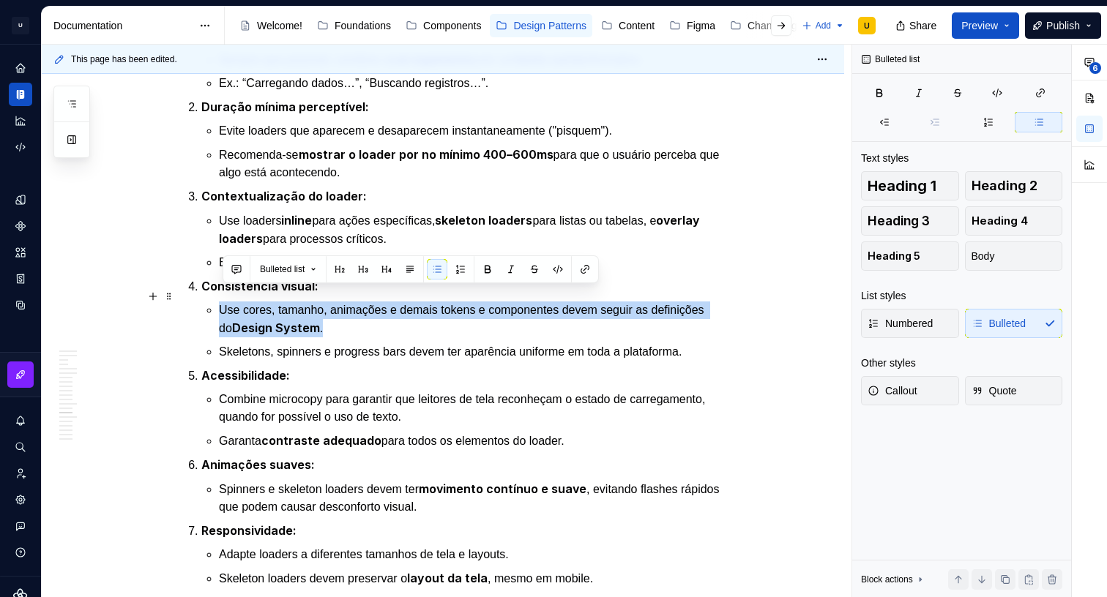
drag, startPoint x: 342, startPoint y: 313, endPoint x: 222, endPoint y: 296, distance: 121.2
click at [222, 302] on p "Use cores, tamanho, animações e demais tokens e componentes devem seguir as def…" at bounding box center [478, 320] width 518 height 36
copy p "Use cores, tamanho, animações e demais tokens e componentes devem seguir as def…"
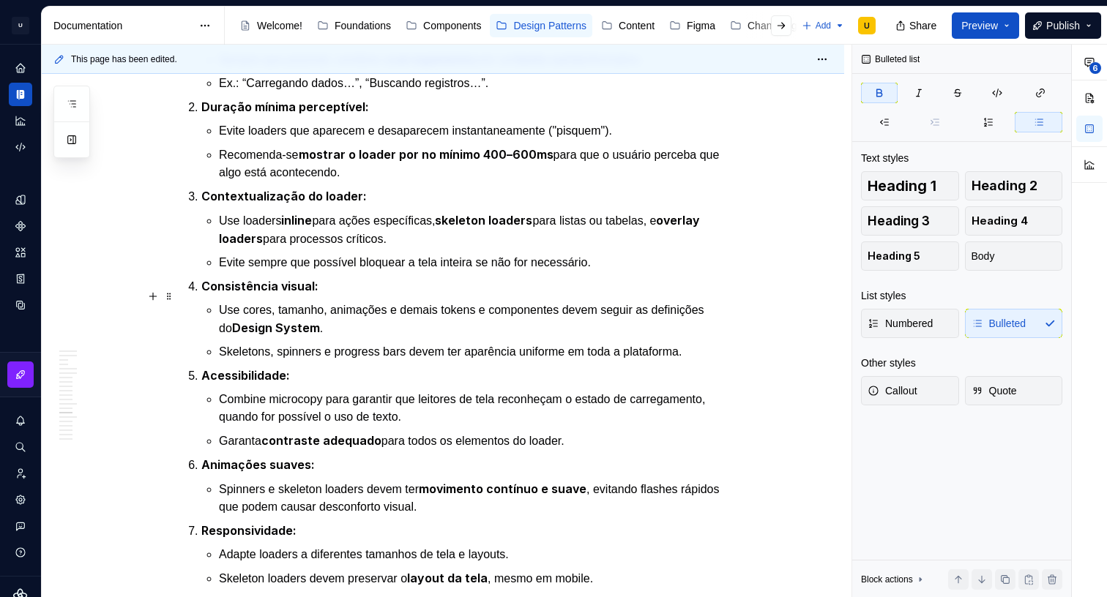
click at [240, 305] on p "Use cores, tamanho, animações e demais tokens e componentes devem seguir as def…" at bounding box center [478, 320] width 518 height 36
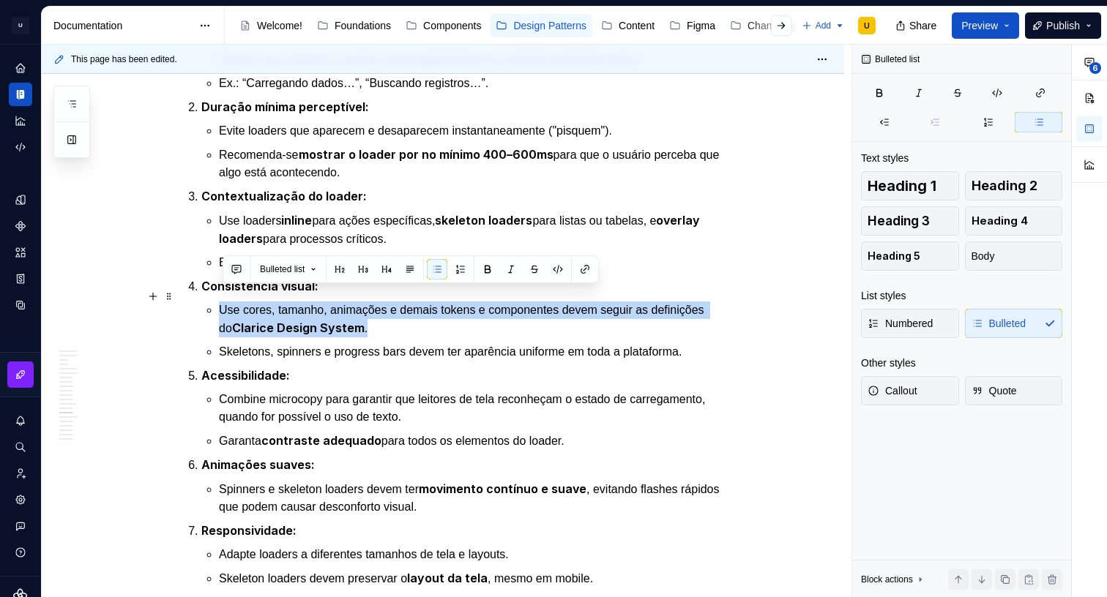
drag, startPoint x: 347, startPoint y: 313, endPoint x: 269, endPoint y: 314, distance: 77.6
click at [206, 299] on li "Consistência visual: Use cores, tamanho, animações e demais tokens e componente…" at bounding box center [469, 318] width 536 height 83
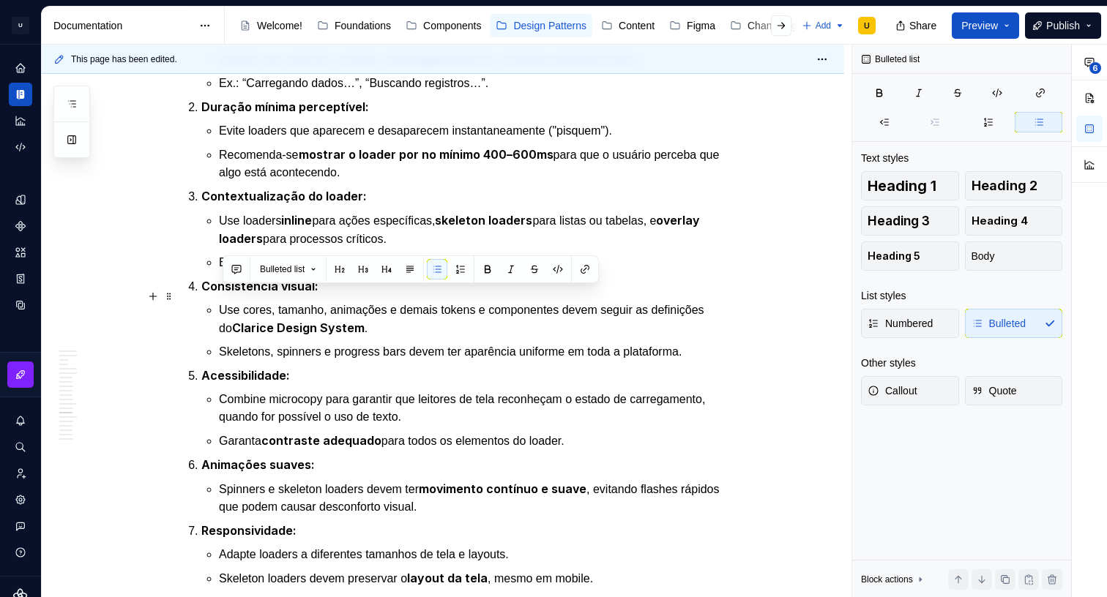
click at [271, 321] on strong "Clarice Design System" at bounding box center [298, 328] width 133 height 15
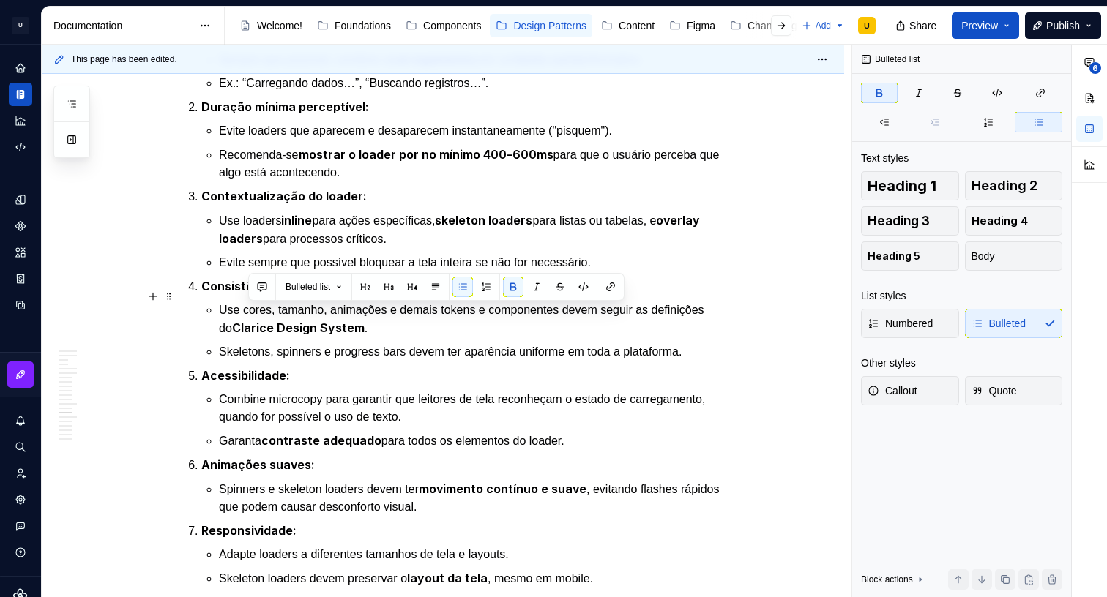
drag, startPoint x: 249, startPoint y: 313, endPoint x: 364, endPoint y: 308, distance: 115.0
click at [364, 321] on strong "Clarice Design System" at bounding box center [298, 328] width 133 height 15
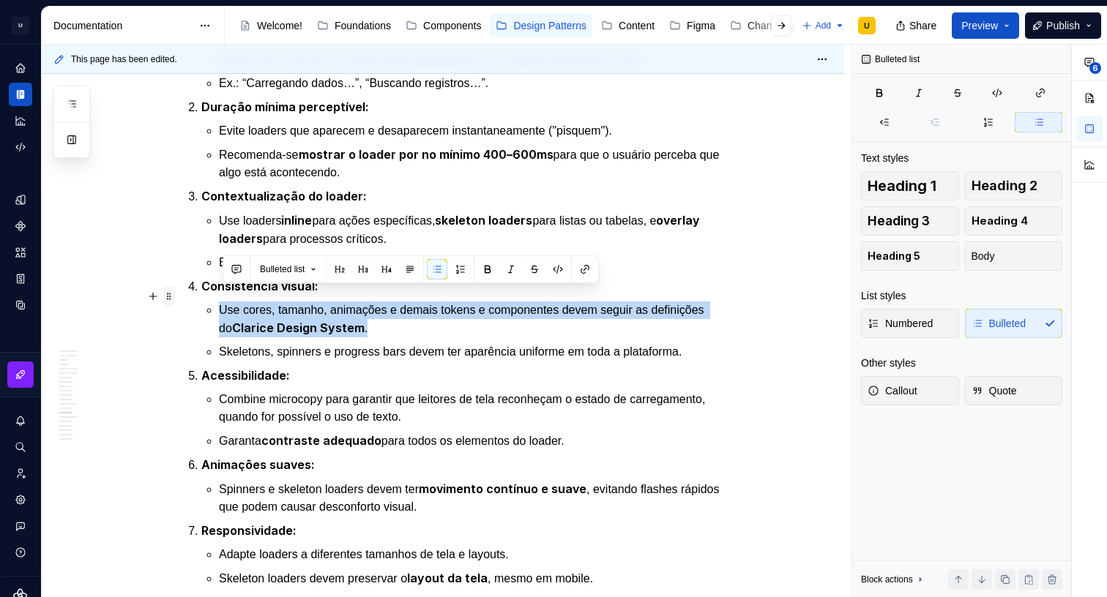
drag, startPoint x: 336, startPoint y: 307, endPoint x: 176, endPoint y: 294, distance: 160.1
copy p "Use cores, tamanho, animações e demais tokens e componentes devem seguir as def…"
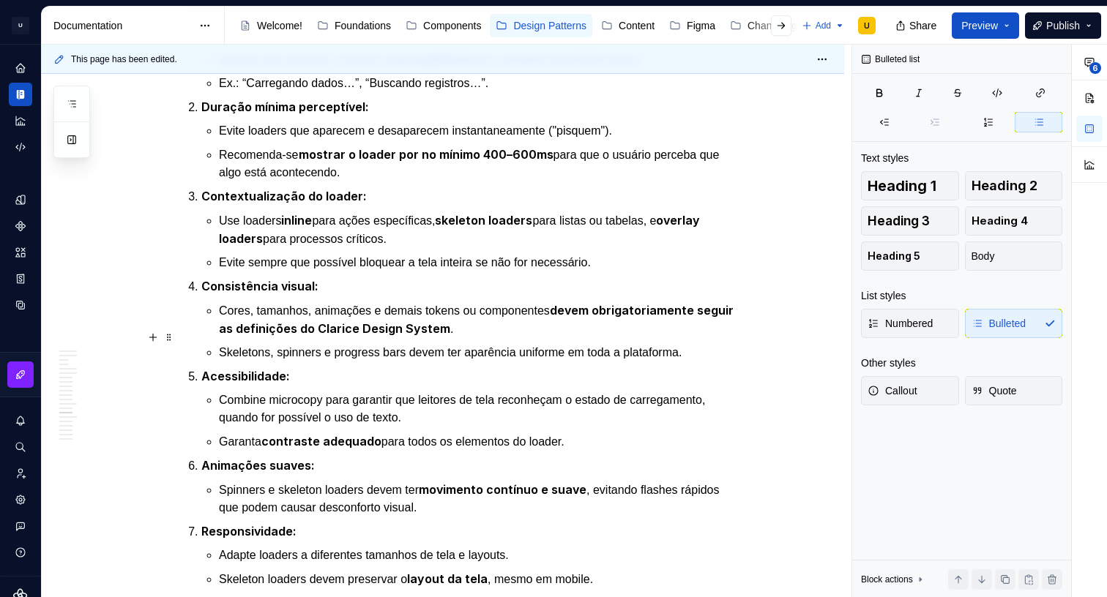
click at [525, 344] on p "Skeletons, spinners e progress bars devem ter aparência uniforme em toda a plat…" at bounding box center [478, 353] width 518 height 18
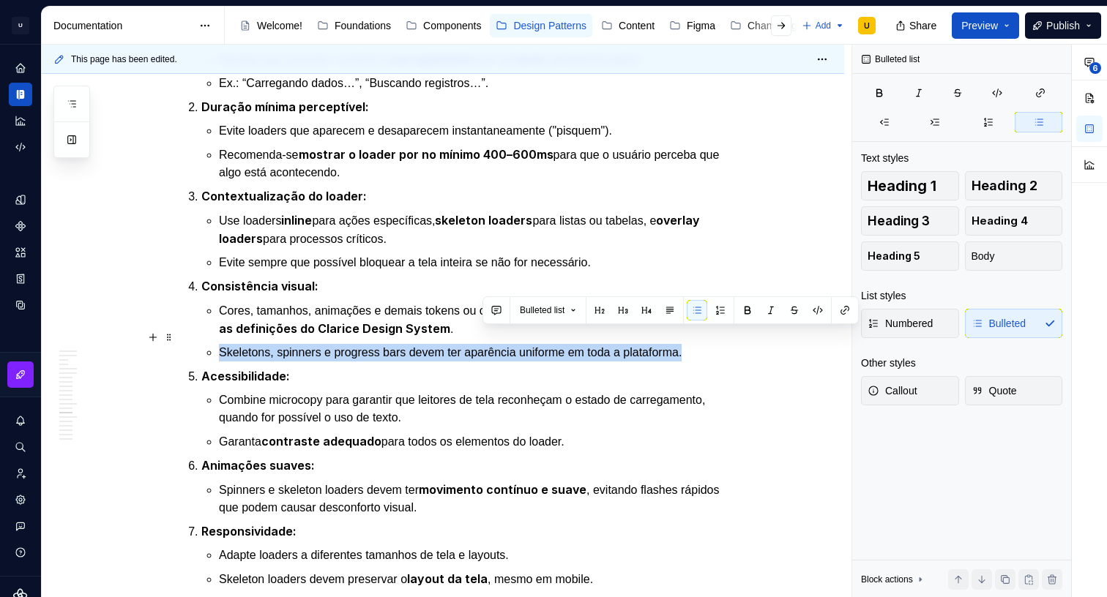
click at [525, 344] on p "Skeletons, spinners e progress bars devem ter aparência uniforme em toda a plat…" at bounding box center [478, 353] width 518 height 18
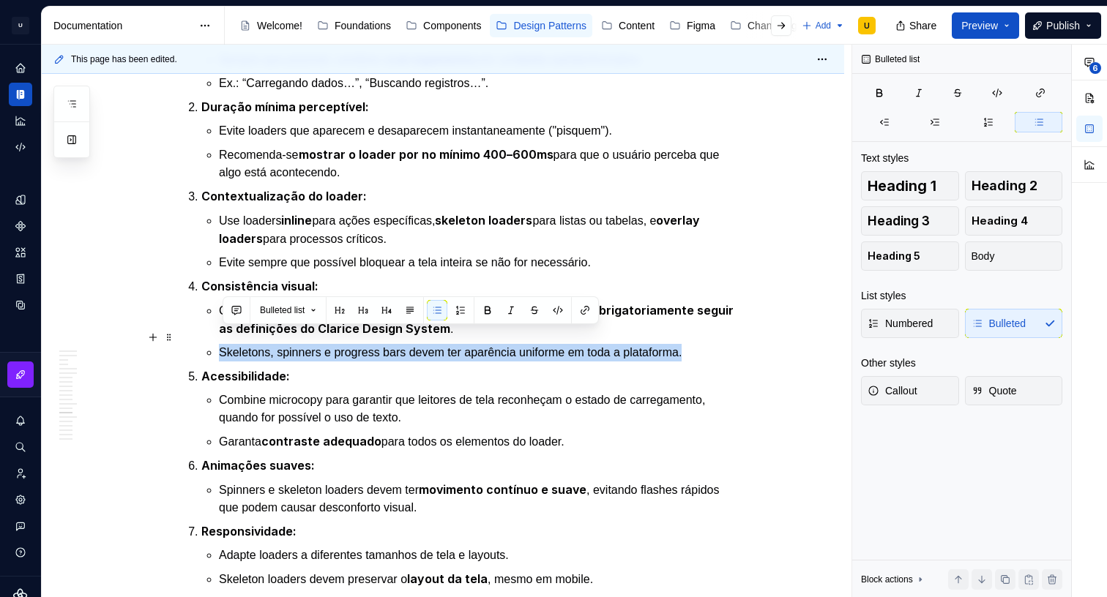
click at [406, 344] on p "Skeletons, spinners e progress bars devem ter aparência uniforme em toda a plat…" at bounding box center [478, 353] width 518 height 18
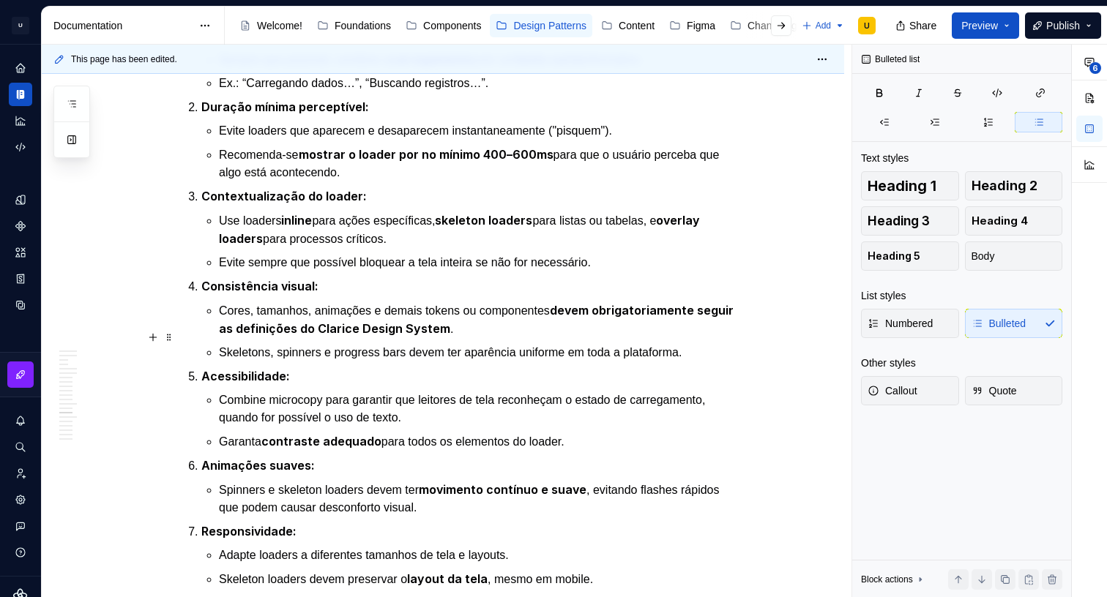
click at [406, 344] on p "Skeletons, spinners e progress bars devem ter aparência uniforme em toda a plat…" at bounding box center [478, 353] width 518 height 18
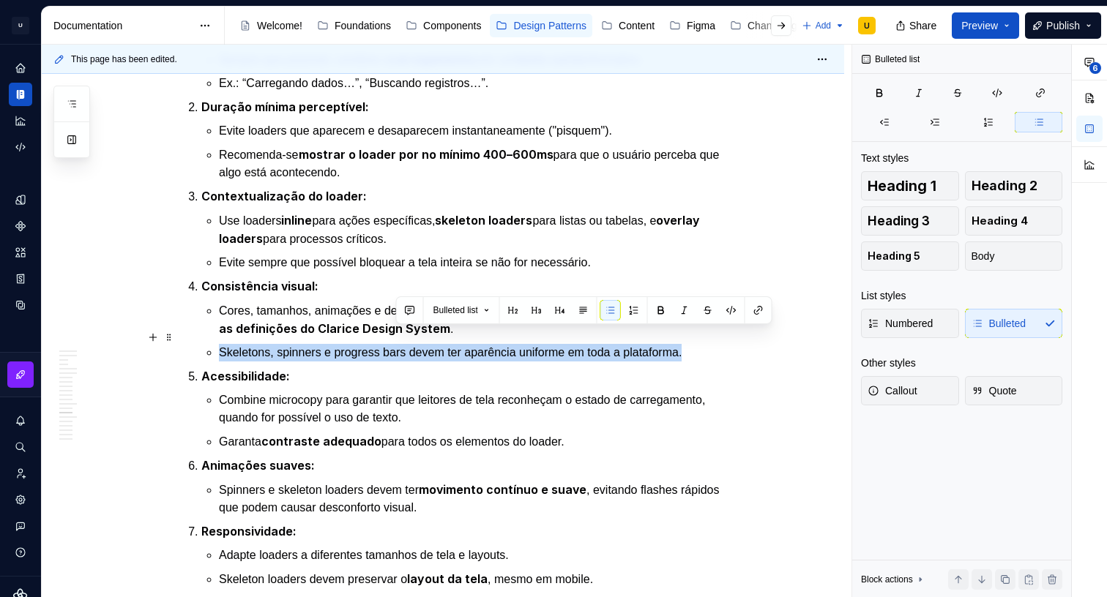
click at [406, 344] on p "Skeletons, spinners e progress bars devem ter aparência uniforme em toda a plat…" at bounding box center [478, 353] width 518 height 18
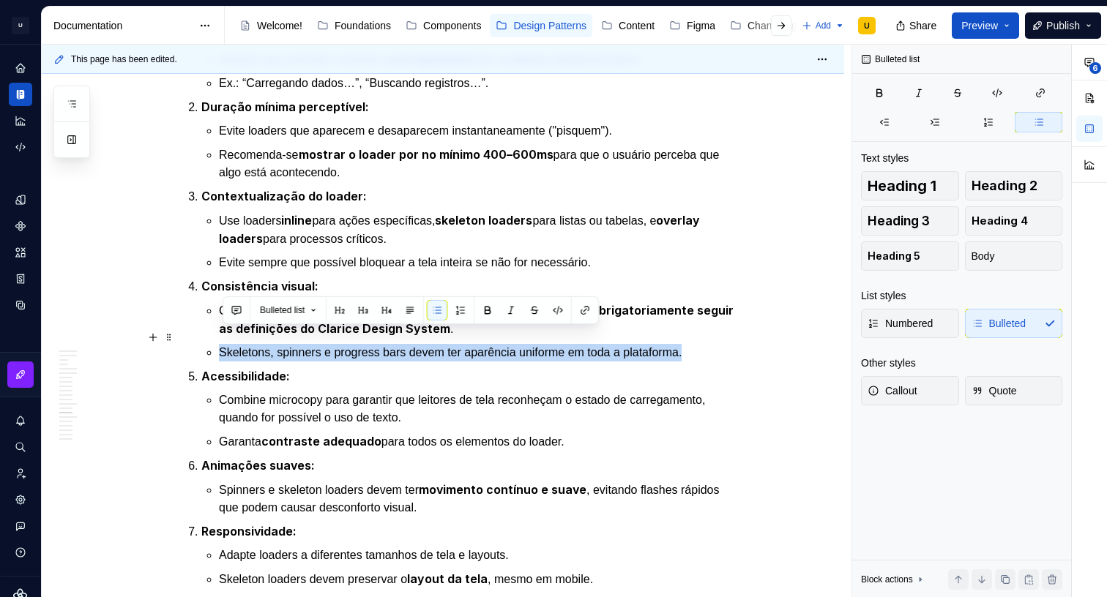
click at [534, 344] on p "Skeletons, spinners e progress bars devem ter aparência uniforme em toda a plat…" at bounding box center [478, 353] width 518 height 18
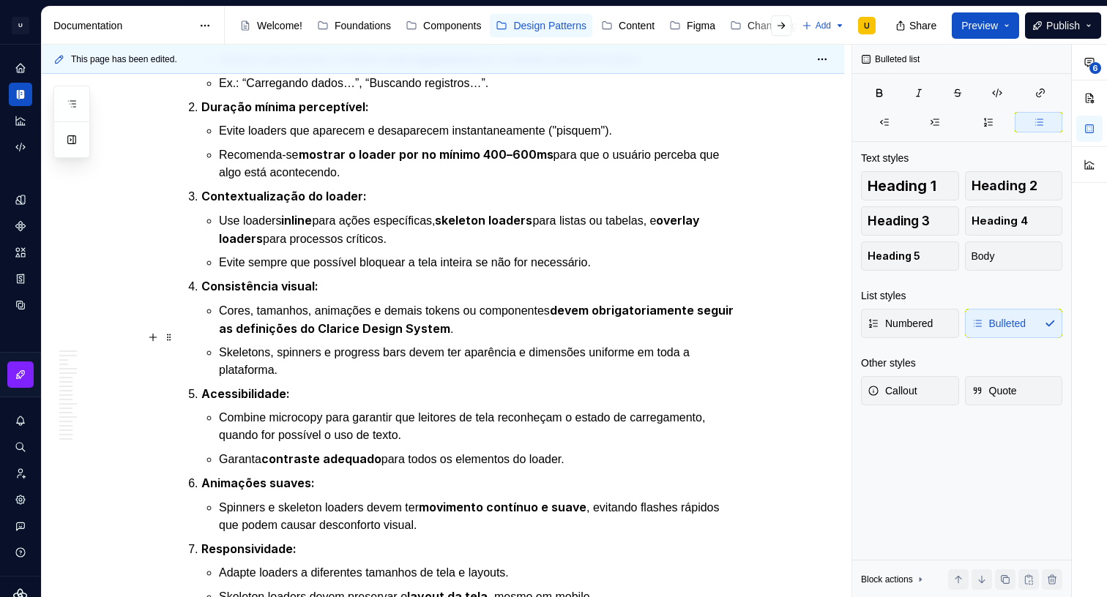
click at [661, 344] on p "Skeletons, spinners e progress bars devem ter aparência e dimensões uniforme em…" at bounding box center [478, 361] width 518 height 35
click at [272, 357] on p "Skeletons, spinners e progress bars devem ter aparência e dimensões uniformes e…" at bounding box center [478, 361] width 518 height 35
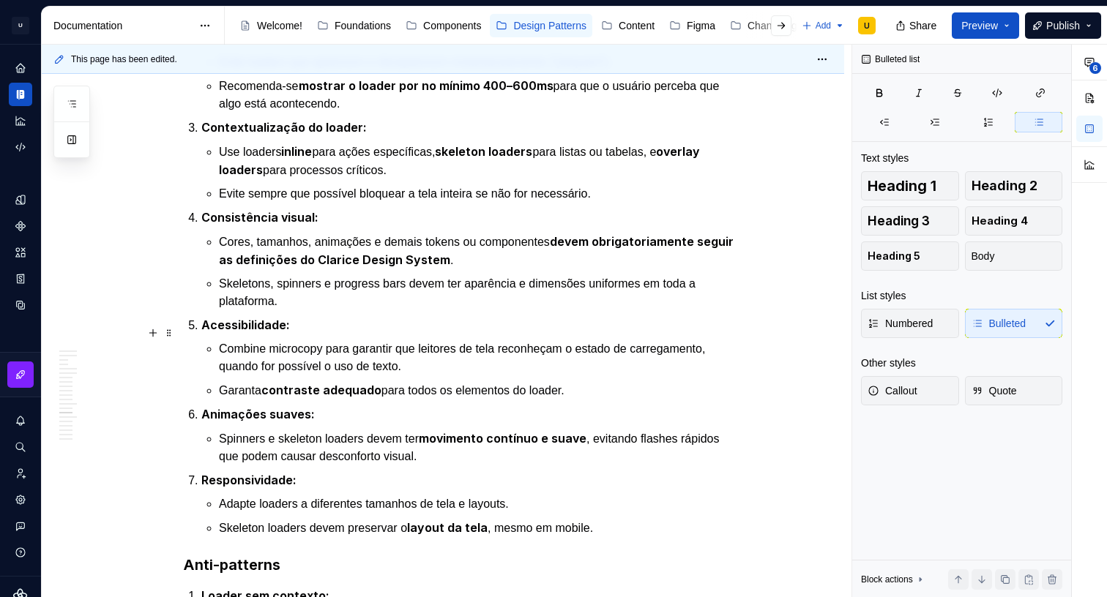
scroll to position [6333, 0]
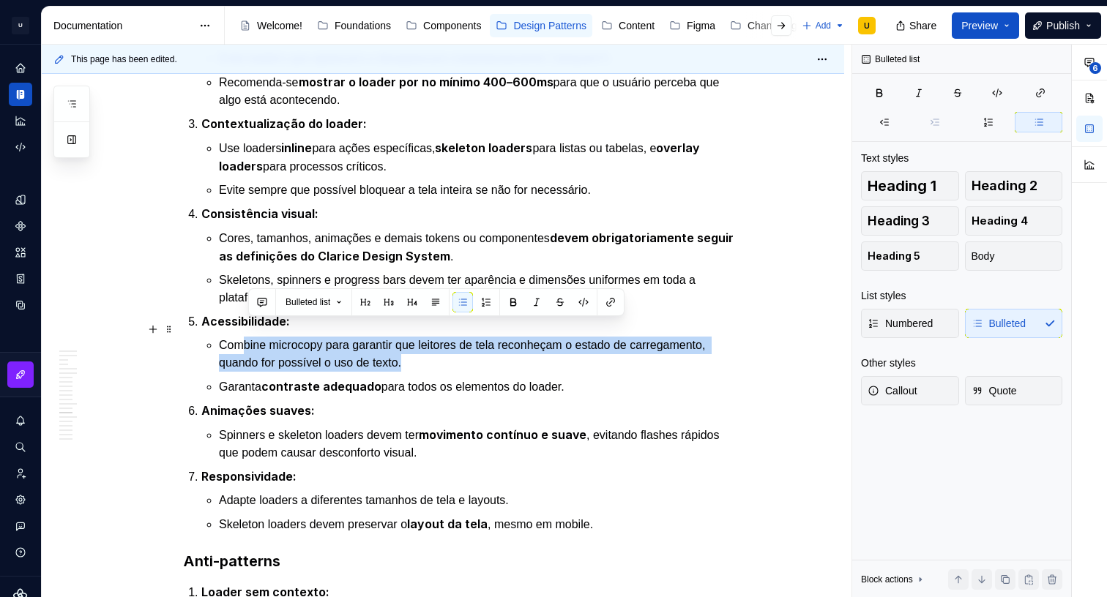
drag, startPoint x: 447, startPoint y: 345, endPoint x: 244, endPoint y: 337, distance: 203.7
click at [244, 337] on p "Combine microcopy para garantir que leitores de tela reconheçam o estado de car…" at bounding box center [478, 354] width 518 height 35
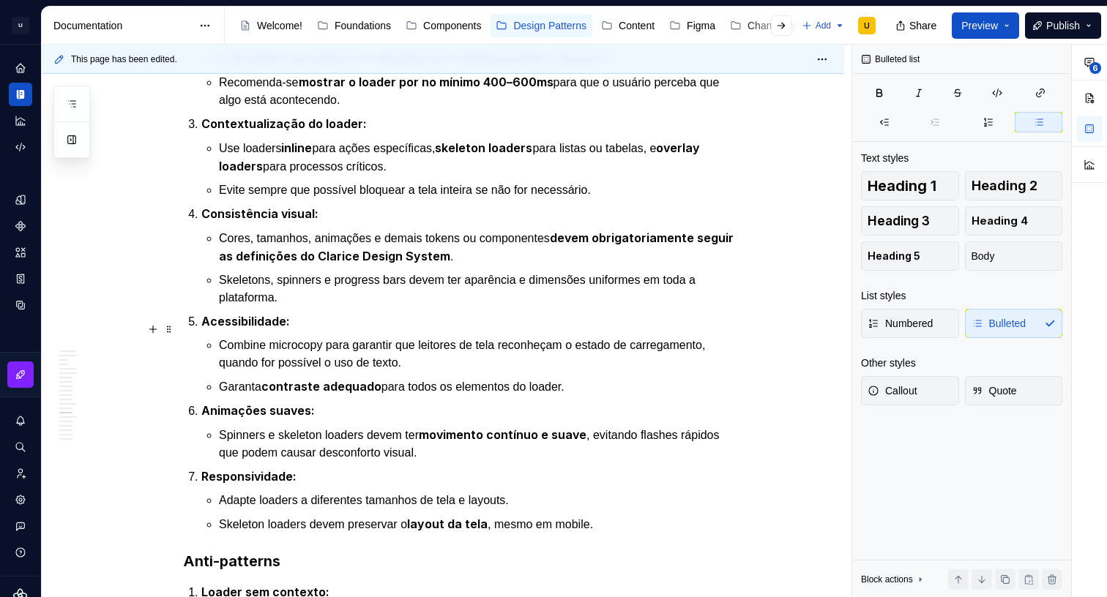
click at [394, 341] on p "Combine microcopy para garantir que leitores de tela reconheçam o estado de car…" at bounding box center [478, 354] width 518 height 35
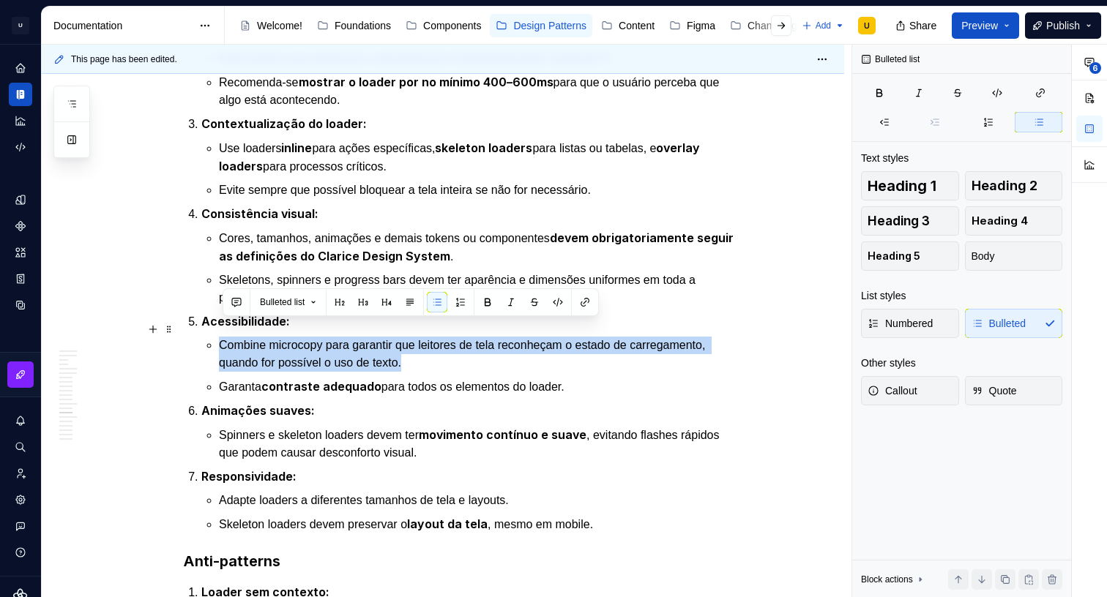
drag, startPoint x: 515, startPoint y: 345, endPoint x: 201, endPoint y: 322, distance: 315.6
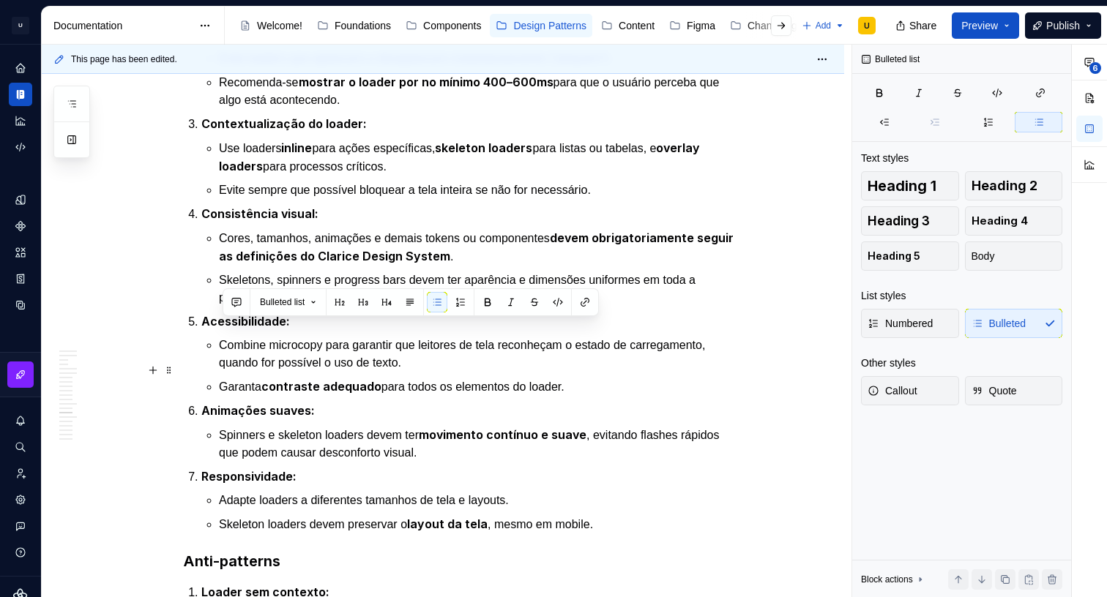
click at [580, 359] on ul "Combine microcopy para garantir que leitores de tela reconheçam o estado de car…" at bounding box center [478, 366] width 518 height 59
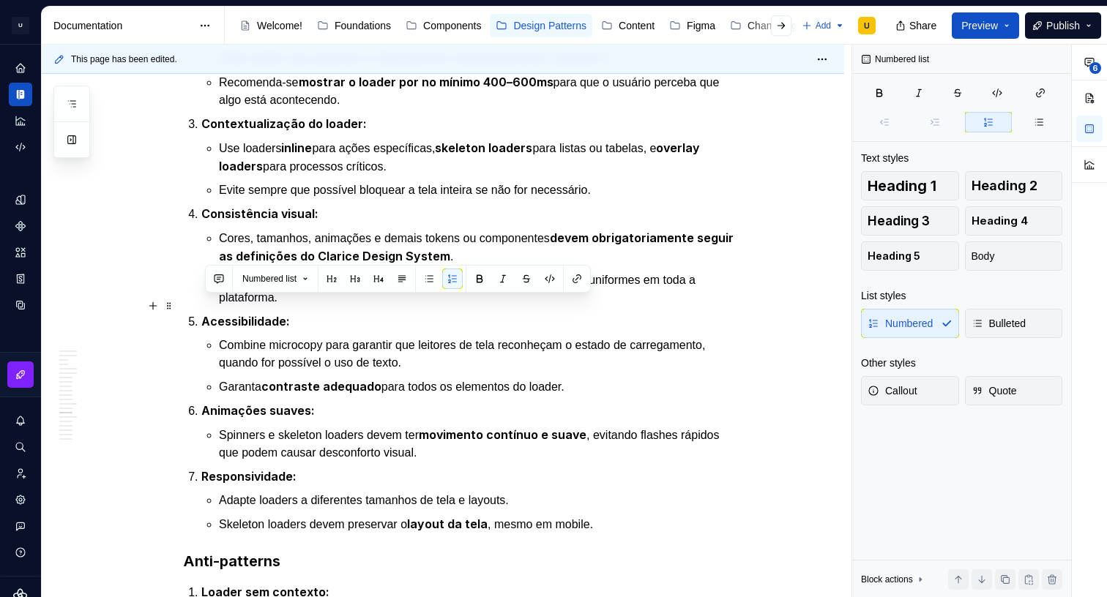
drag, startPoint x: 481, startPoint y: 361, endPoint x: 205, endPoint y: 299, distance: 282.8
click at [205, 313] on li "Acessibilidade: Combine microcopy para garantir que leitores de tela reconheçam…" at bounding box center [469, 354] width 536 height 83
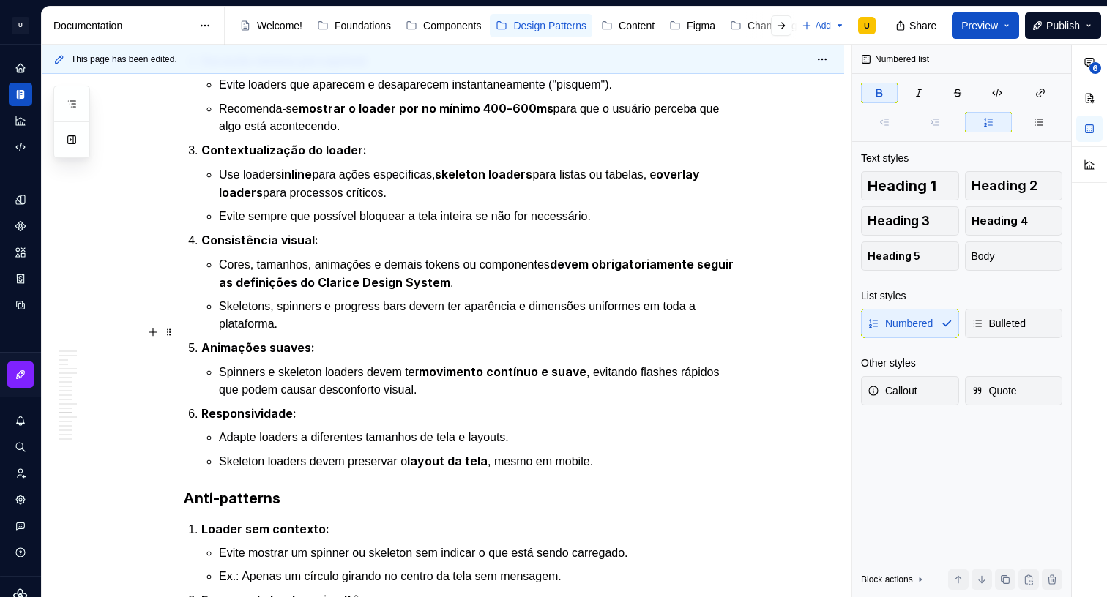
scroll to position [6310, 0]
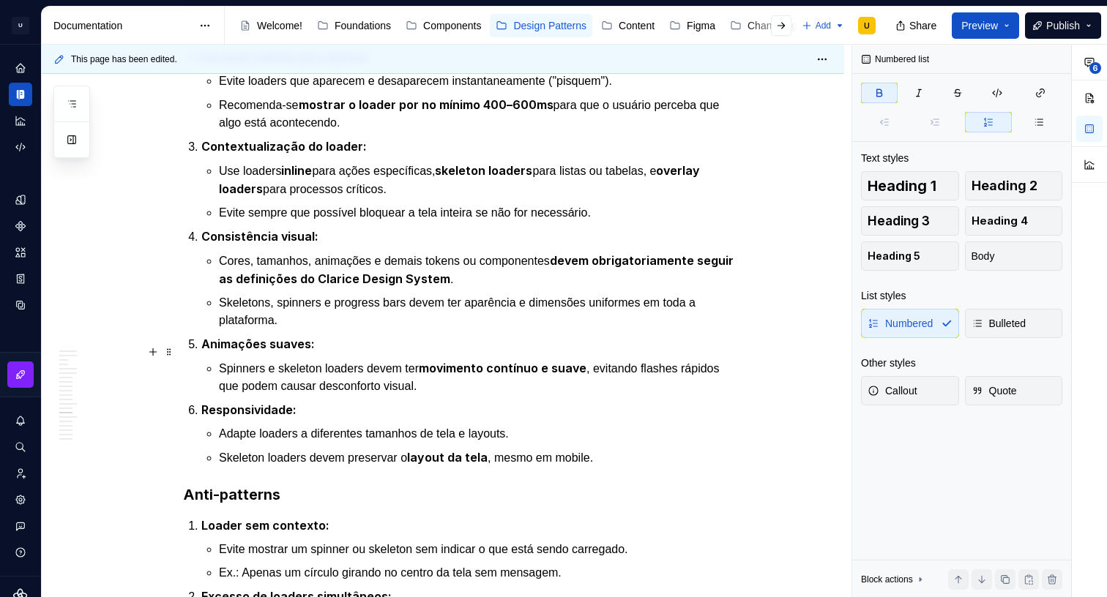
click at [329, 359] on p "Spinners e skeleton loaders devem ter movimento contínuo e suave , evitando fla…" at bounding box center [478, 377] width 518 height 36
click at [575, 361] on strong "movimento contínuo e suave" at bounding box center [503, 368] width 168 height 15
click at [494, 370] on p "Spinners e skeleton loaders devem ter movimento contínuo e suave , evitando fla…" at bounding box center [478, 377] width 518 height 36
click at [436, 359] on p "Spinners e skeleton loaders devem ter movimento contínuo e suave , evitando fla…" at bounding box center [478, 377] width 518 height 36
click at [427, 359] on p "Spinners e skeleton loaders devem ter movimento contínuo e suave , evitando fla…" at bounding box center [478, 377] width 518 height 36
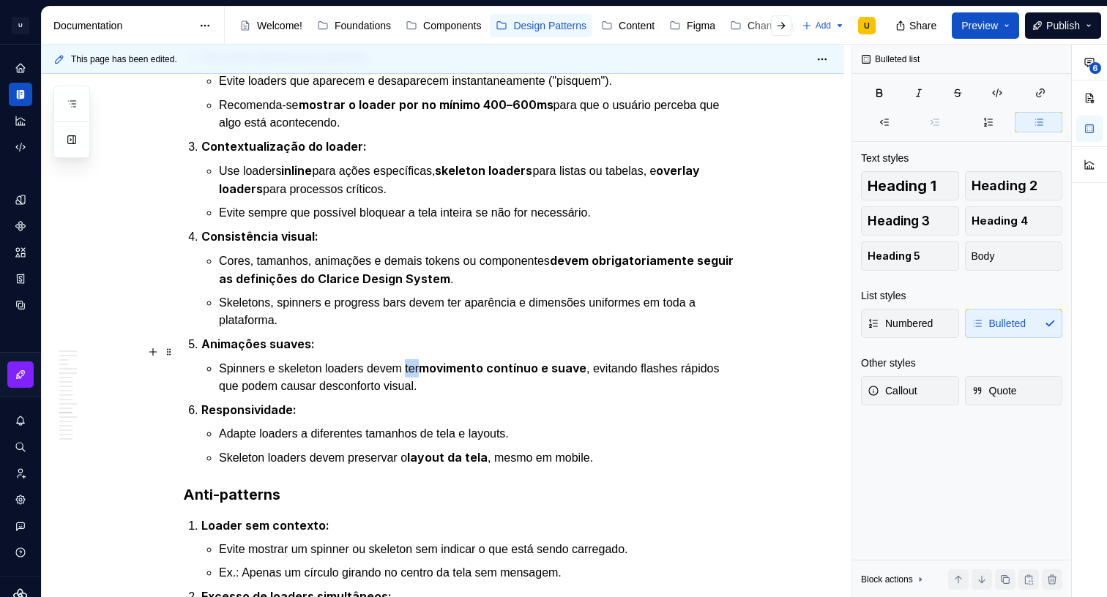
click at [427, 359] on p "Spinners e skeleton loaders devem ter movimento contínuo e suave , evitando fla…" at bounding box center [478, 377] width 518 height 36
click at [616, 361] on strong "movimento contínuo e suave" at bounding box center [613, 368] width 168 height 15
click at [676, 361] on strong "movimentos contínuo e suave" at bounding box center [616, 368] width 174 height 15
click at [731, 359] on p "Spinners e skeleton loaders devem ser implementados com movimentos contínuos e …" at bounding box center [478, 377] width 518 height 36
click at [451, 373] on p "Spinners e skeleton loaders devem ser implementados com movimentos contínuos e …" at bounding box center [478, 377] width 518 height 36
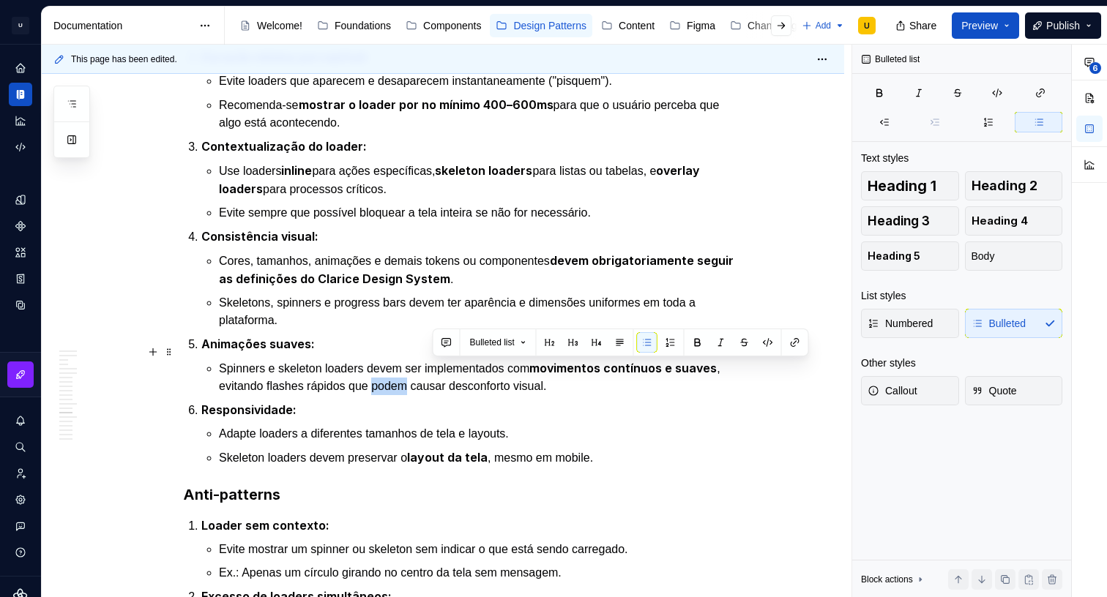
click at [451, 373] on p "Spinners e skeleton loaders devem ser implementados com movimentos contínuos e …" at bounding box center [478, 377] width 518 height 36
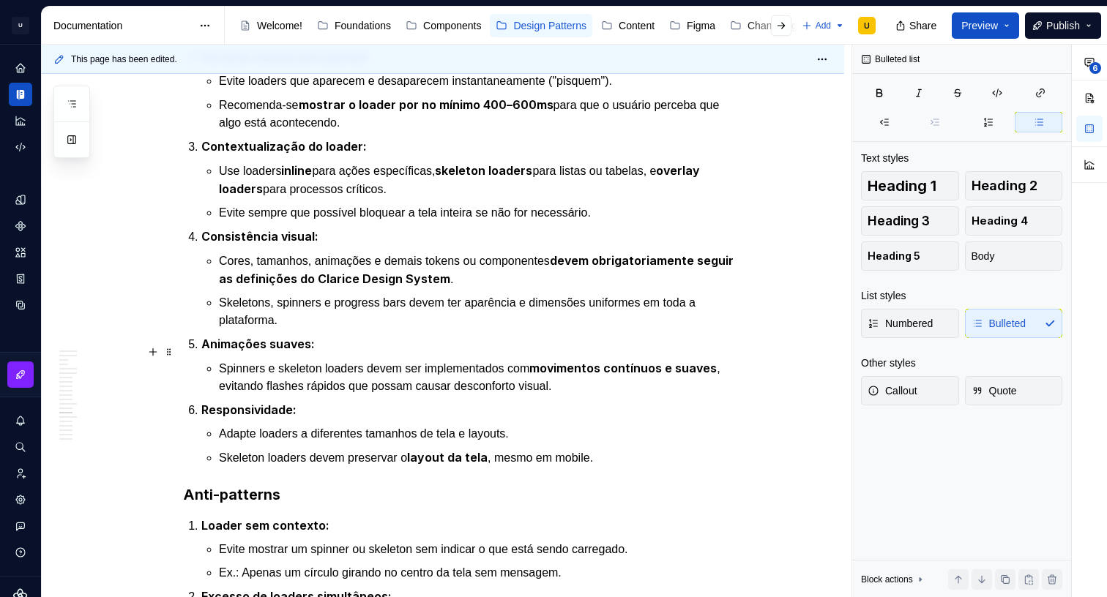
click at [622, 368] on p "Spinners e skeleton loaders devem ser implementados com movimentos contínuos e …" at bounding box center [478, 377] width 518 height 36
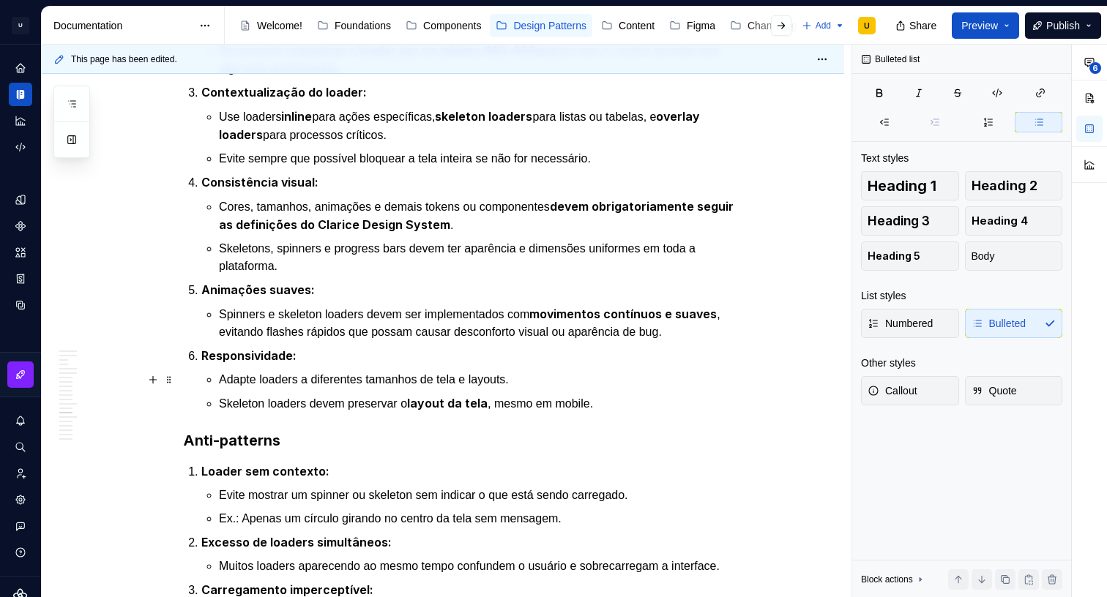
scroll to position [6383, 0]
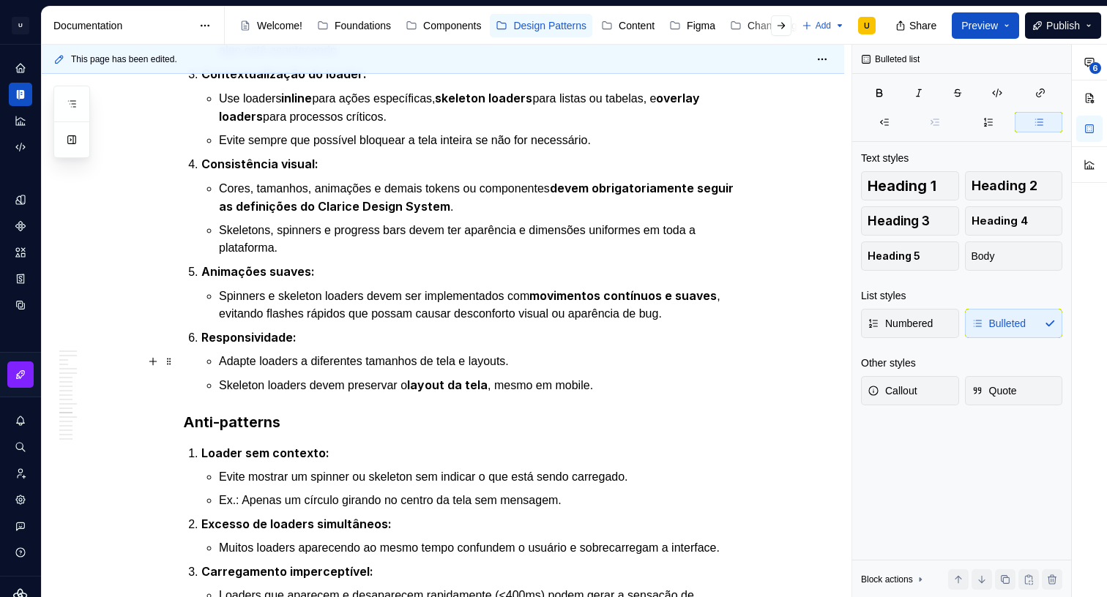
click at [350, 356] on p "Adapte loaders a diferentes tamanhos de tela e layouts." at bounding box center [478, 362] width 518 height 18
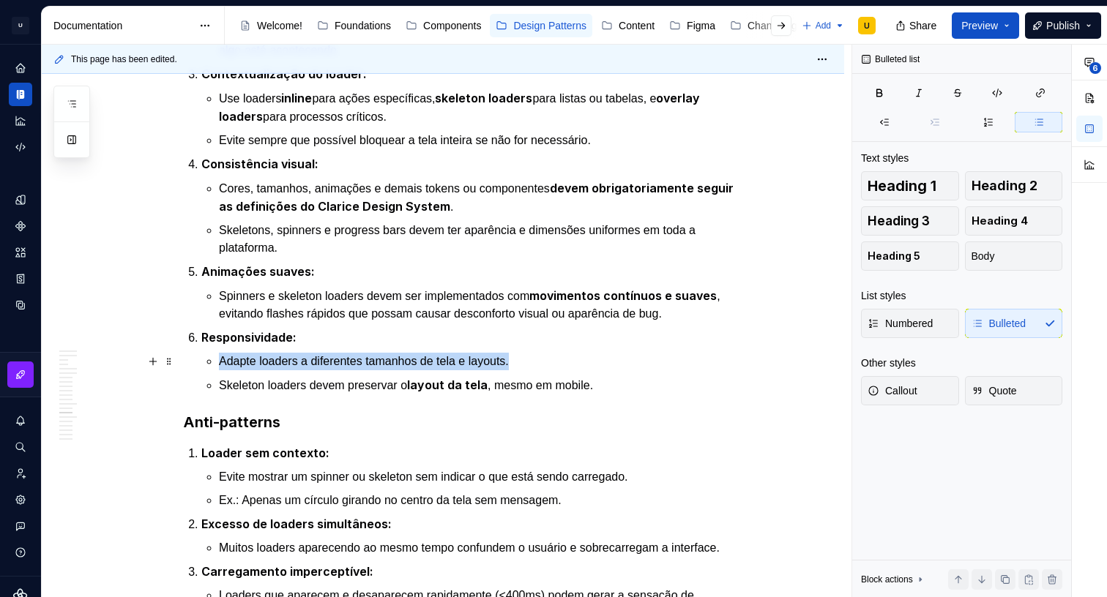
click at [350, 356] on p "Adapte loaders a diferentes tamanhos de tela e layouts." at bounding box center [478, 362] width 518 height 18
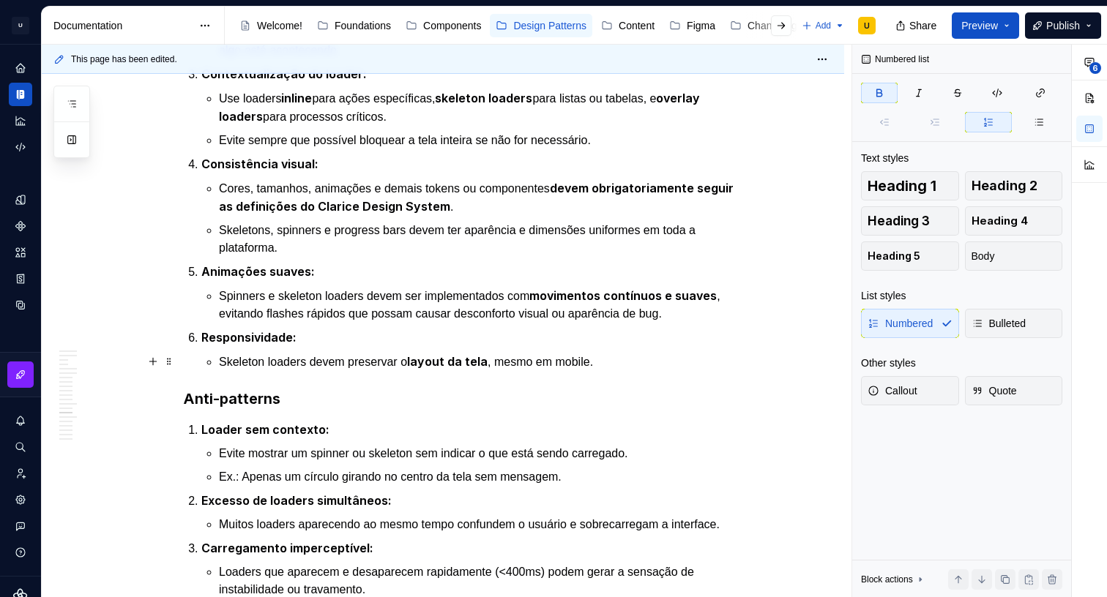
click at [444, 363] on strong "layout da tela" at bounding box center [447, 361] width 81 height 15
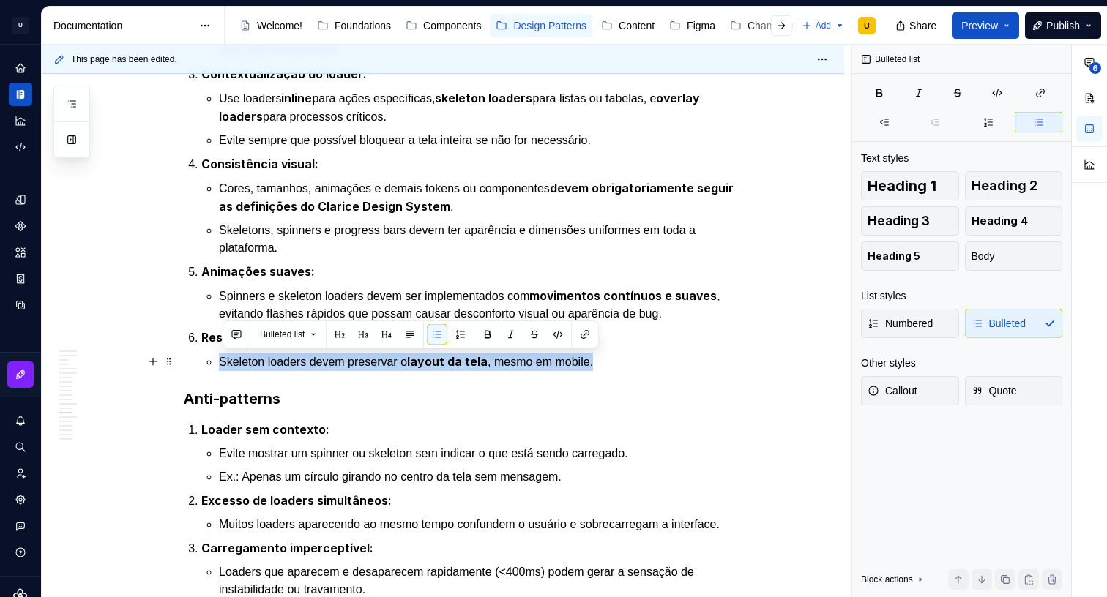
click at [444, 363] on strong "layout da tela" at bounding box center [447, 361] width 81 height 15
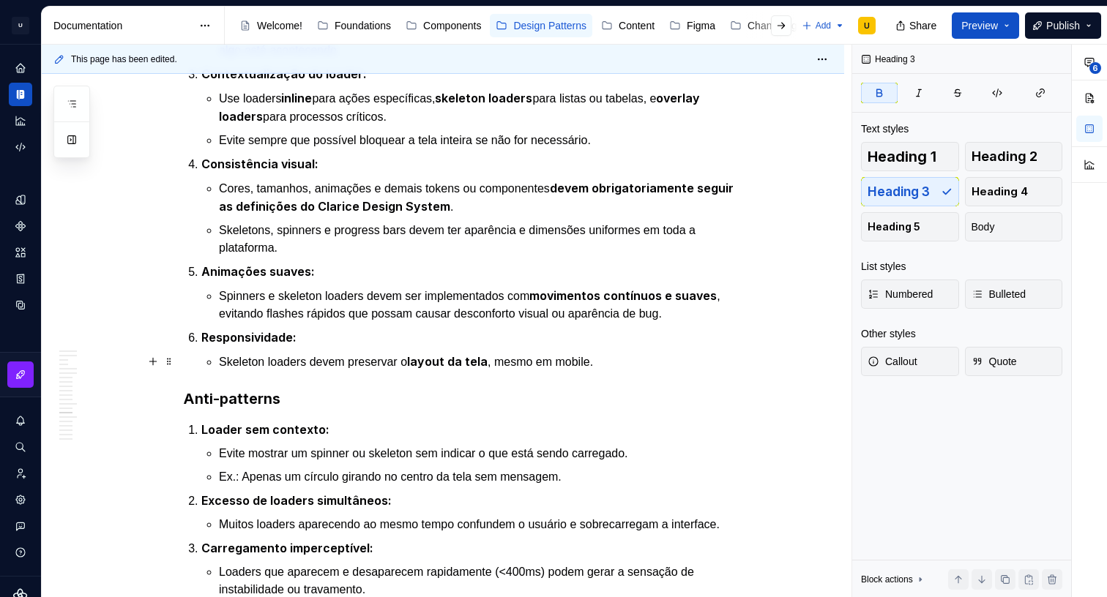
click at [537, 362] on p "Skeleton loaders devem preservar o layout da tela , mesmo em mobile." at bounding box center [478, 362] width 518 height 18
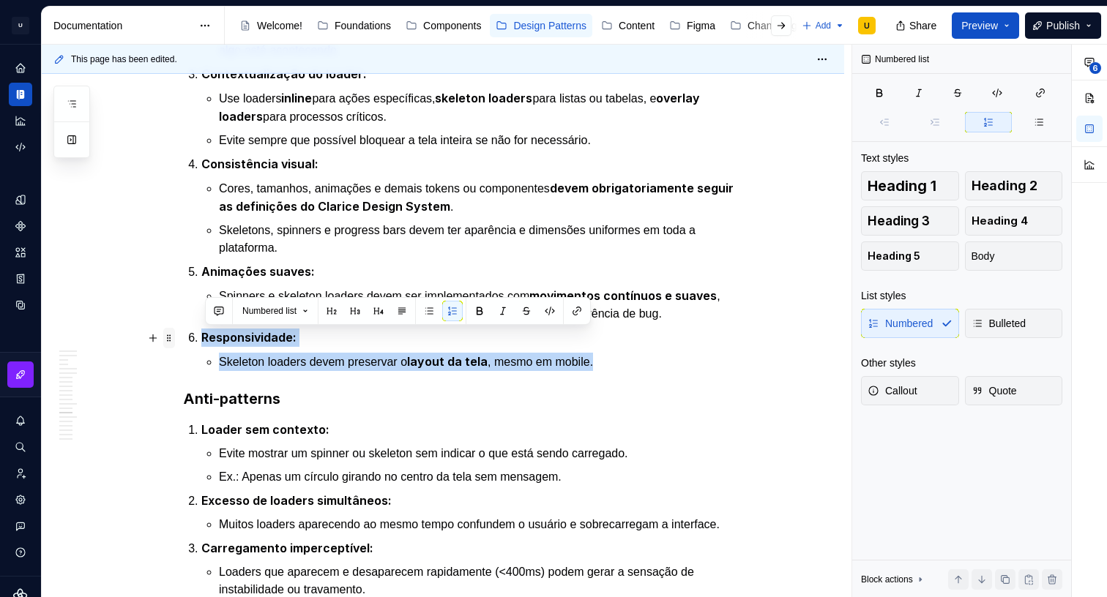
drag, startPoint x: 627, startPoint y: 358, endPoint x: 168, endPoint y: 343, distance: 459.3
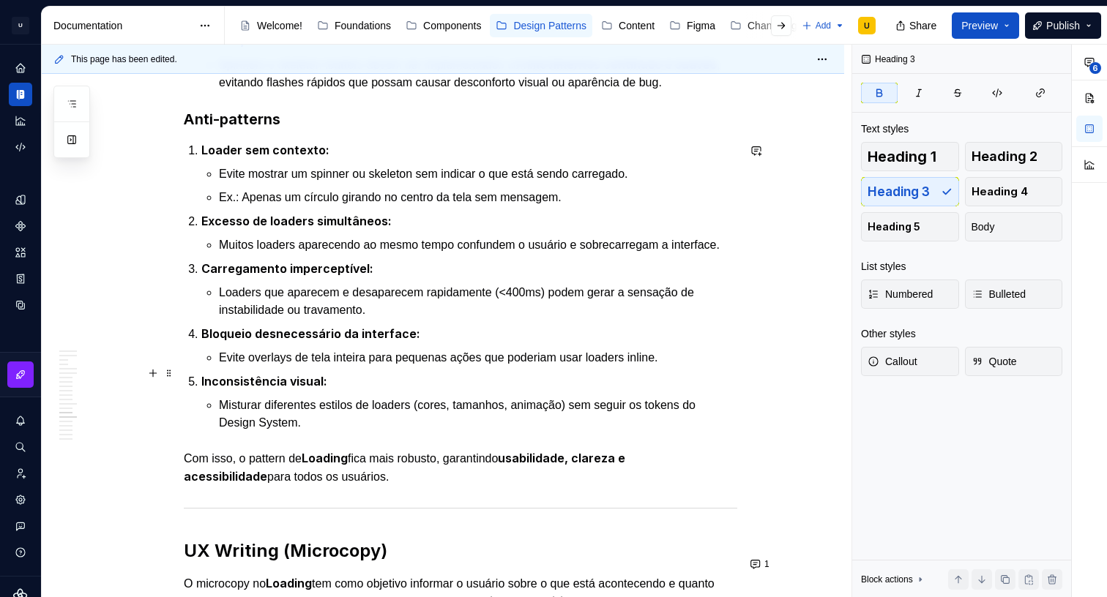
scroll to position [6618, 0]
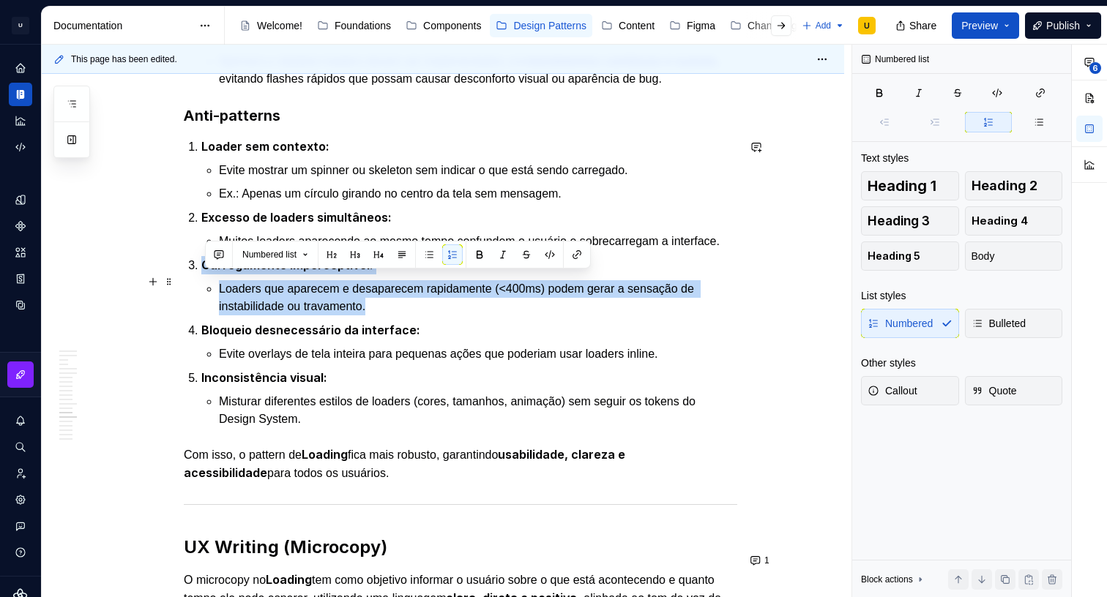
drag, startPoint x: 302, startPoint y: 313, endPoint x: 188, endPoint y: 283, distance: 117.4
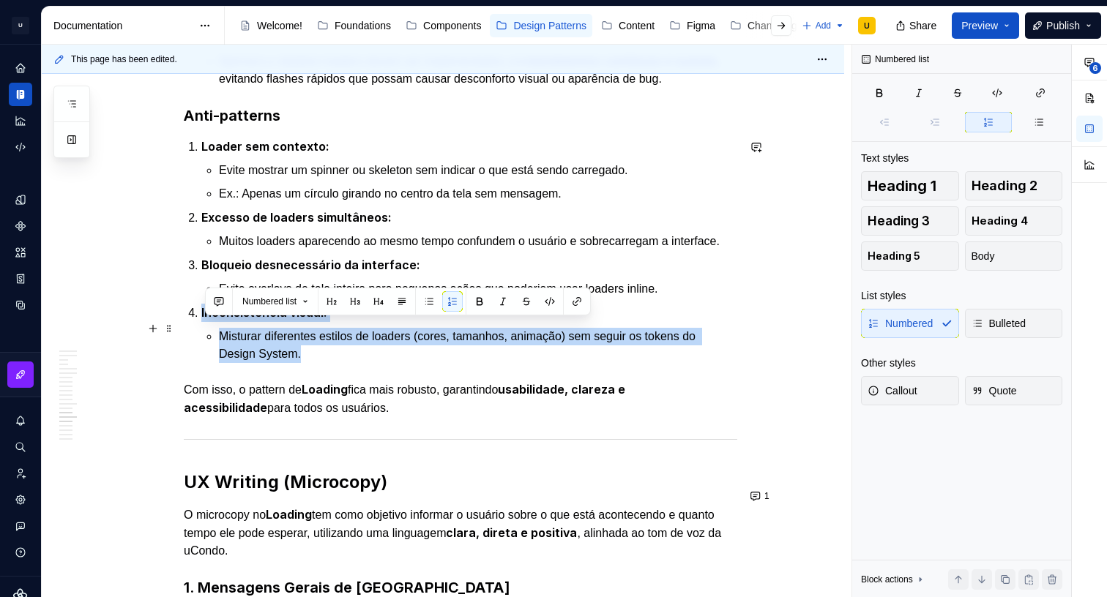
drag, startPoint x: 326, startPoint y: 369, endPoint x: 186, endPoint y: 330, distance: 145.1
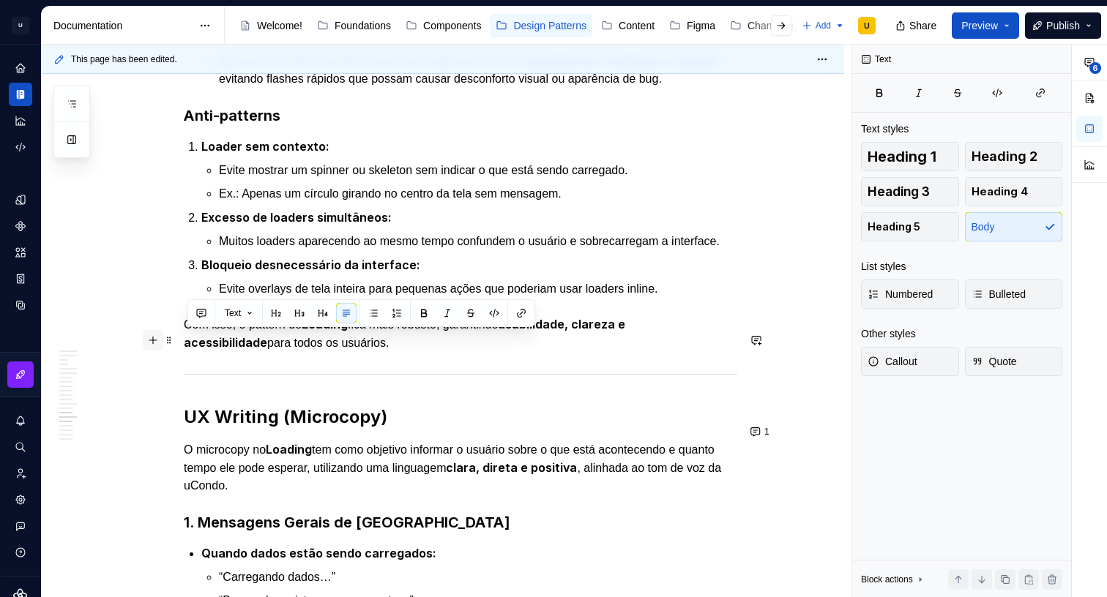
drag, startPoint x: 380, startPoint y: 363, endPoint x: 149, endPoint y: 344, distance: 231.4
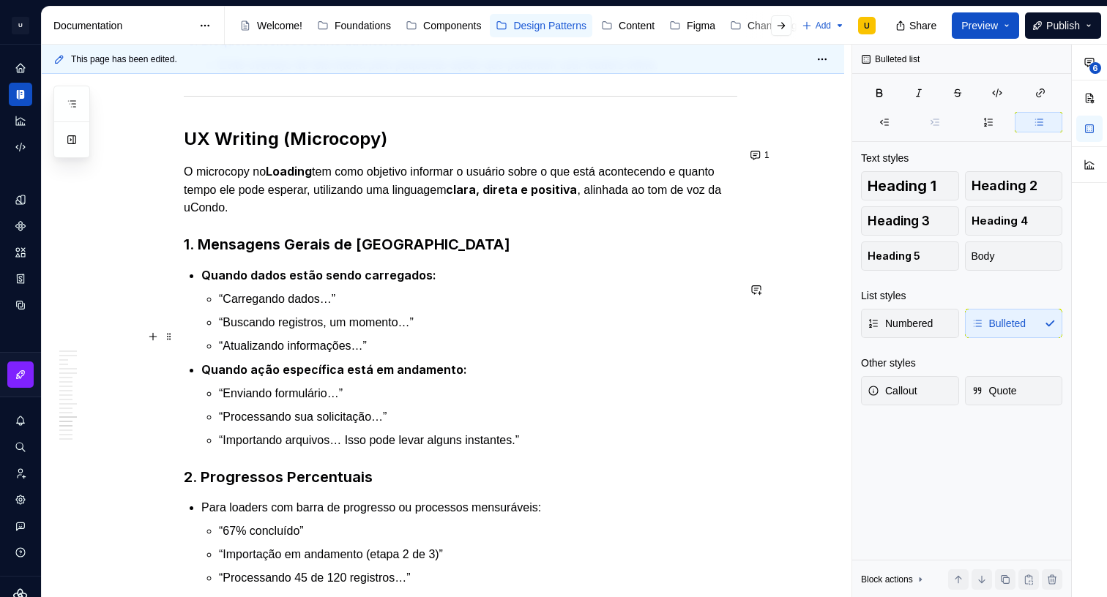
scroll to position [6850, 0]
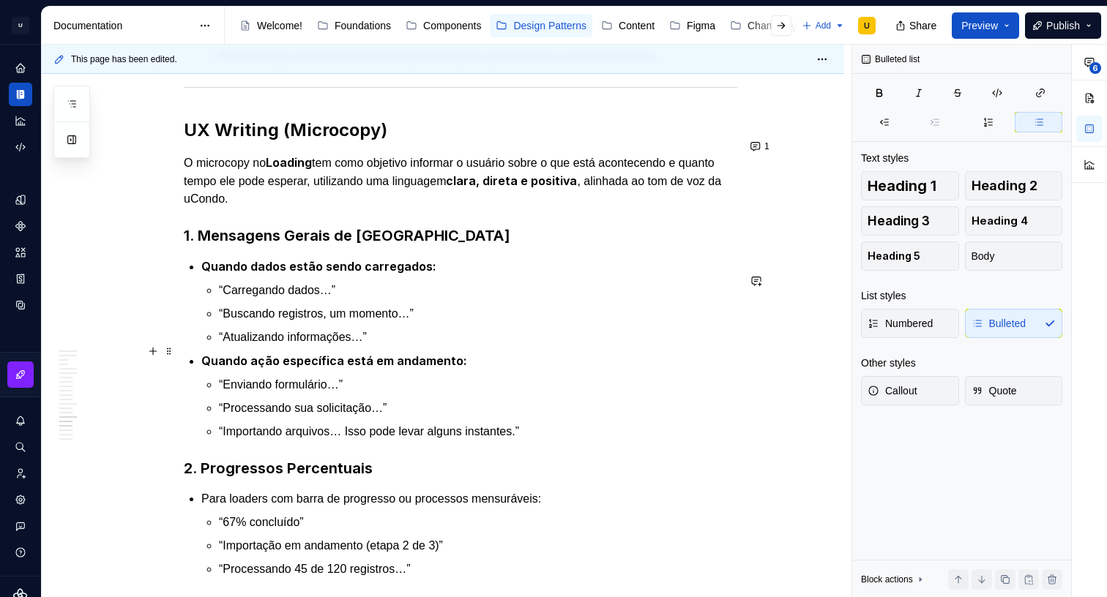
type textarea "*"
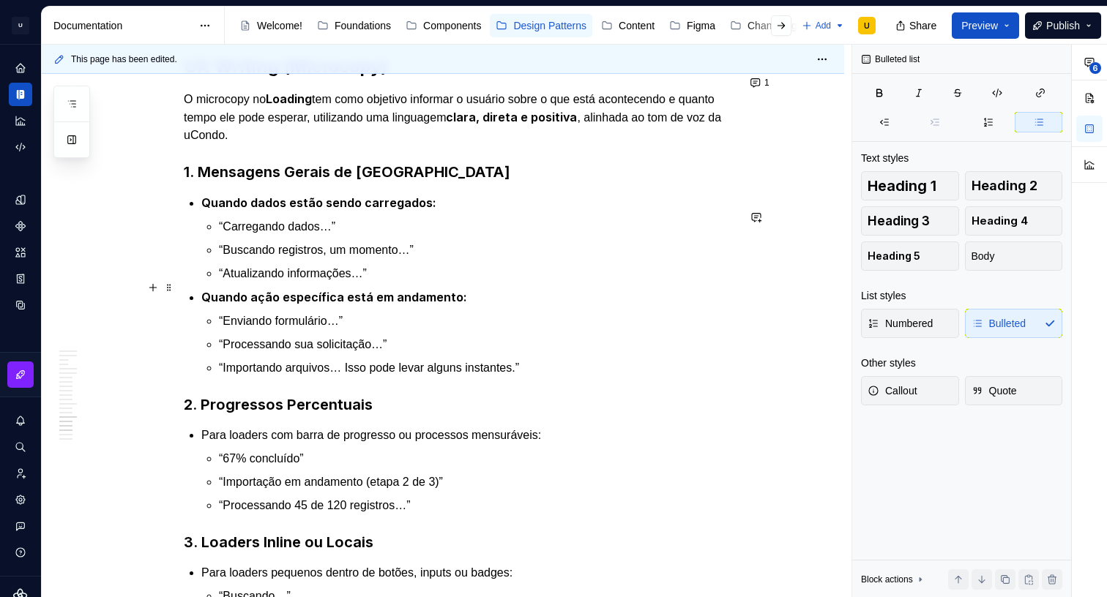
scroll to position [6911, 0]
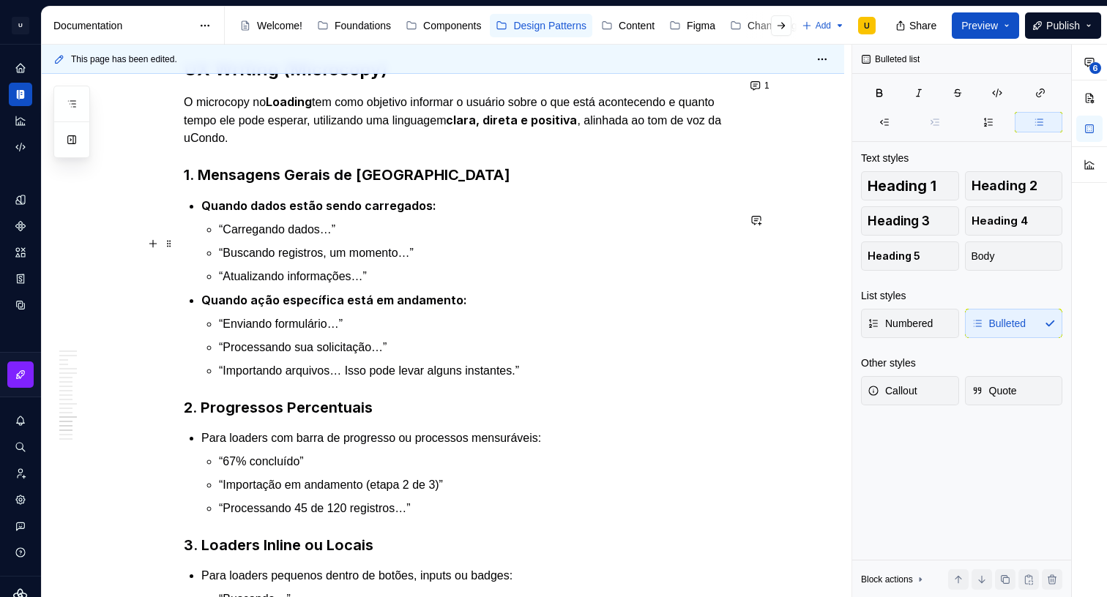
click at [311, 239] on p "“Carregando dados…”" at bounding box center [478, 230] width 518 height 18
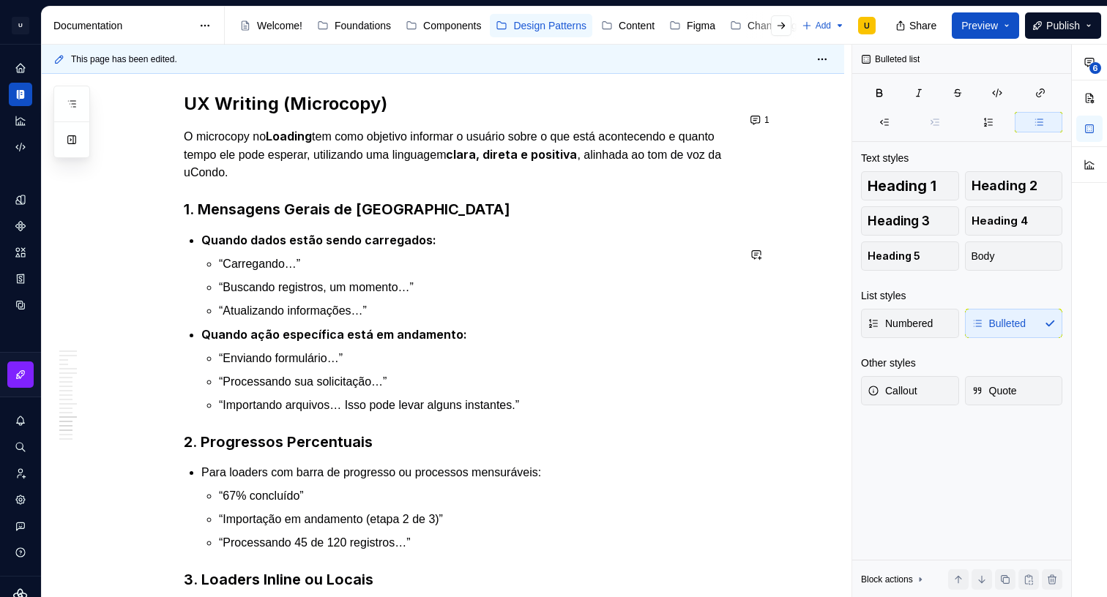
scroll to position [6874, 0]
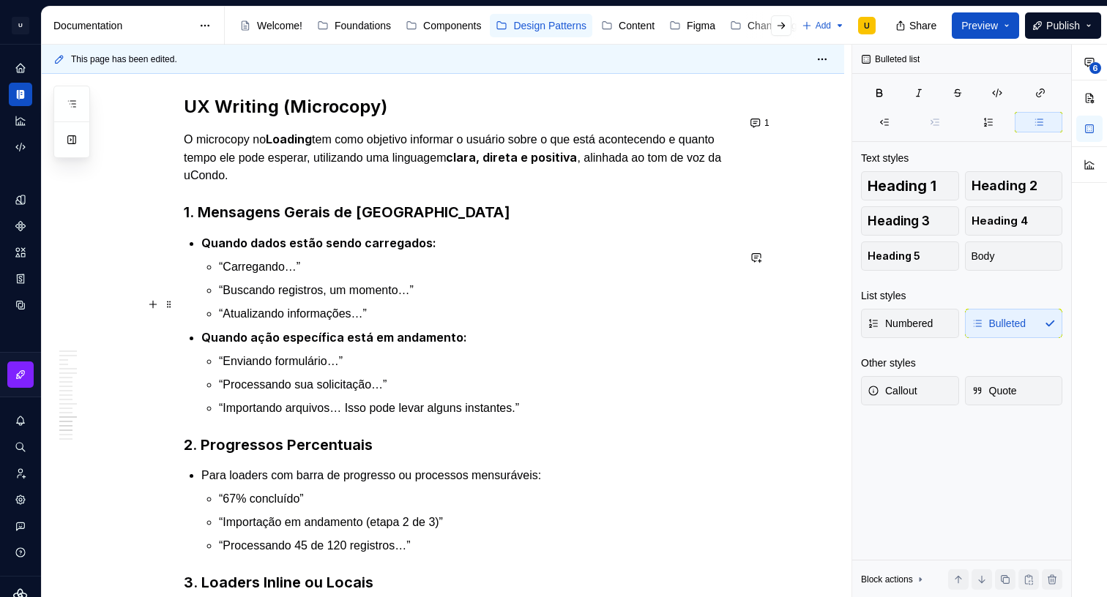
click at [362, 299] on p "“Buscando registros, um momento…”" at bounding box center [478, 291] width 518 height 18
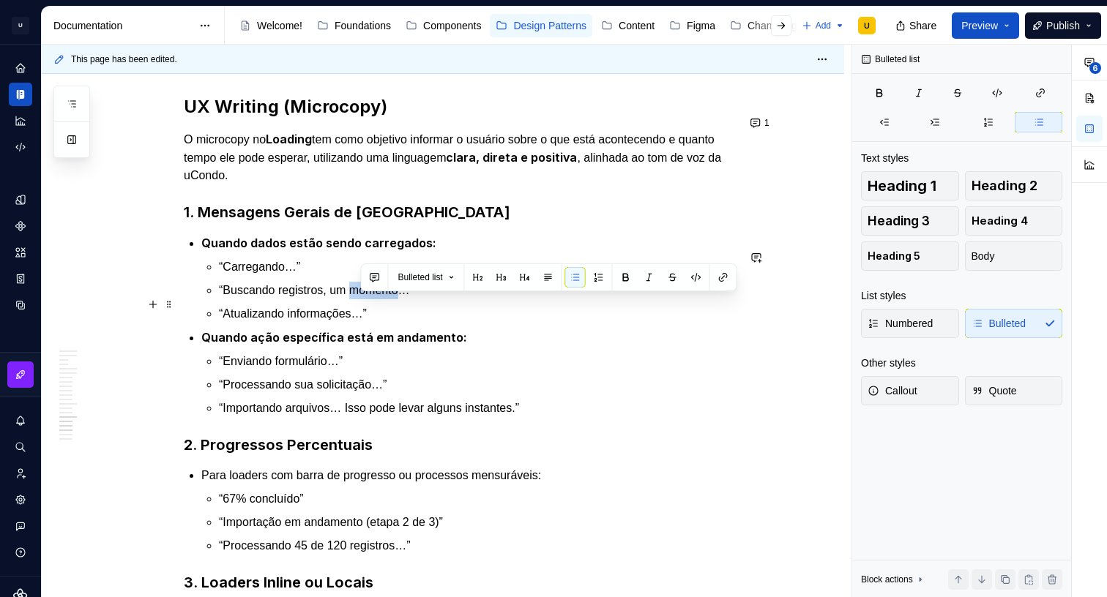
click at [362, 299] on p "“Buscando registros, um momento…”" at bounding box center [478, 291] width 518 height 18
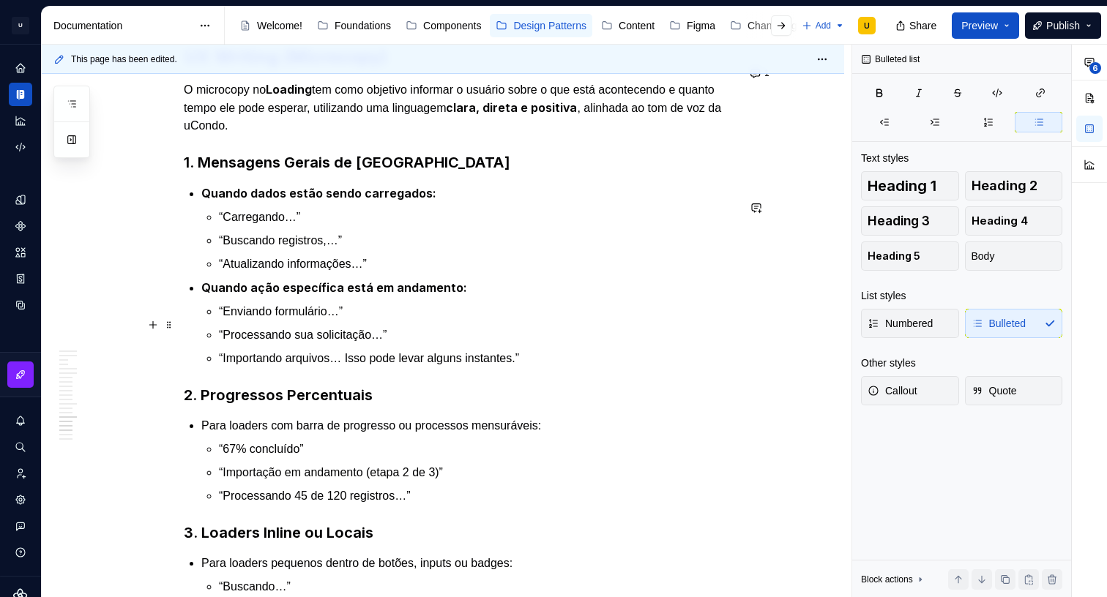
scroll to position [6921, 0]
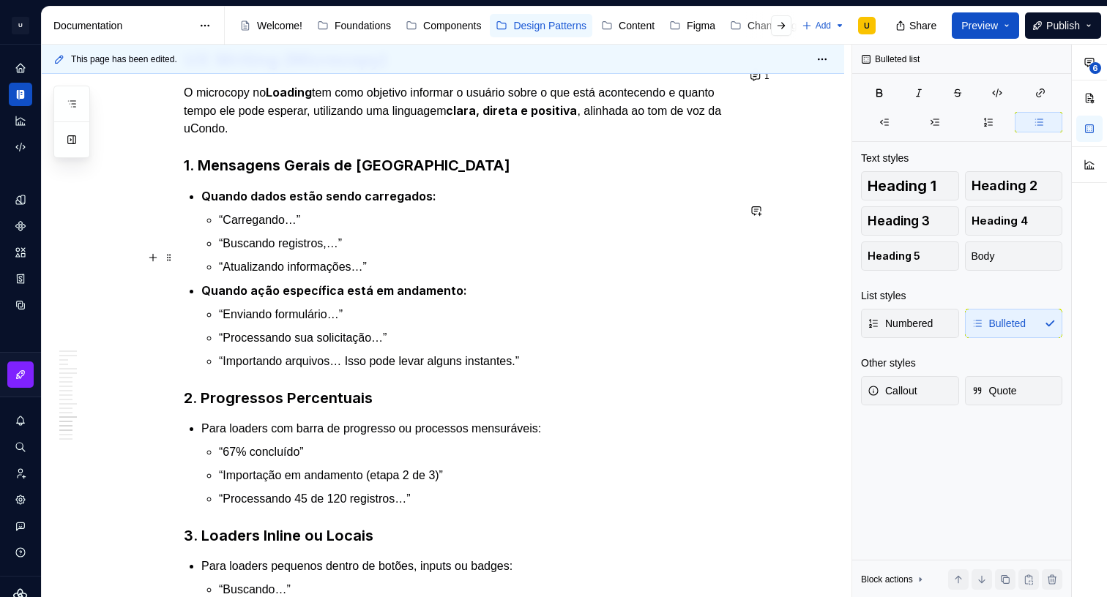
click at [309, 253] on p "“Buscando registros,…”" at bounding box center [478, 244] width 518 height 18
click at [318, 276] on p "“Atualizando informações…”" at bounding box center [478, 267] width 518 height 18
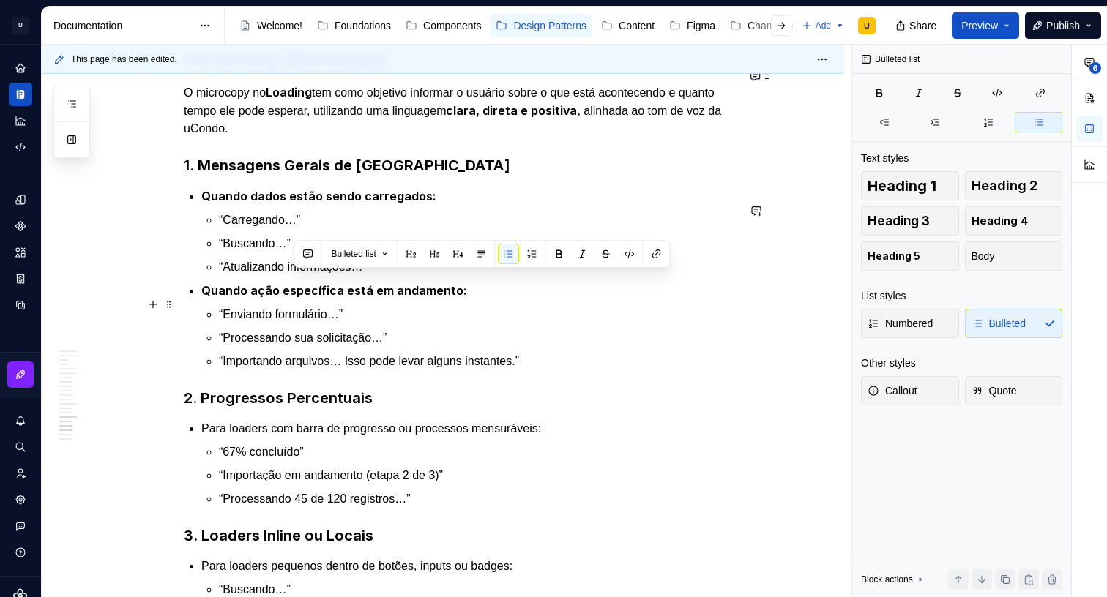
click at [329, 295] on ul "Quando dados estão sendo carregados: “Carregando…” “Buscando…” “Atualizando inf…" at bounding box center [469, 278] width 536 height 183
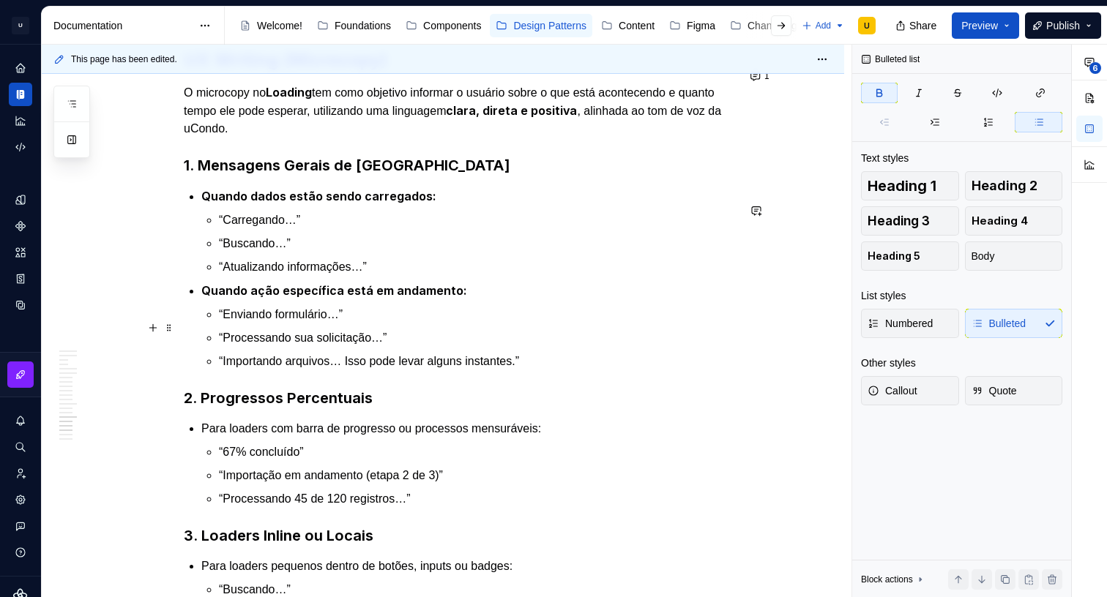
click at [302, 324] on p "“Enviando formulário…”" at bounding box center [478, 315] width 518 height 18
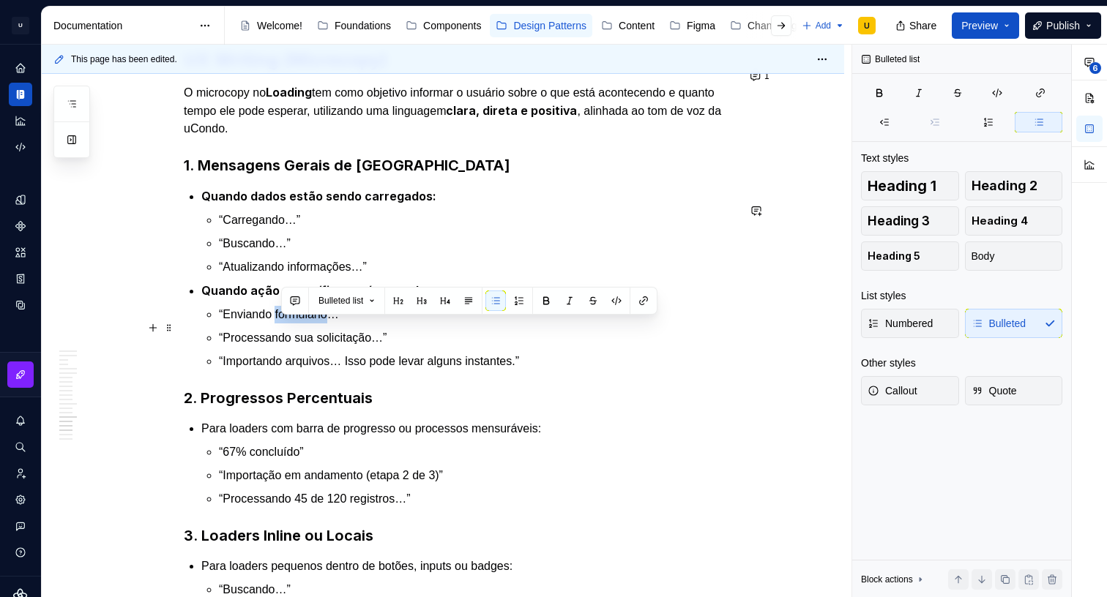
click at [302, 324] on p "“Enviando formulário…”" at bounding box center [478, 315] width 518 height 18
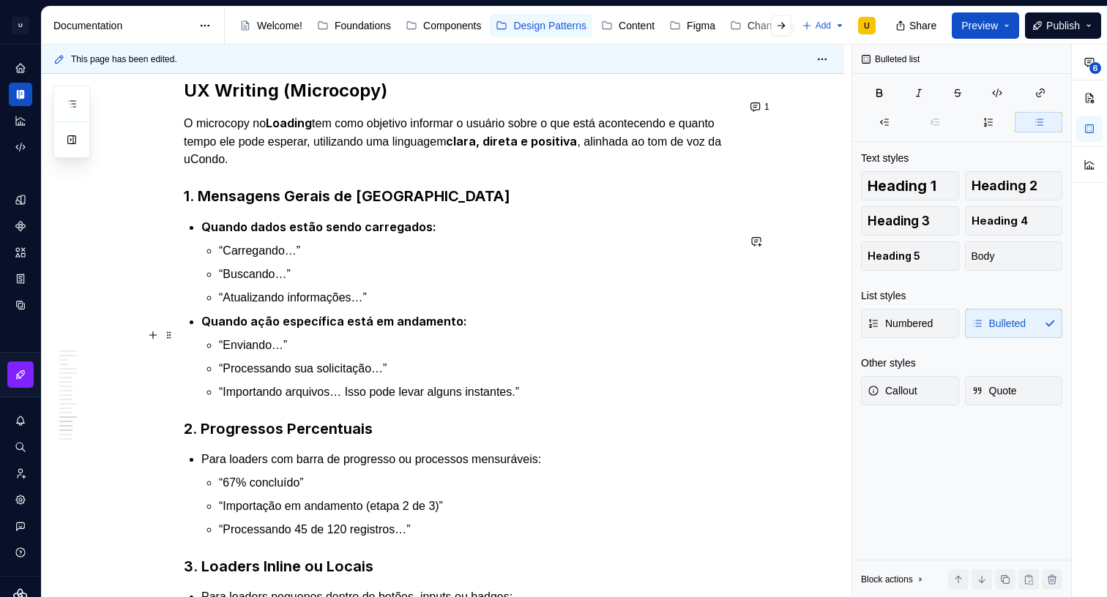
scroll to position [6891, 0]
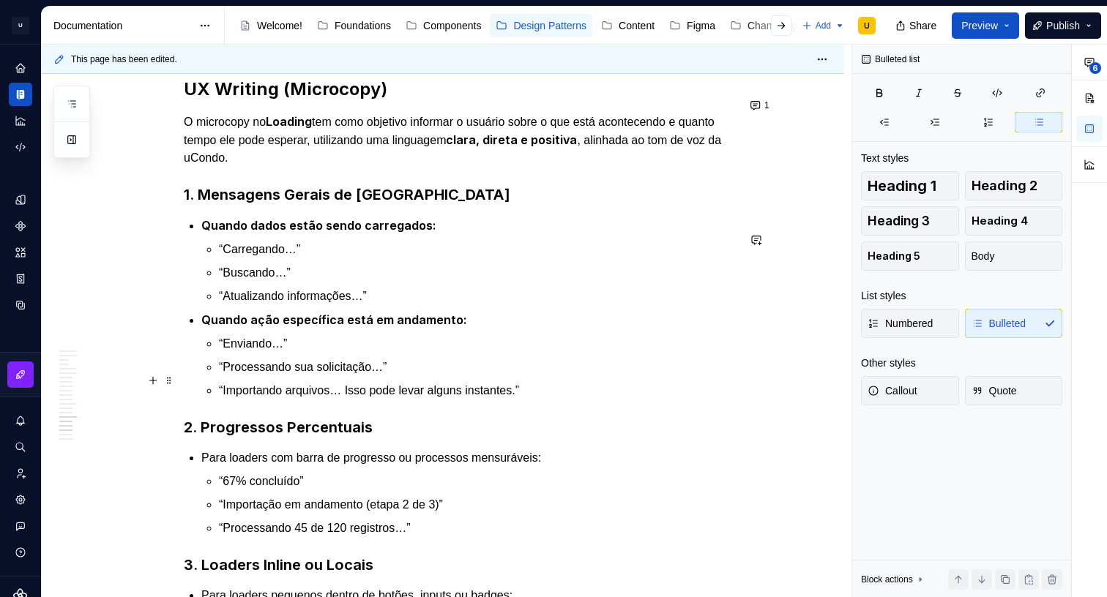
drag, startPoint x: 300, startPoint y: 378, endPoint x: 370, endPoint y: 376, distance: 70.3
click at [370, 376] on p "“Processando sua solicitação…”" at bounding box center [478, 368] width 518 height 18
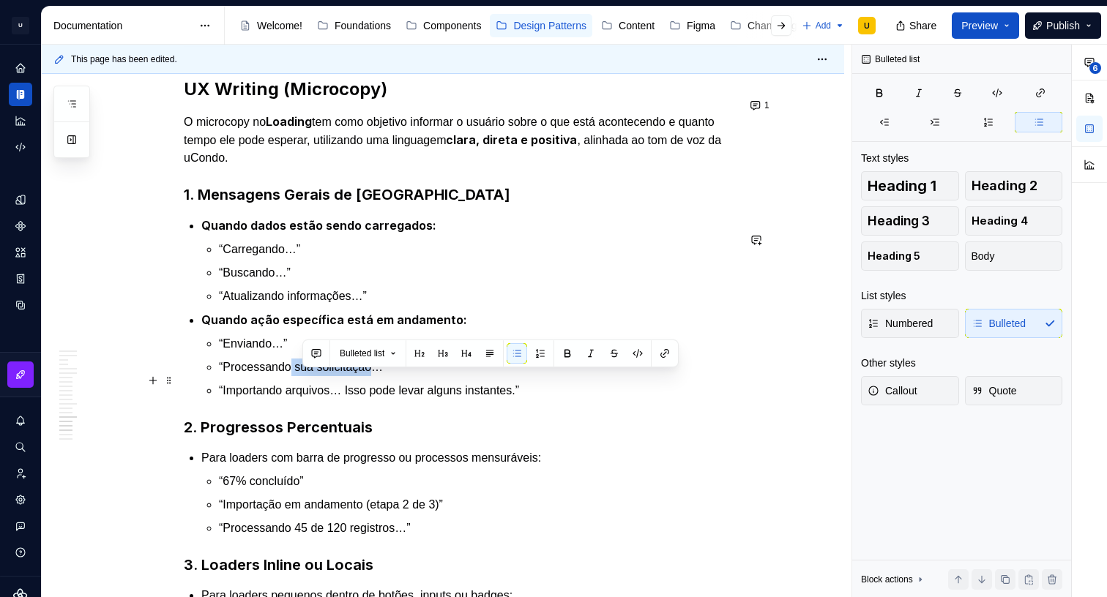
drag, startPoint x: 382, startPoint y: 376, endPoint x: 299, endPoint y: 380, distance: 82.8
click at [299, 376] on p "“Processando sua solicitação…”" at bounding box center [478, 368] width 518 height 18
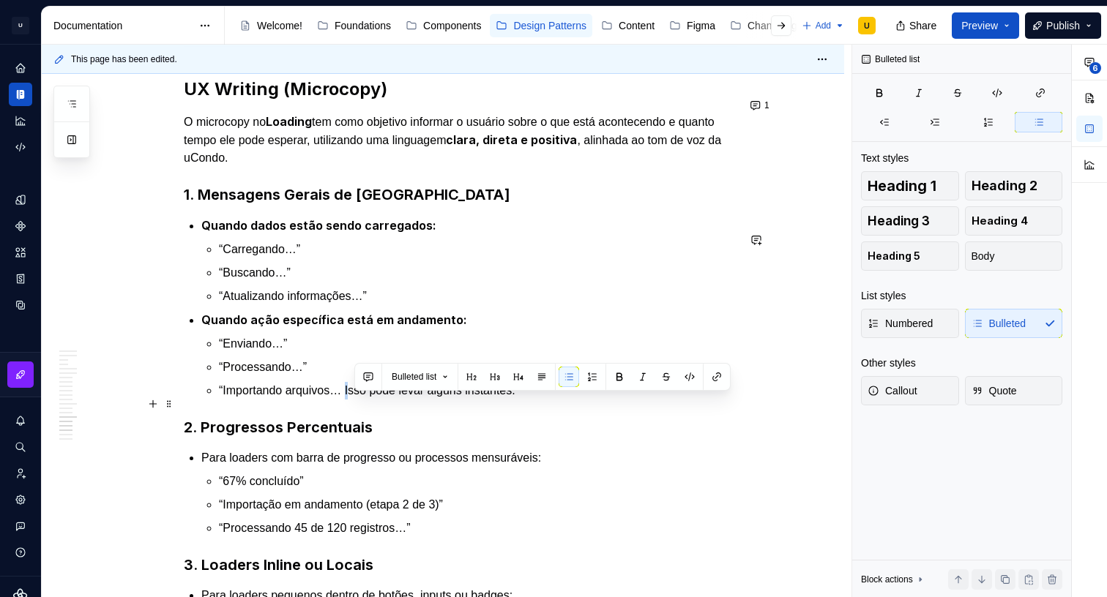
click at [357, 398] on p "“Importando arquivos… Isso pode levar alguns instantes.”" at bounding box center [478, 391] width 518 height 18
click at [343, 398] on p "“Importando arquivos… Isso pode levar alguns instantes.”" at bounding box center [478, 391] width 518 height 18
click at [350, 398] on p "“Importando arquivos… Isso pode levar alguns instantes.”" at bounding box center [478, 391] width 518 height 18
click at [351, 400] on p "“Importando arquivo, Isso pode levar alguns instantes.”" at bounding box center [478, 391] width 518 height 18
click at [343, 400] on p "“Importando arquivo, Isso pode levar alguns instantes.”" at bounding box center [478, 391] width 518 height 18
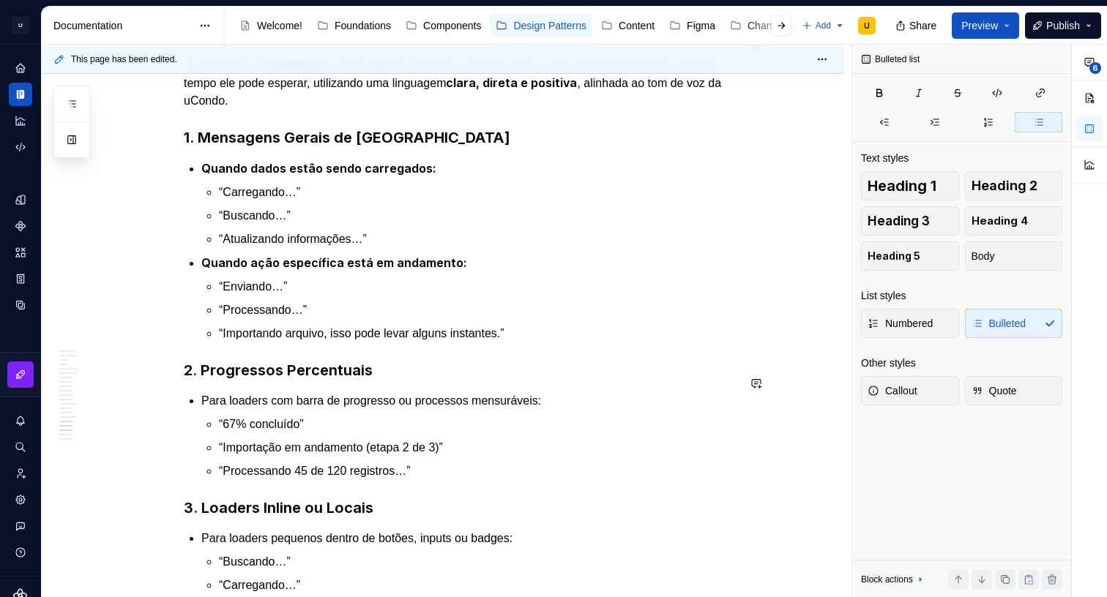
scroll to position [6965, 0]
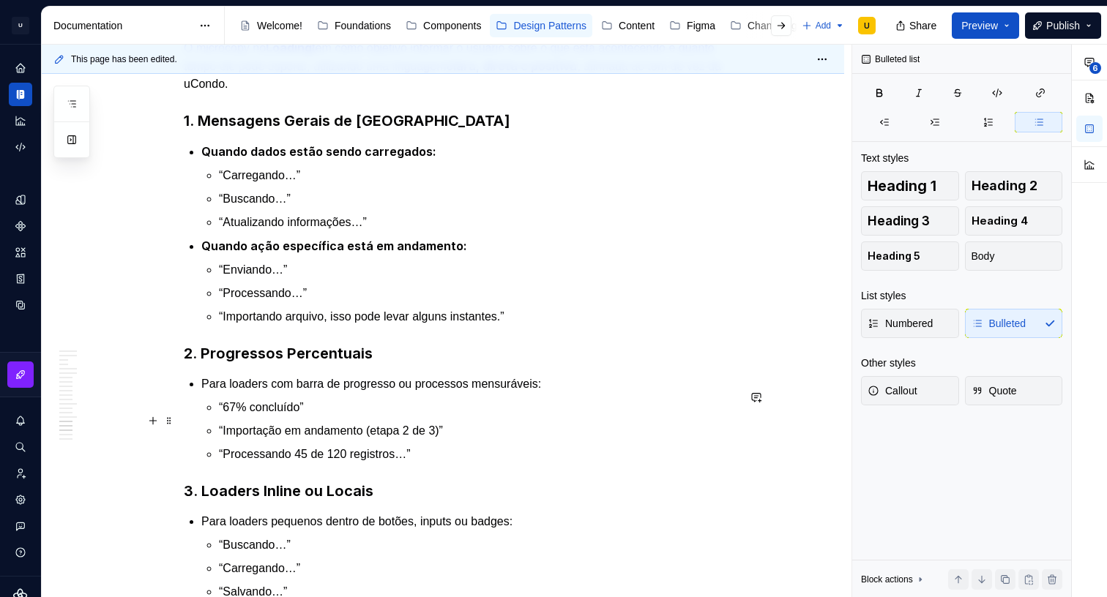
click at [272, 417] on p "“67% concluído”" at bounding box center [478, 408] width 518 height 18
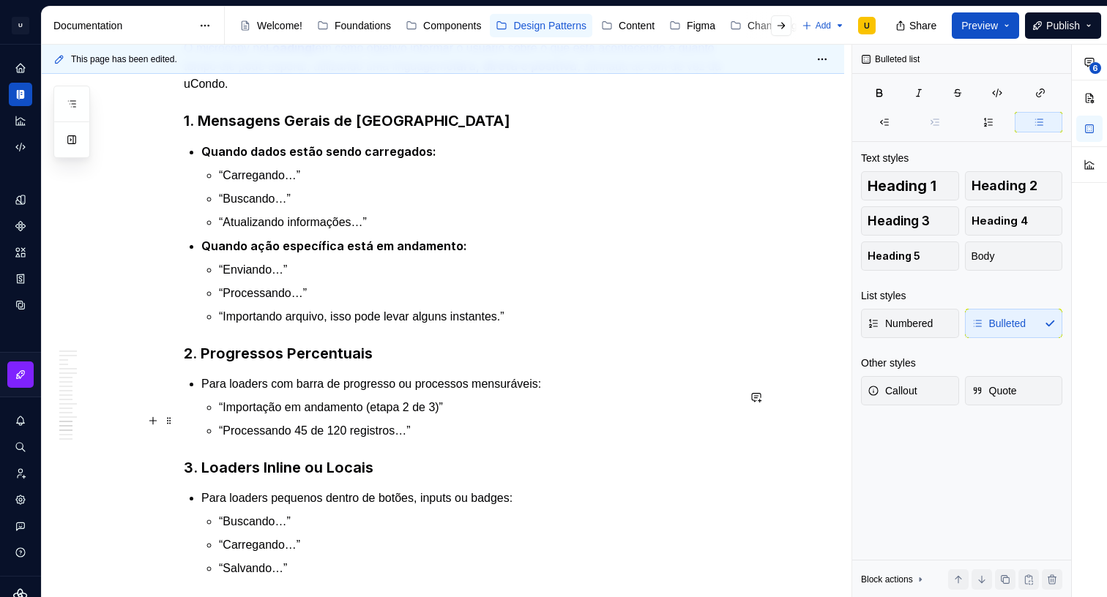
click at [253, 417] on p "“Importação em andamento (etapa 2 de 3)”" at bounding box center [478, 408] width 518 height 18
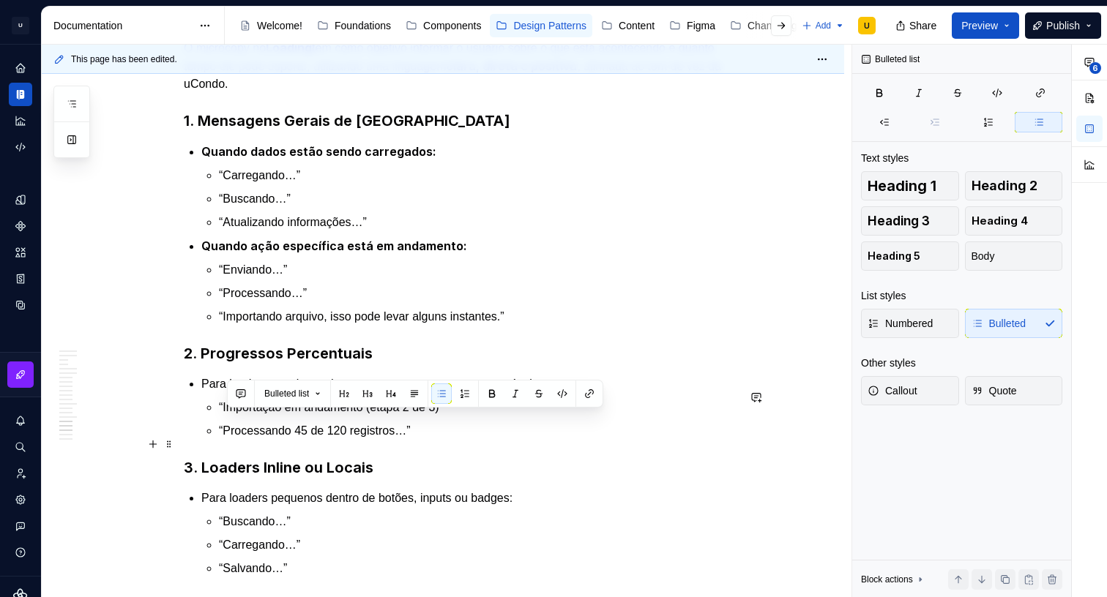
click at [309, 439] on p "“Processando 45 de 120 registros…”" at bounding box center [478, 431] width 518 height 18
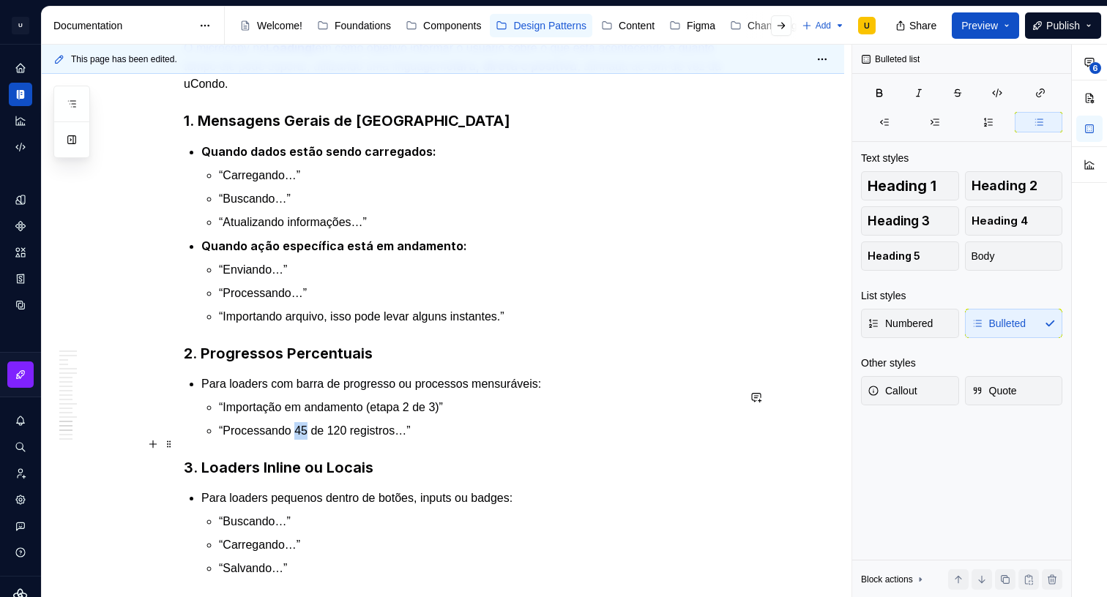
click at [309, 439] on p "“Processando 45 de 120 registros…”" at bounding box center [478, 431] width 518 height 18
click at [409, 436] on p "“Processando 45 de 120 registros…”" at bounding box center [478, 431] width 518 height 18
click at [309, 440] on p "“Processando 45 de 120 registros…”" at bounding box center [478, 431] width 518 height 18
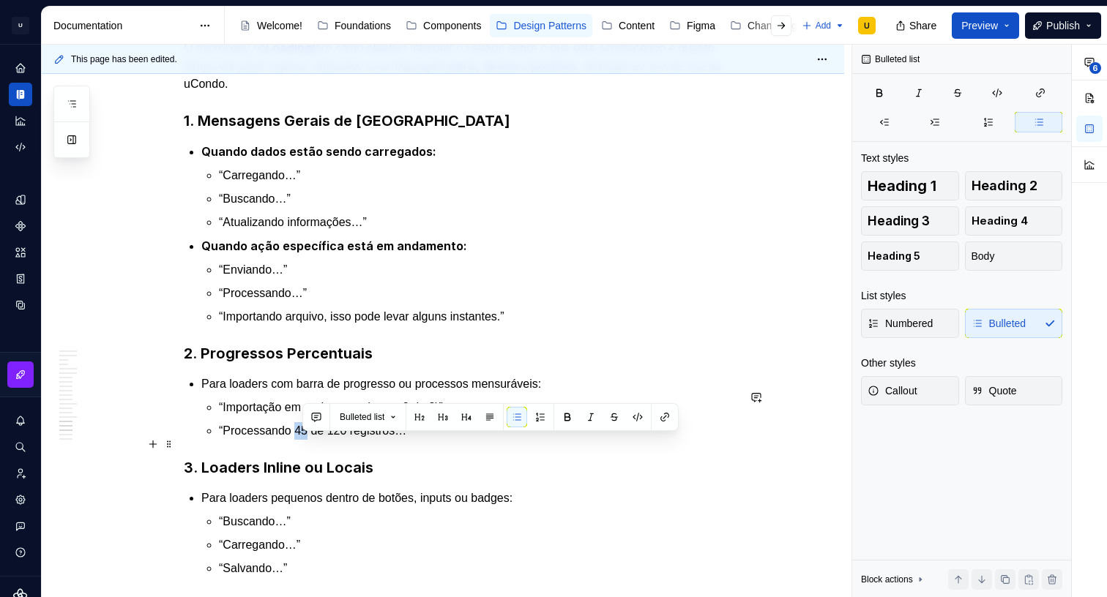
click at [305, 440] on p "“Processando 45 de 120 registros…”" at bounding box center [478, 431] width 518 height 18
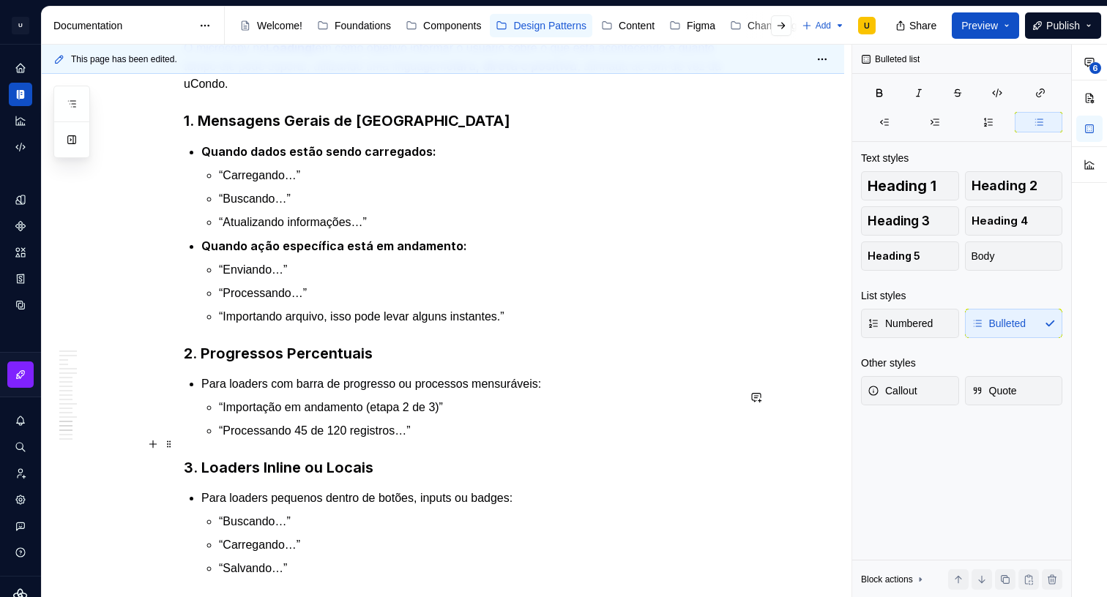
click at [296, 440] on p "“Processando 45 de 120 registros…”" at bounding box center [478, 431] width 518 height 18
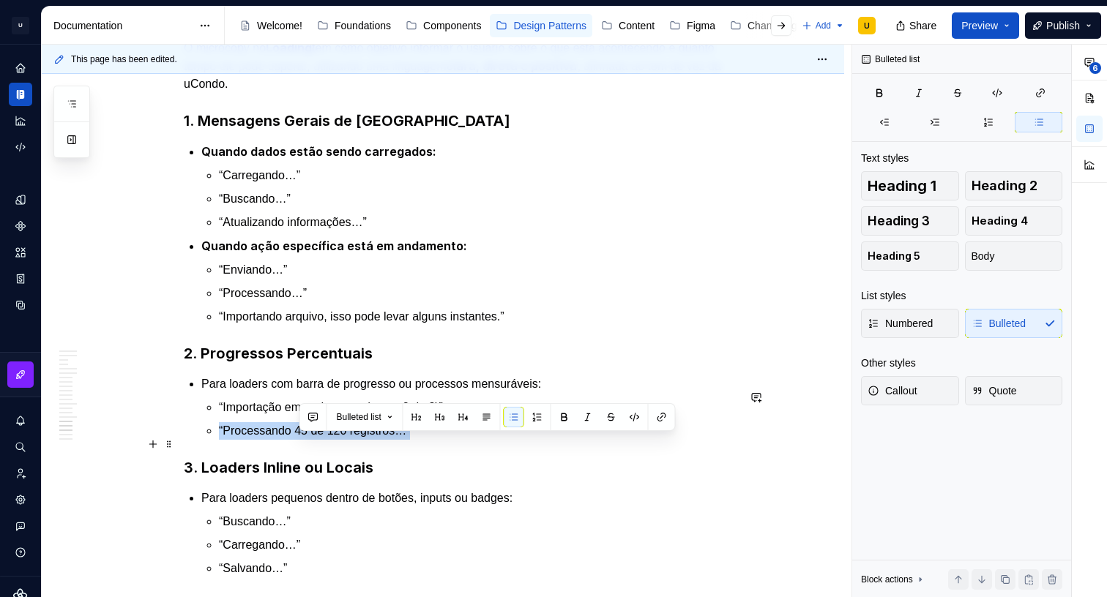
click at [296, 440] on p "“Processando 45 de 120 registros…”" at bounding box center [478, 431] width 518 height 18
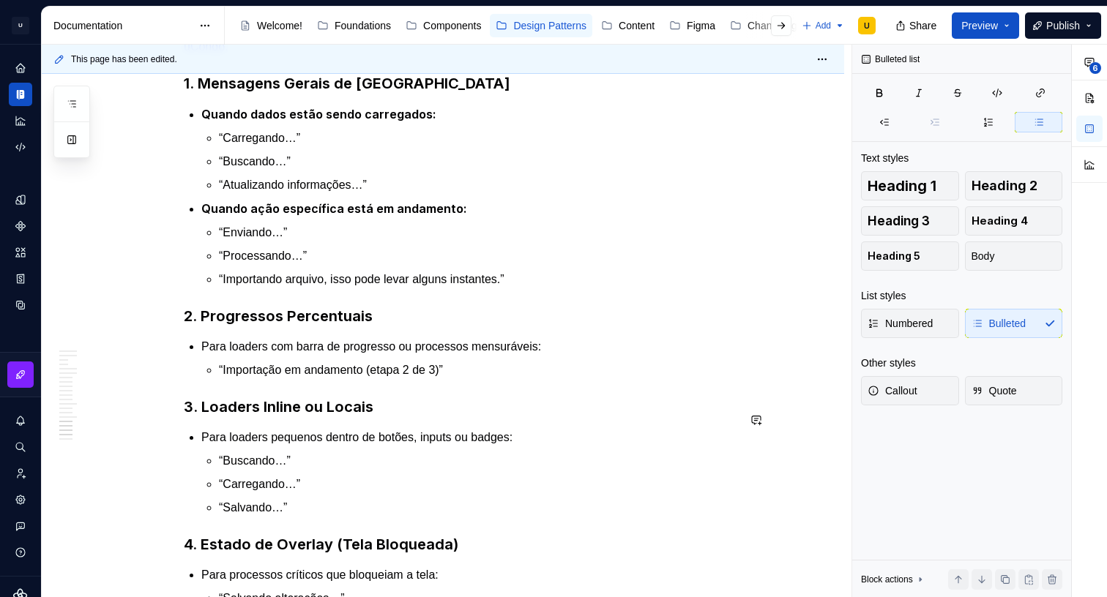
scroll to position [6977, 0]
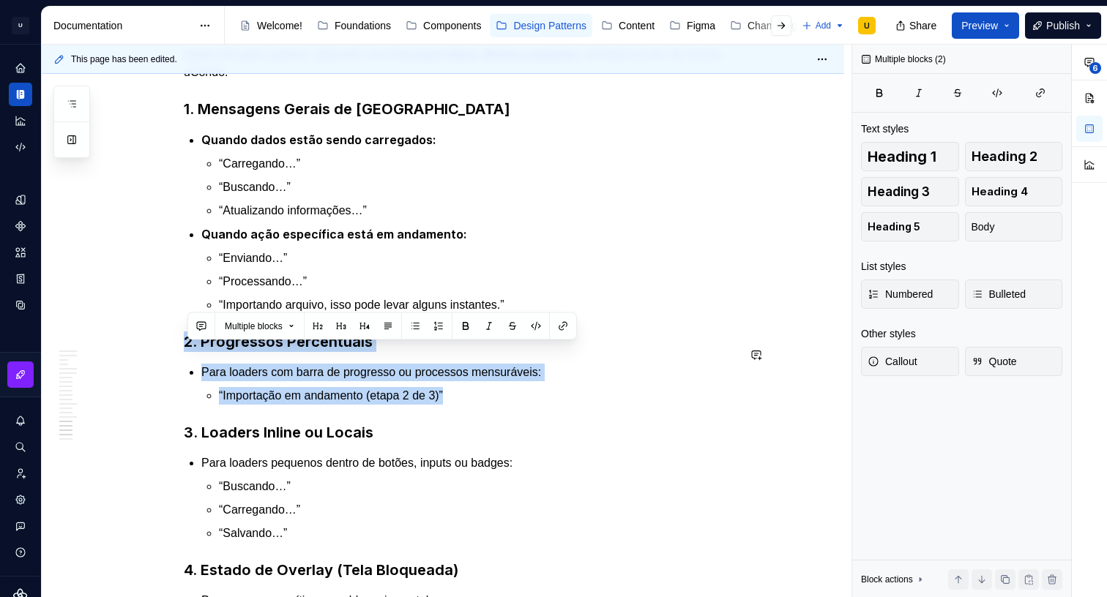
drag, startPoint x: 460, startPoint y: 407, endPoint x: 160, endPoint y: 344, distance: 306.7
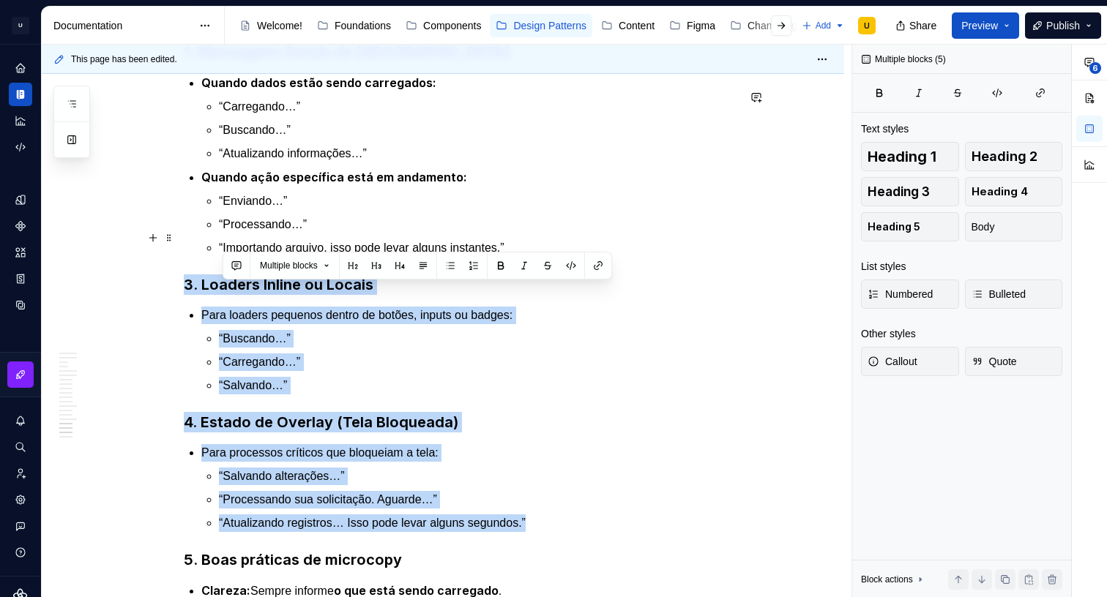
scroll to position [6976, 0]
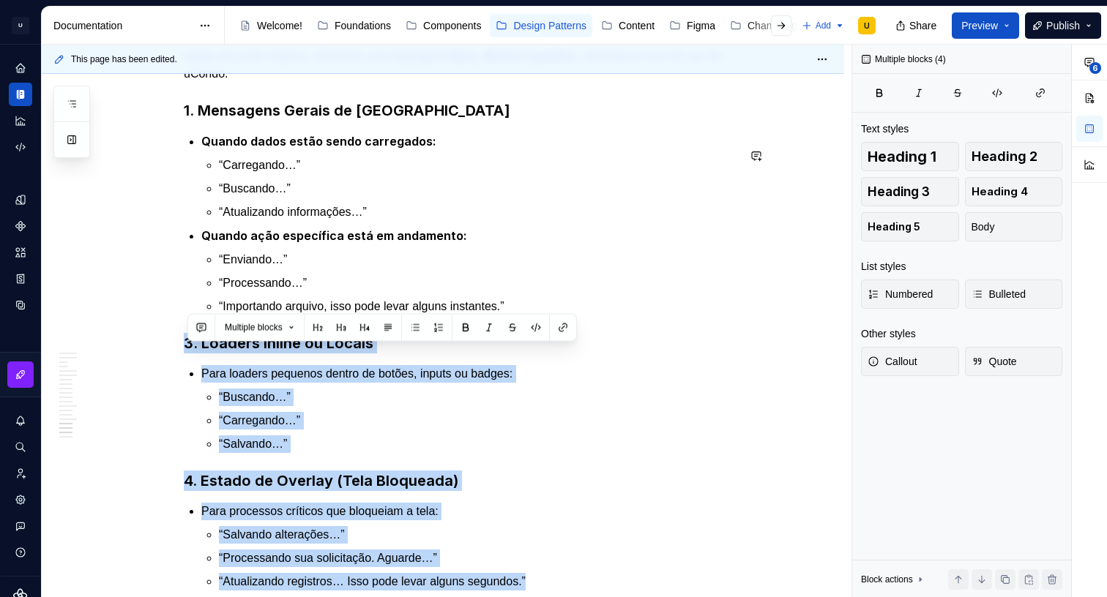
drag, startPoint x: 412, startPoint y: 370, endPoint x: 157, endPoint y: 343, distance: 256.3
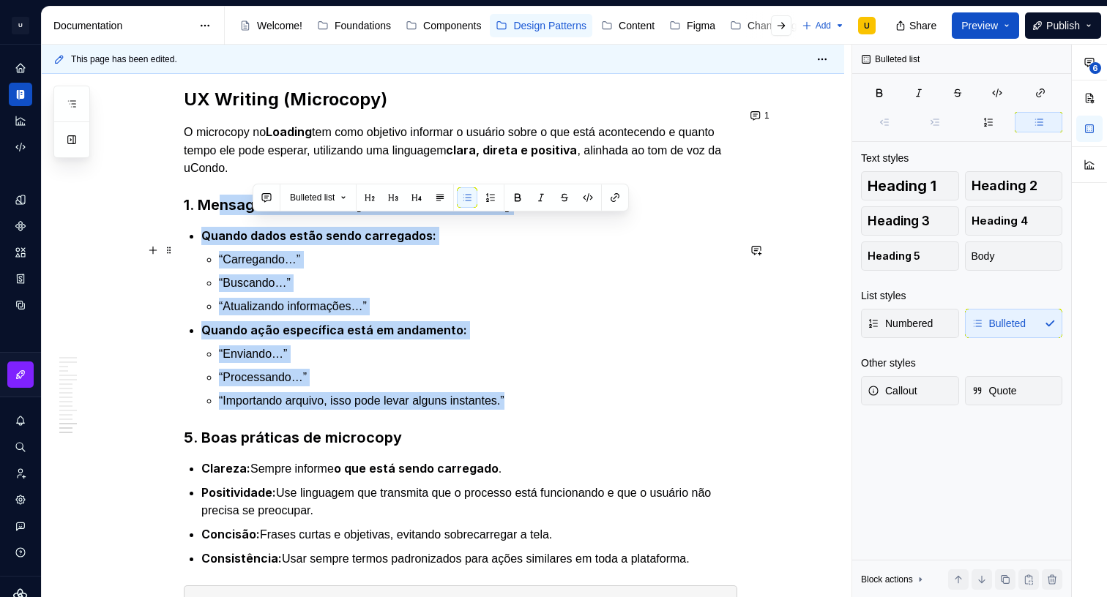
scroll to position [6880, 0]
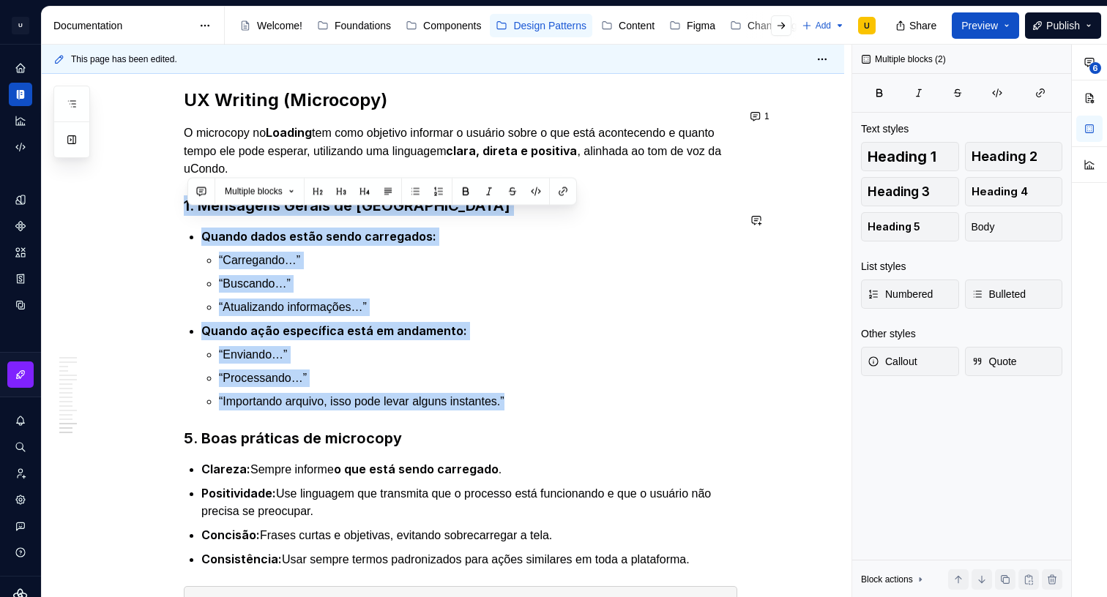
drag, startPoint x: 486, startPoint y: 362, endPoint x: 173, endPoint y: 206, distance: 349.7
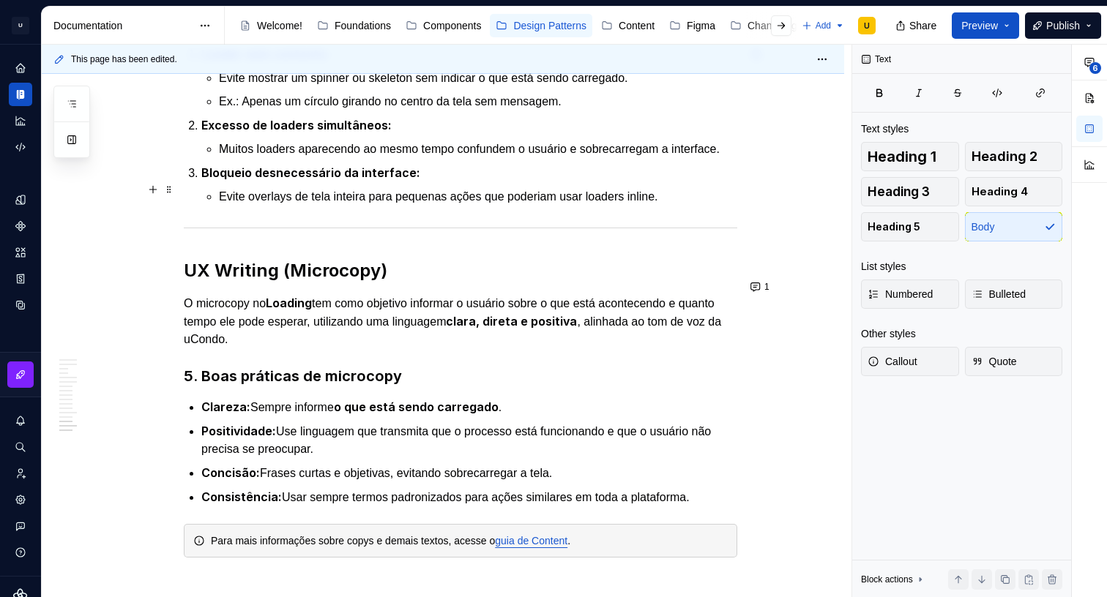
scroll to position [6710, 0]
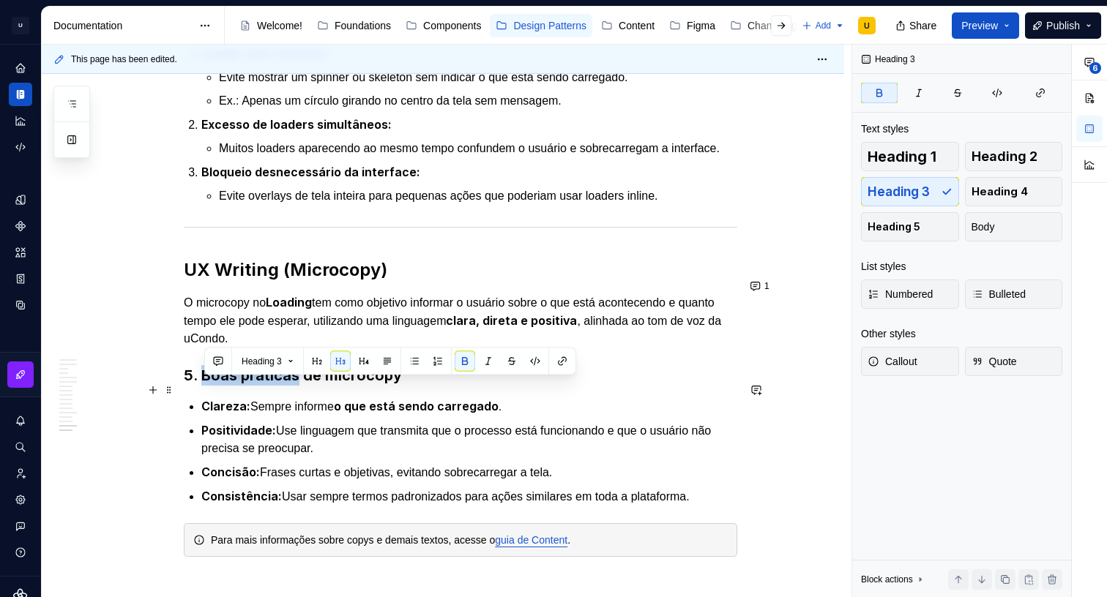
drag, startPoint x: 297, startPoint y: 388, endPoint x: 204, endPoint y: 386, distance: 92.3
click at [204, 384] on strong "5. Boas práticas de microcopy" at bounding box center [293, 376] width 218 height 18
copy strong "Boas práticas"
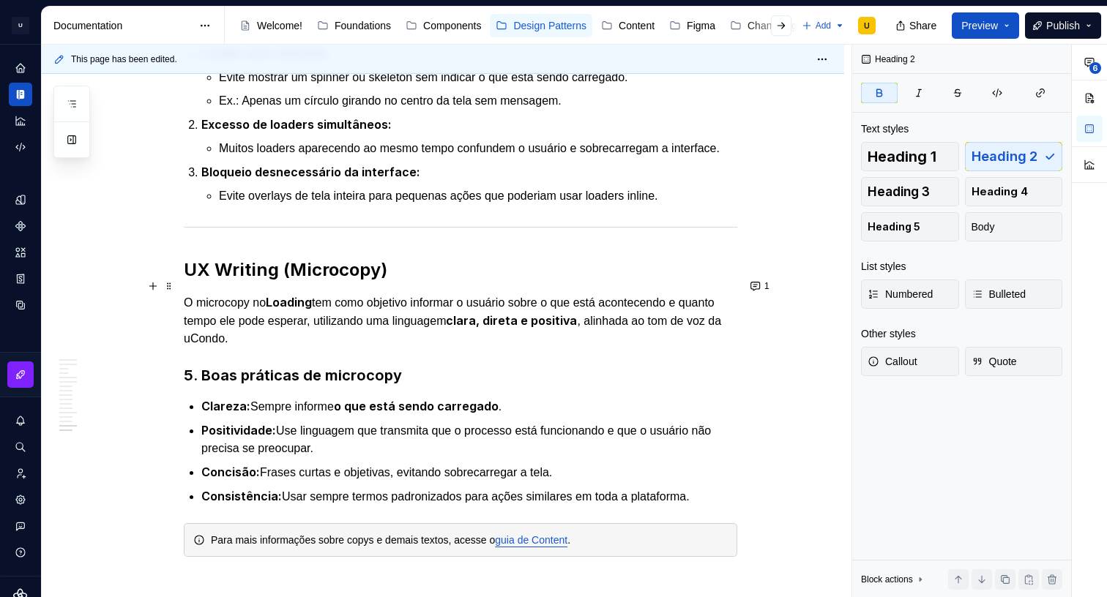
click at [207, 280] on strong "UX Writing (Microcopy)" at bounding box center [286, 269] width 204 height 21
click at [204, 280] on strong "UX Writing (Microcopy)" at bounding box center [286, 269] width 204 height 21
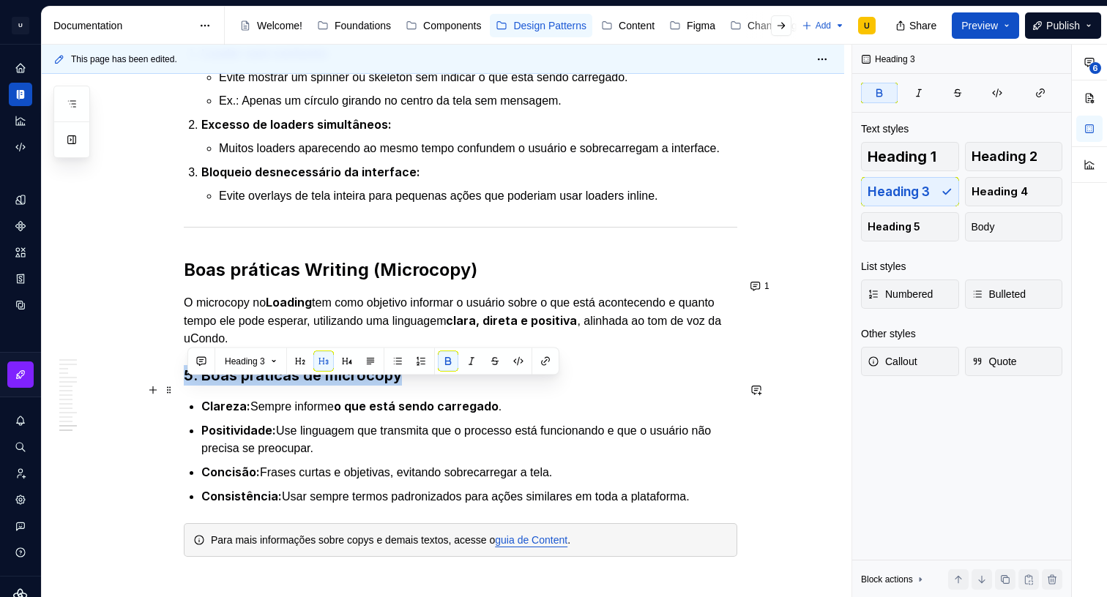
drag, startPoint x: 417, startPoint y: 387, endPoint x: 154, endPoint y: 383, distance: 262.9
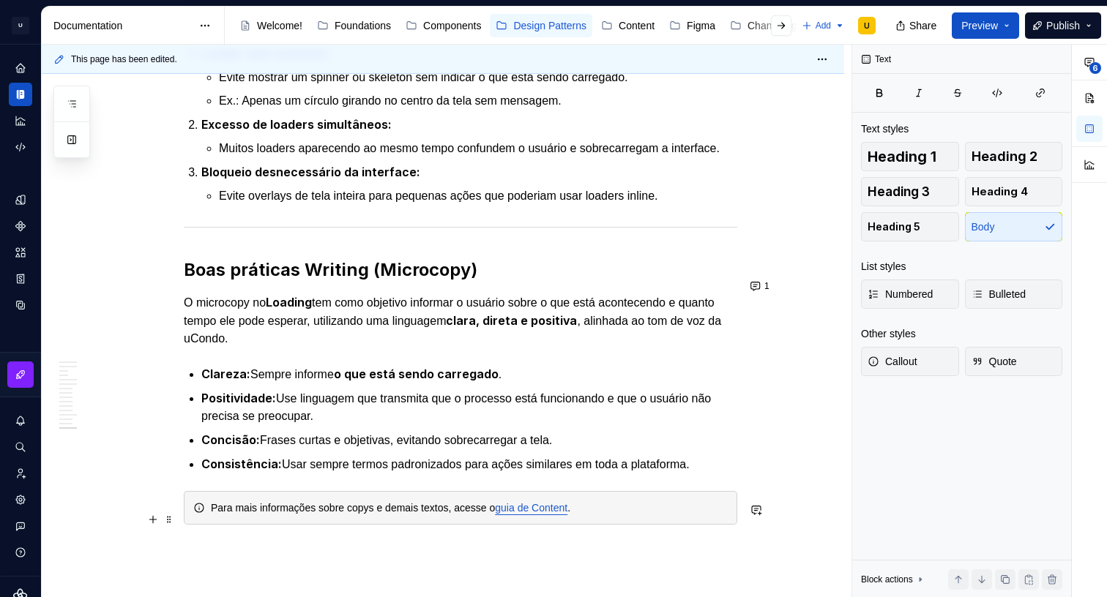
click at [551, 514] on link "guia de Content" at bounding box center [531, 508] width 72 height 12
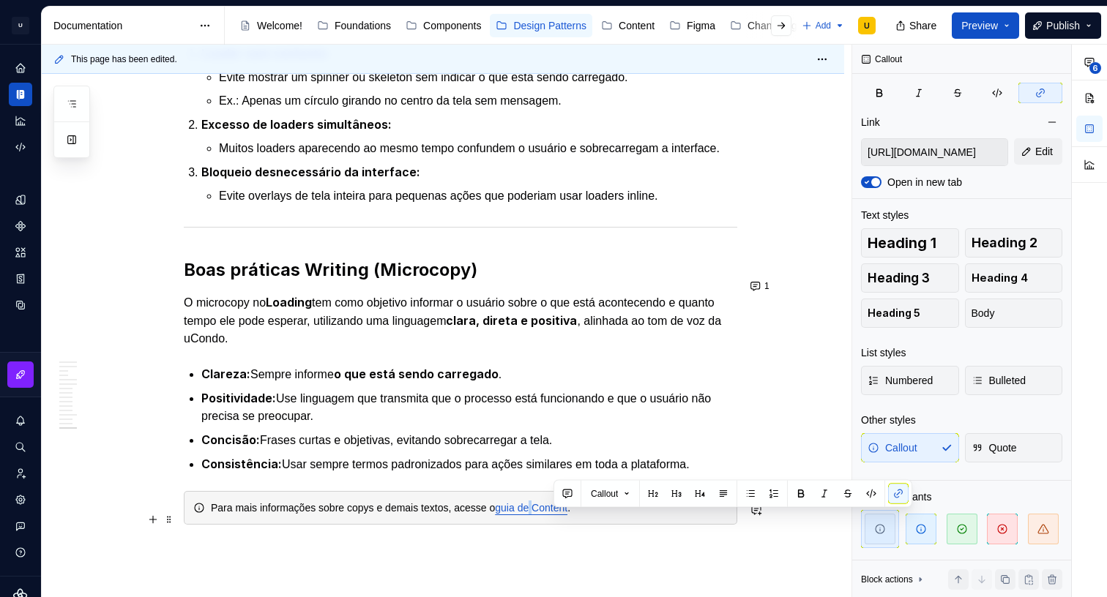
click at [551, 514] on link "guia de Content" at bounding box center [531, 508] width 72 height 12
drag, startPoint x: 521, startPoint y: 521, endPoint x: 575, endPoint y: 521, distance: 54.9
click at [567, 514] on link "guia de Content" at bounding box center [531, 508] width 72 height 12
drag, startPoint x: 594, startPoint y: 520, endPoint x: 556, endPoint y: 518, distance: 38.1
click at [556, 514] on link "guia de Content" at bounding box center [531, 508] width 72 height 12
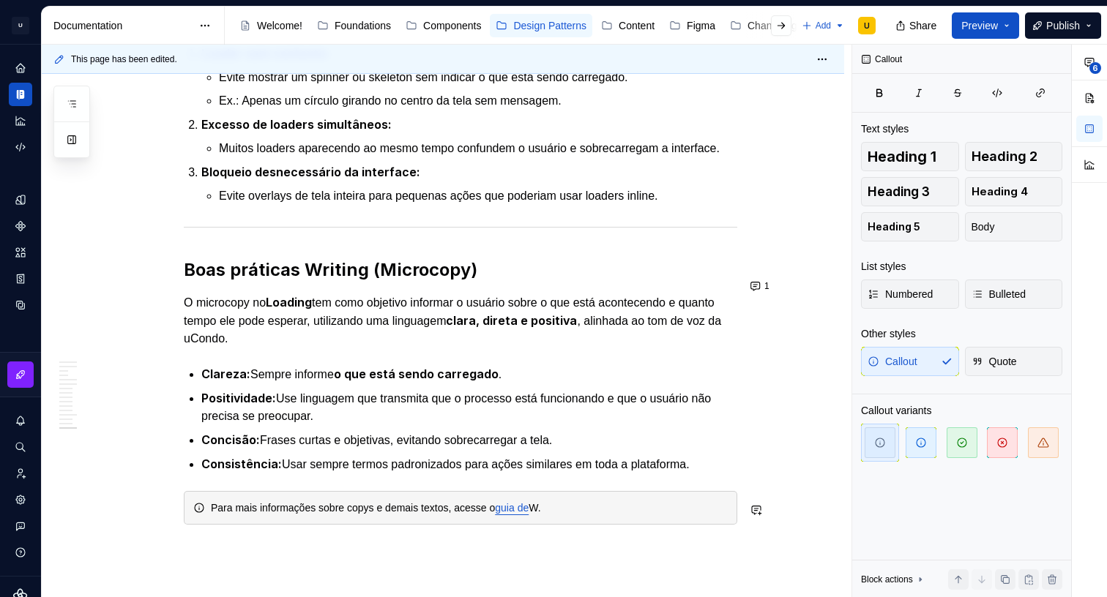
scroll to position [6712, 0]
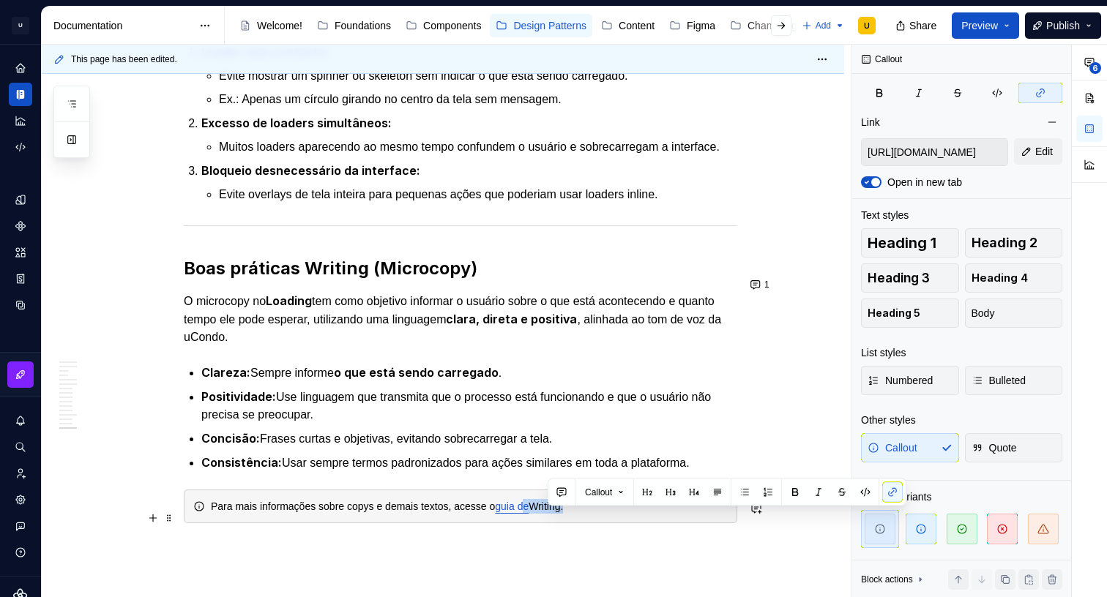
drag, startPoint x: 561, startPoint y: 518, endPoint x: 549, endPoint y: 518, distance: 11.7
click at [549, 514] on div "Para mais informações sobre copys e demais textos, acesse o guia de Writing." at bounding box center [469, 506] width 517 height 15
click at [529, 512] on link "guia de" at bounding box center [512, 507] width 34 height 12
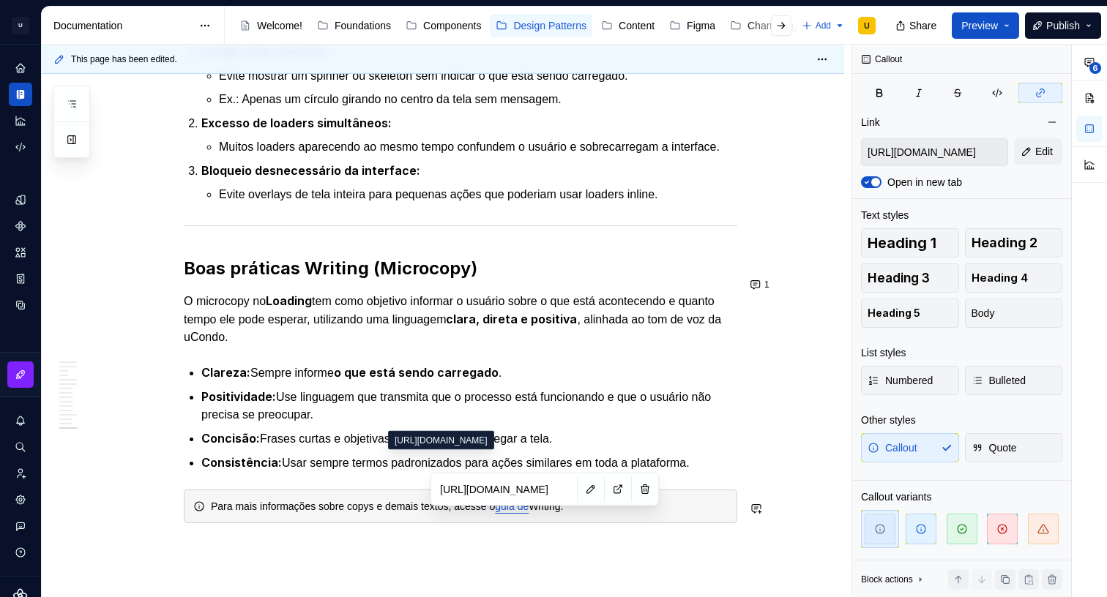
click at [493, 494] on input "[URL][DOMAIN_NAME]" at bounding box center [504, 490] width 140 height 26
click at [572, 510] on div "Para mais informações sobre copys e demais textos, acesse o guia de Writing." at bounding box center [460, 507] width 553 height 34
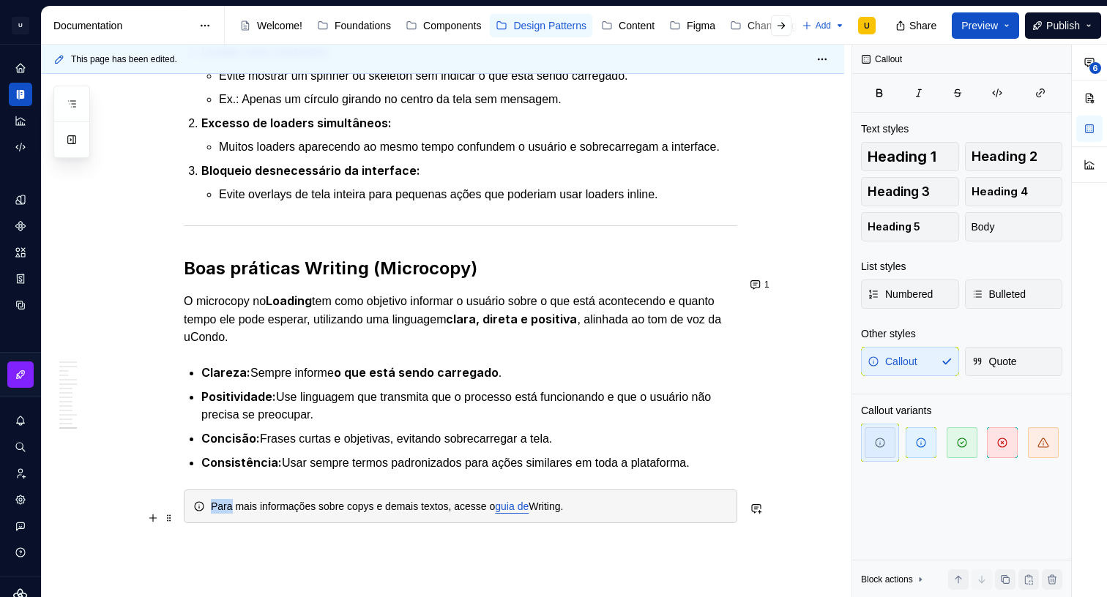
click at [572, 510] on div "Para mais informações sobre copys e demais textos, acesse o guia de Writing." at bounding box center [460, 507] width 553 height 34
click at [569, 514] on div "Para mais informações sobre copys e demais textos, acesse o guia de Writing." at bounding box center [469, 506] width 517 height 15
click at [906, 496] on button "button" at bounding box center [901, 492] width 20 height 20
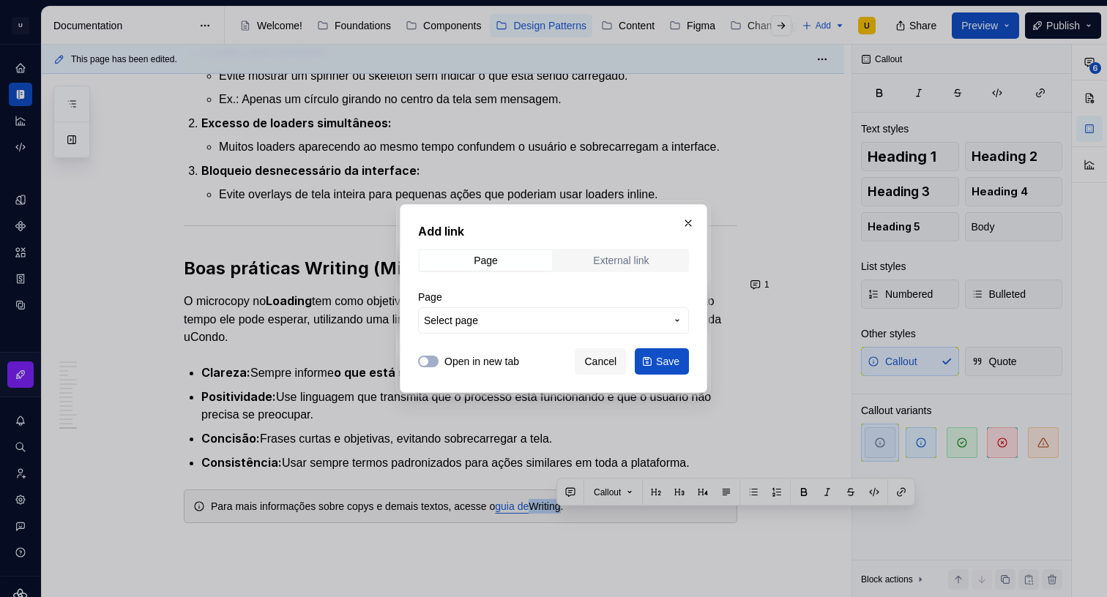
click at [633, 267] on span "External link" at bounding box center [621, 260] width 133 height 20
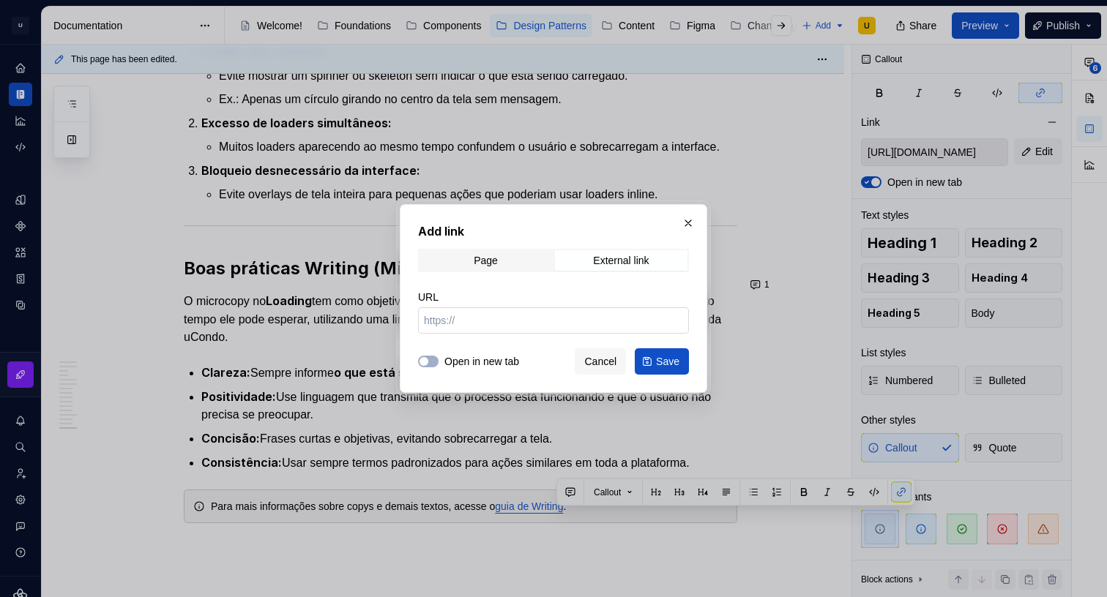
click at [498, 316] on input "URL" at bounding box center [553, 320] width 271 height 26
paste input "[URL][DOMAIN_NAME]"
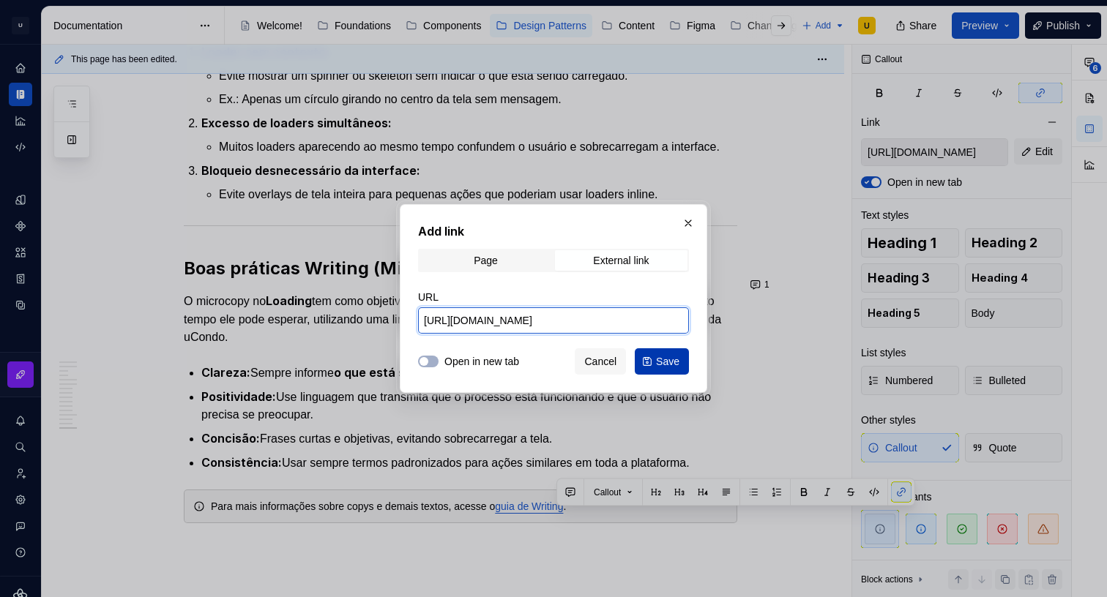
type input "[URL][DOMAIN_NAME]"
click at [670, 362] on span "Save" at bounding box center [667, 361] width 23 height 15
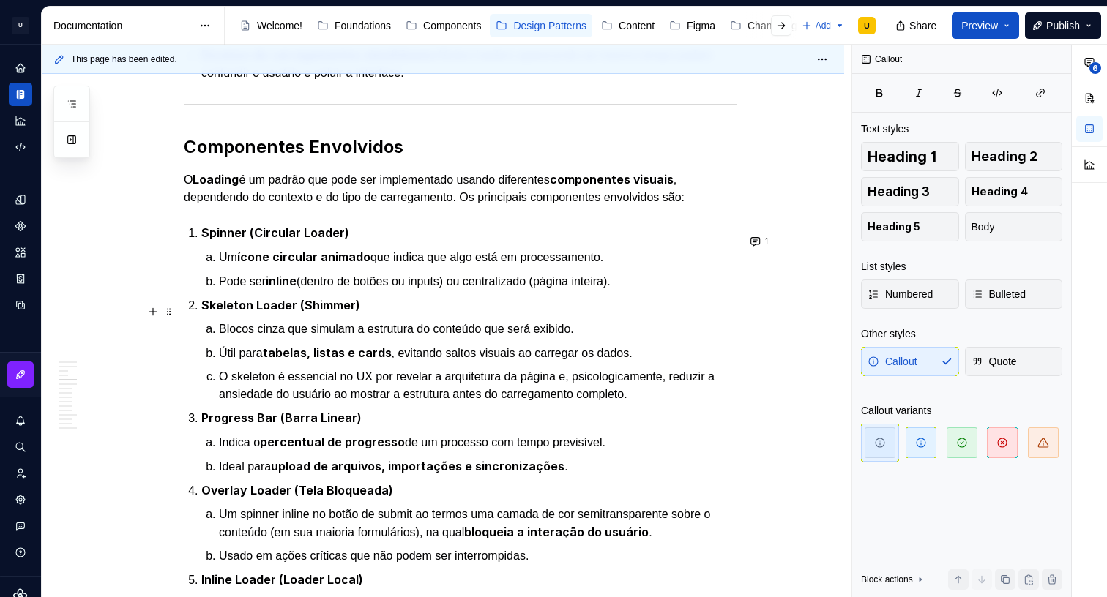
scroll to position [802, 0]
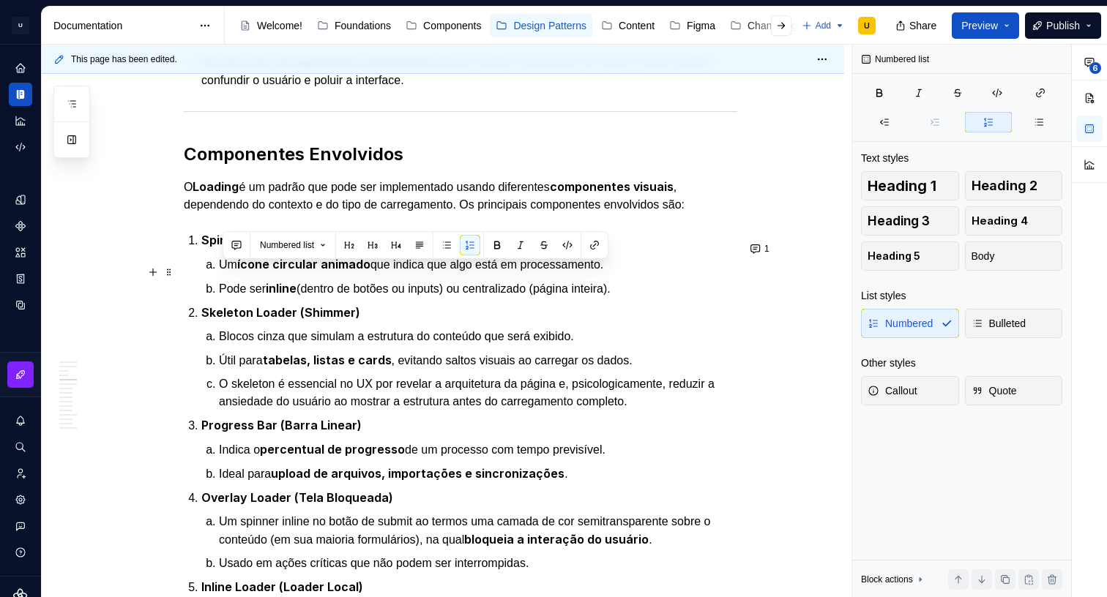
drag, startPoint x: 644, startPoint y: 294, endPoint x: 390, endPoint y: 264, distance: 255.2
click at [219, 274] on ol "Um ícone circular animado que indica que algo está em processamento. Pode ser i…" at bounding box center [478, 277] width 518 height 42
click at [450, 247] on button "button" at bounding box center [446, 245] width 20 height 20
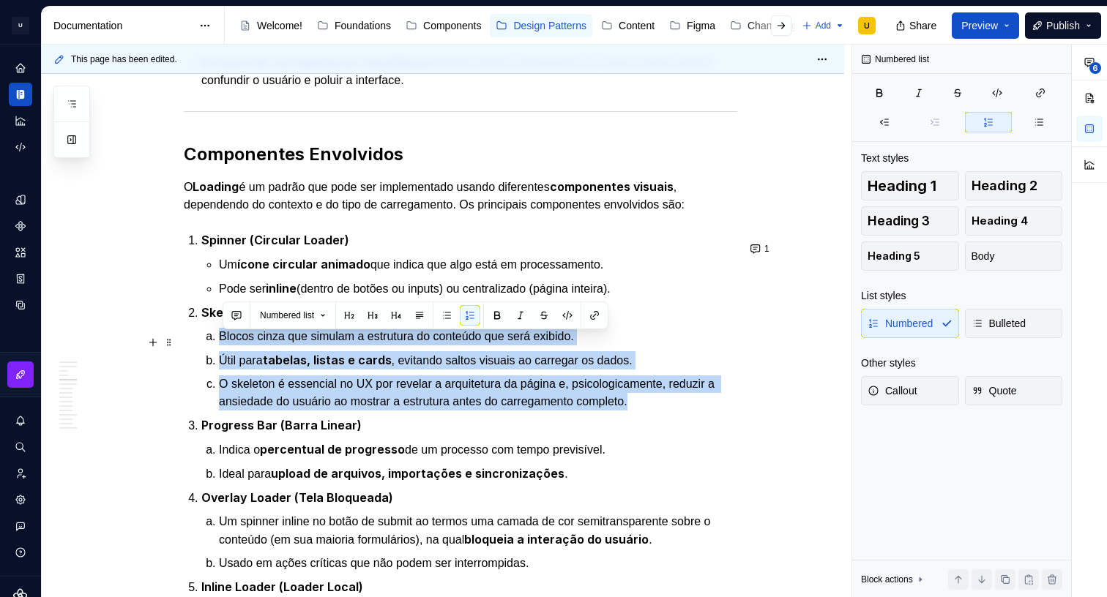
drag, startPoint x: 493, startPoint y: 396, endPoint x: 225, endPoint y: 342, distance: 274.1
click at [225, 342] on ol "Blocos cinza que simulam a estrutura do conteúdo que será exibido. Útil para ta…" at bounding box center [478, 369] width 518 height 83
click at [448, 315] on button "button" at bounding box center [446, 315] width 20 height 20
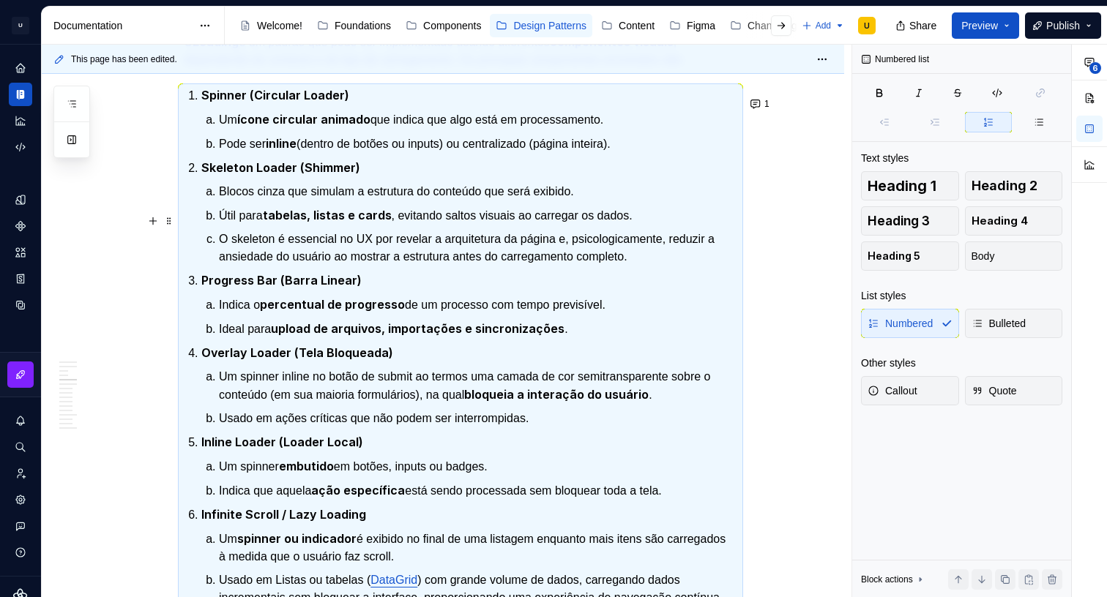
scroll to position [889, 0]
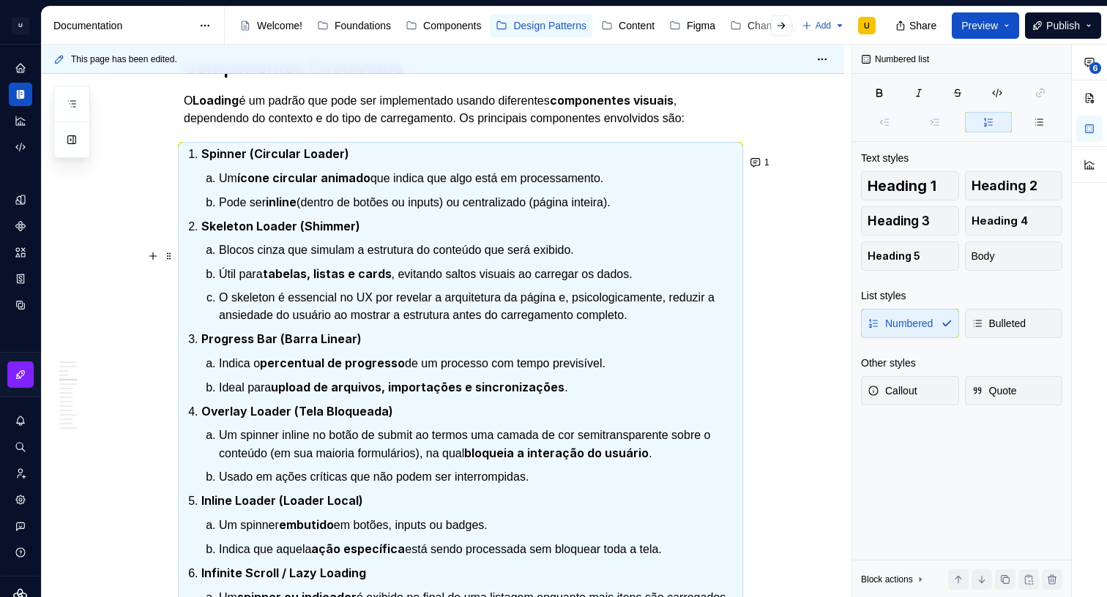
click at [258, 256] on p "Blocos cinza que simulam a estrutura do conteúdo que será exibido." at bounding box center [478, 251] width 518 height 18
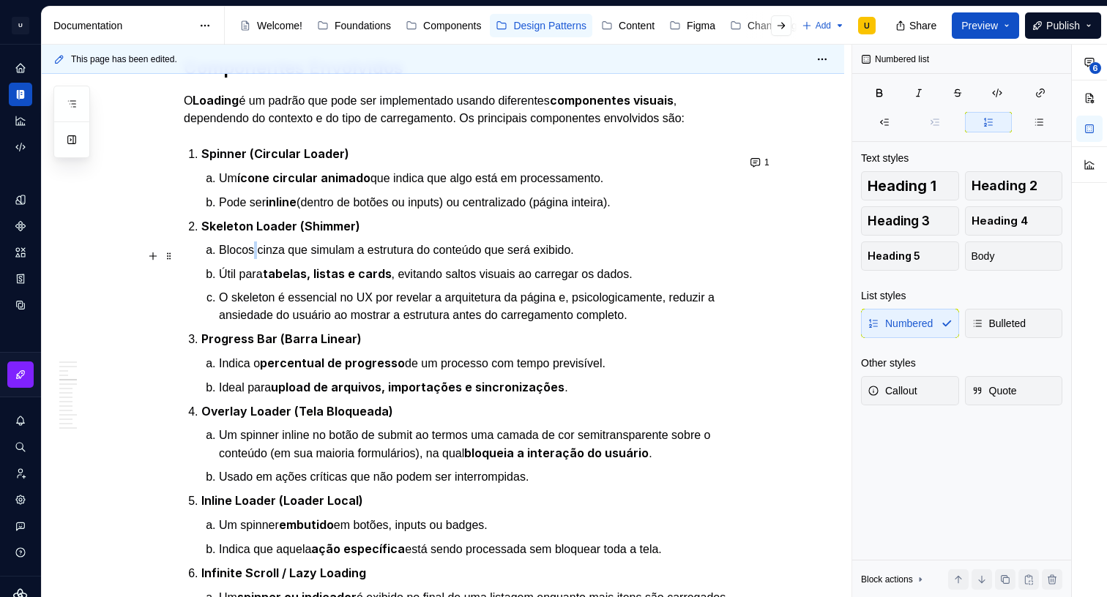
click at [258, 256] on p "Blocos cinza que simulam a estrutura do conteúdo que será exibido." at bounding box center [478, 251] width 518 height 18
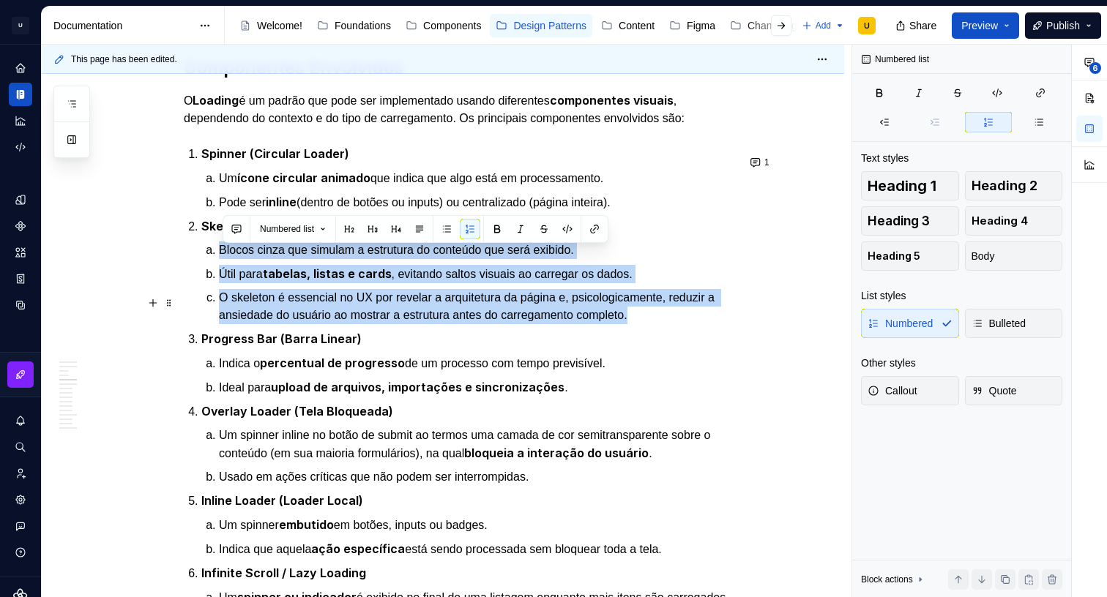
drag, startPoint x: 231, startPoint y: 255, endPoint x: 674, endPoint y: 316, distance: 447.1
click at [674, 316] on ol "Blocos cinza que simulam a estrutura do conteúdo que será exibido. Útil para ta…" at bounding box center [478, 283] width 518 height 83
click at [449, 232] on button "button" at bounding box center [446, 229] width 20 height 20
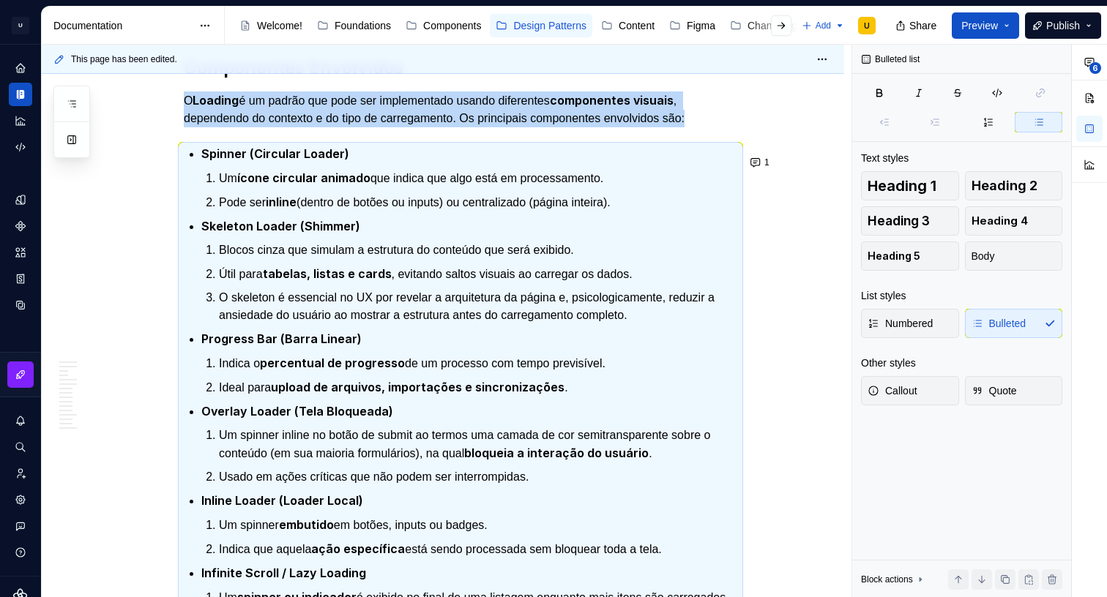
scroll to position [998, 0]
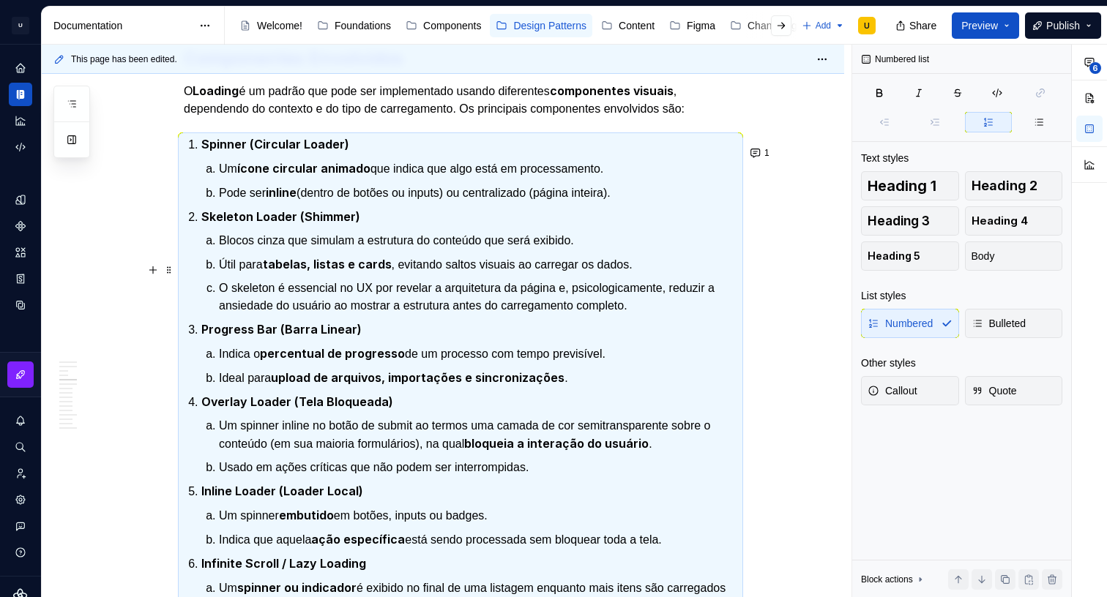
click at [354, 264] on strong "tabelas, listas e cards" at bounding box center [327, 264] width 129 height 15
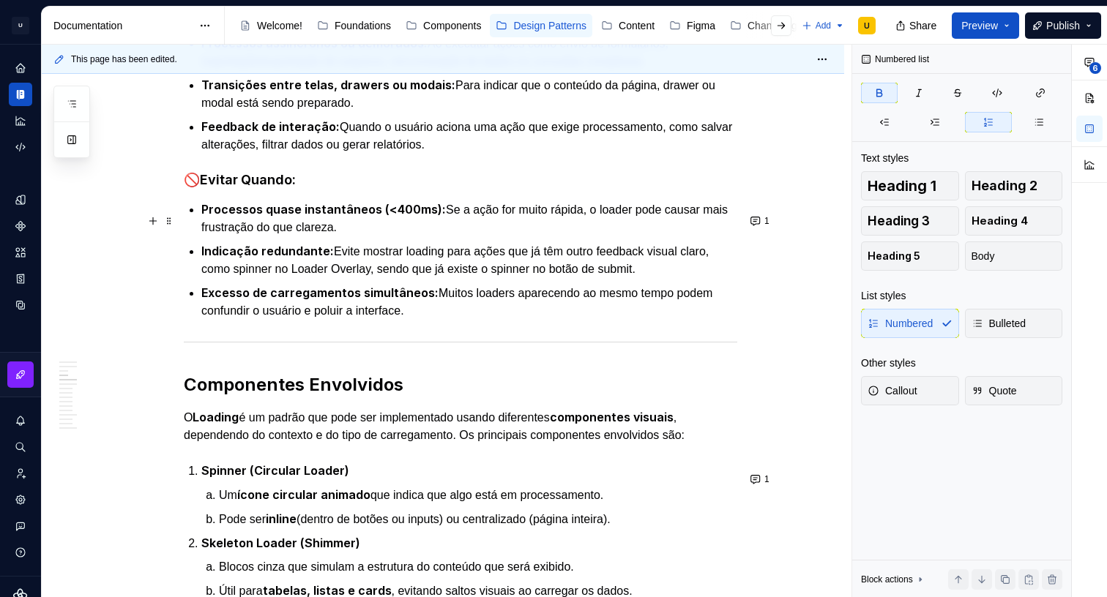
scroll to position [589, 0]
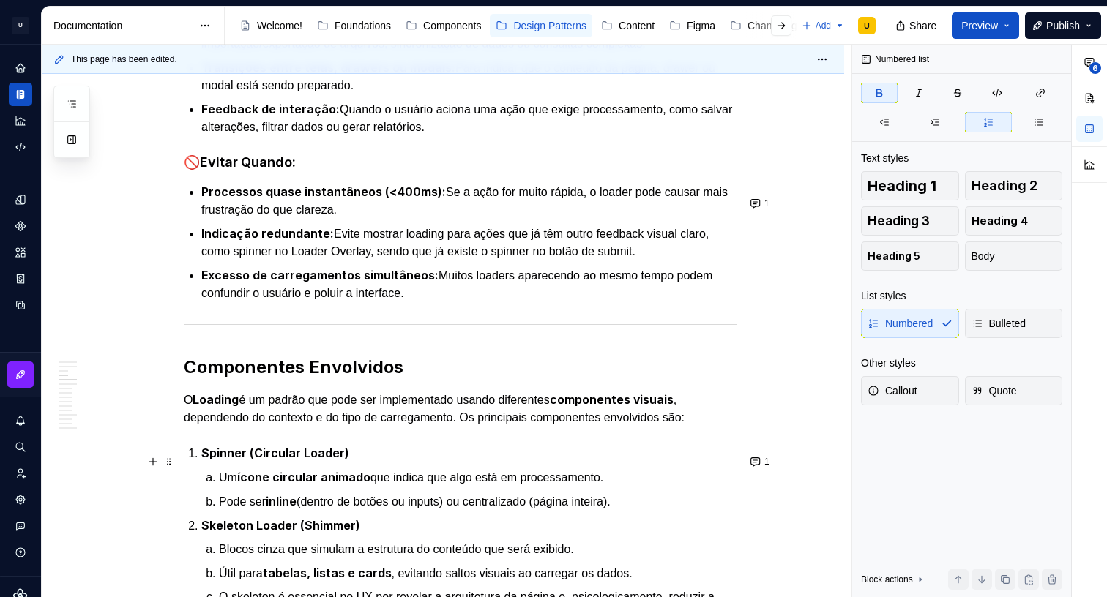
click at [206, 460] on strong "Spinner (Circular Loader)" at bounding box center [275, 453] width 148 height 15
click at [209, 460] on strong "Spinner (Circular Loader)" at bounding box center [275, 453] width 148 height 15
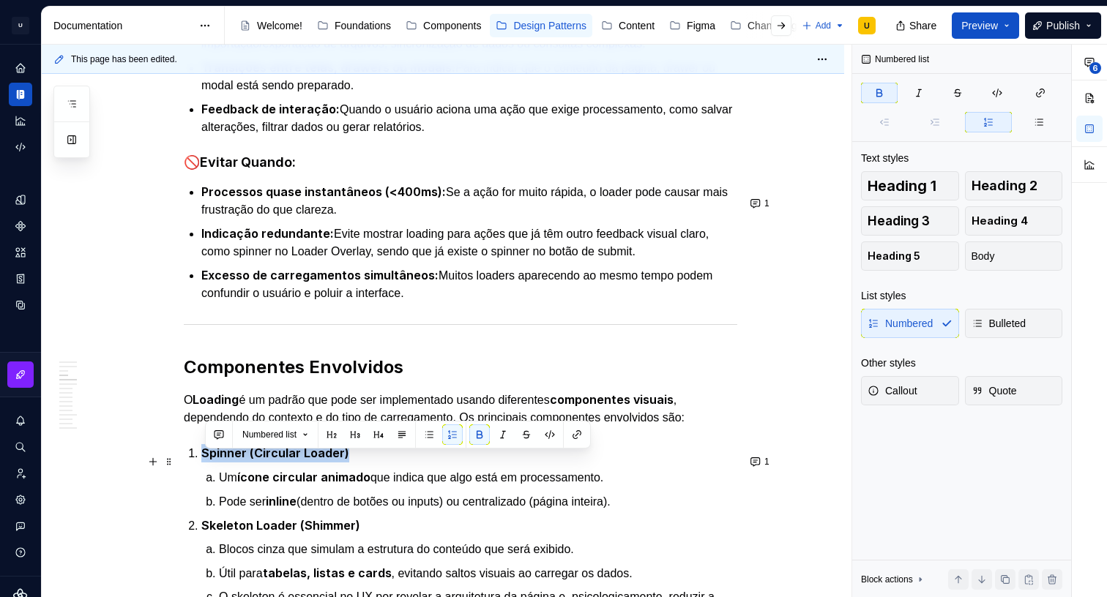
click at [209, 460] on strong "Spinner (Circular Loader)" at bounding box center [275, 453] width 148 height 15
click at [455, 435] on button "button" at bounding box center [452, 435] width 20 height 20
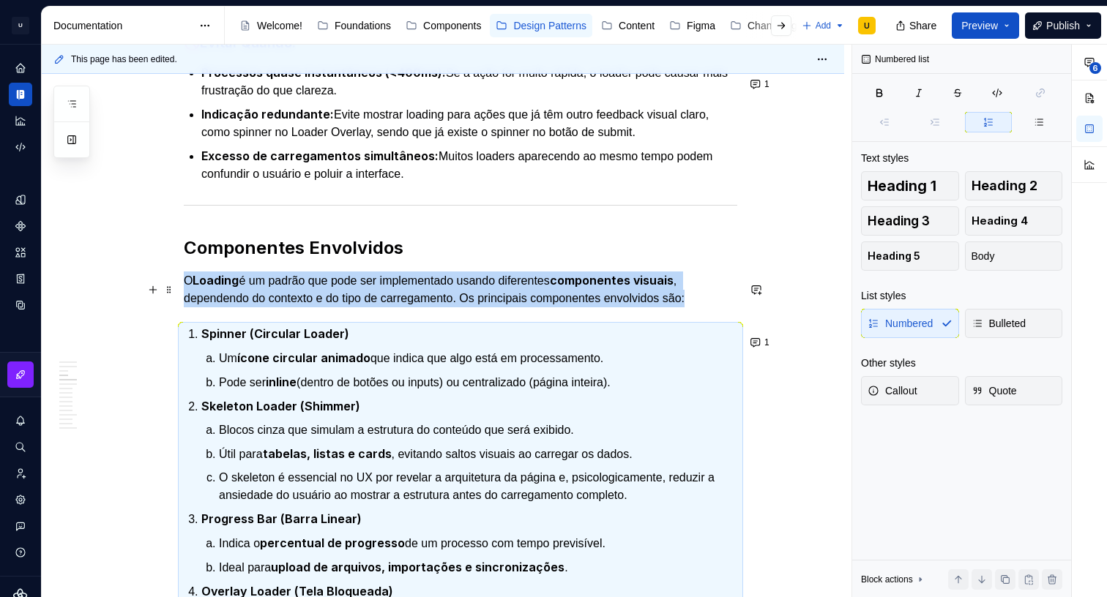
scroll to position [563, 0]
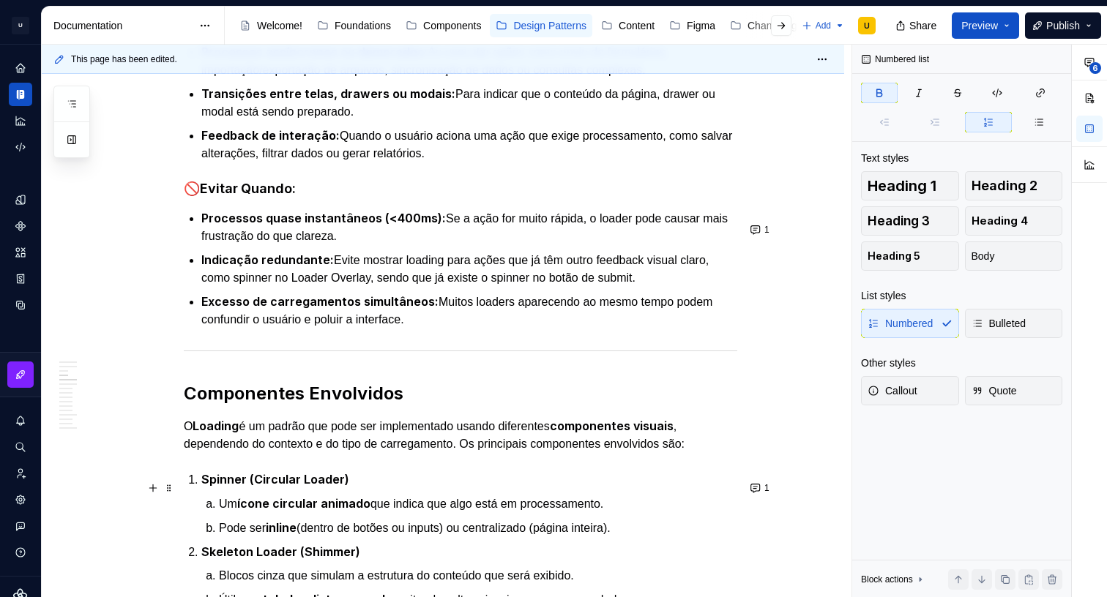
click at [202, 493] on li "Spinner (Circular Loader) Um ícone circular animado que indica que algo está em…" at bounding box center [469, 504] width 536 height 67
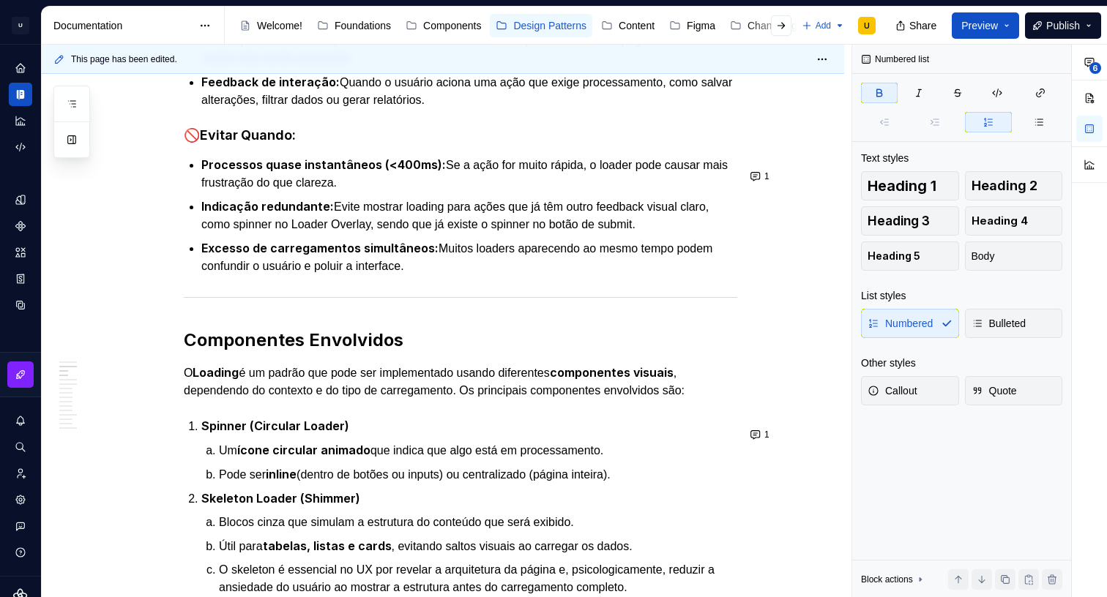
scroll to position [0, 0]
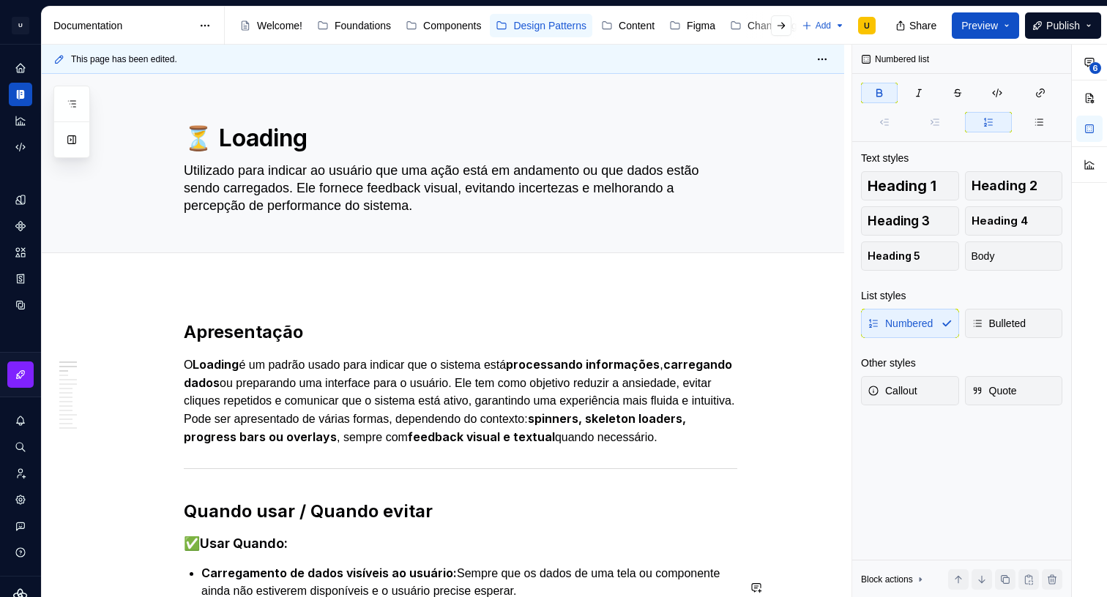
type textarea "*"
